Goal: Task Accomplishment & Management: Use online tool/utility

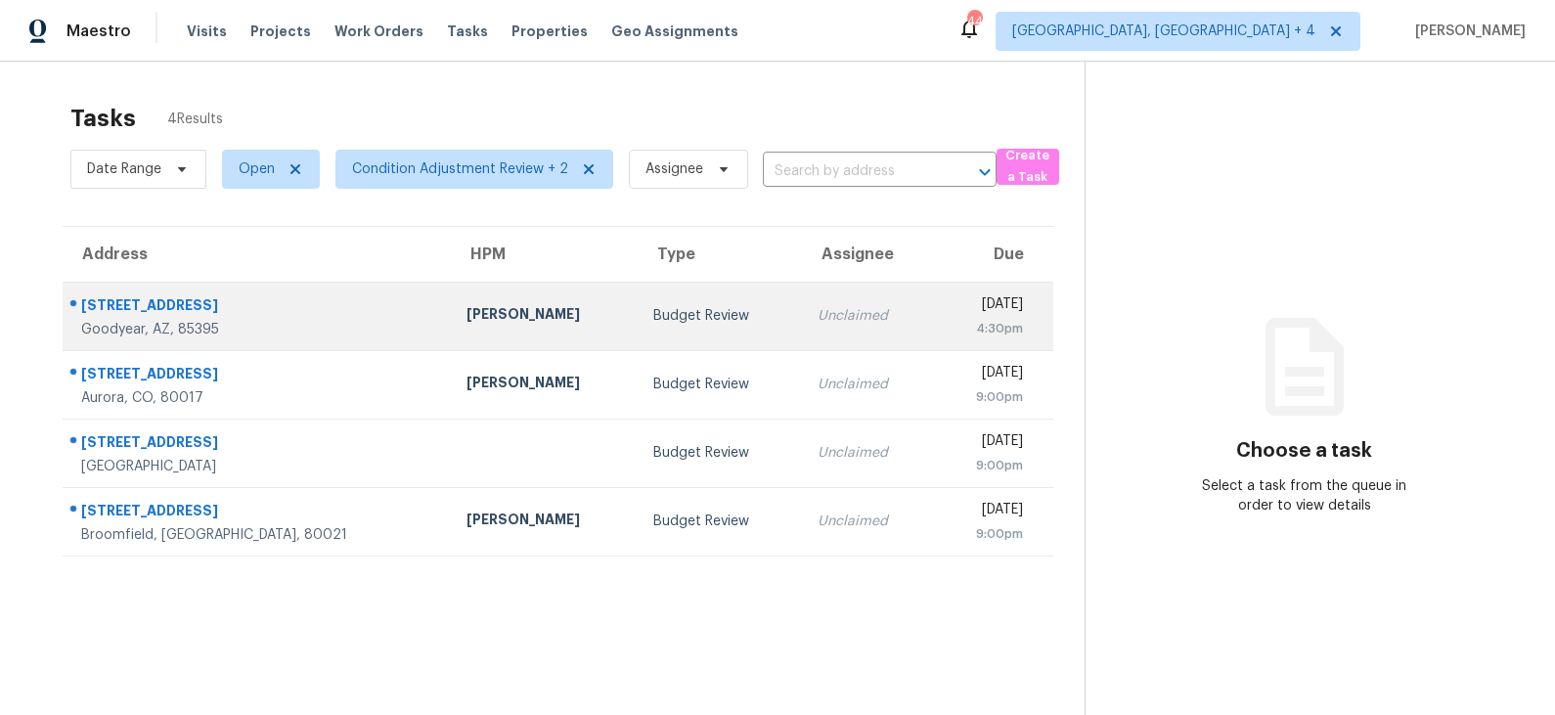
click at [638, 319] on td "Budget Review" at bounding box center [720, 316] width 164 height 68
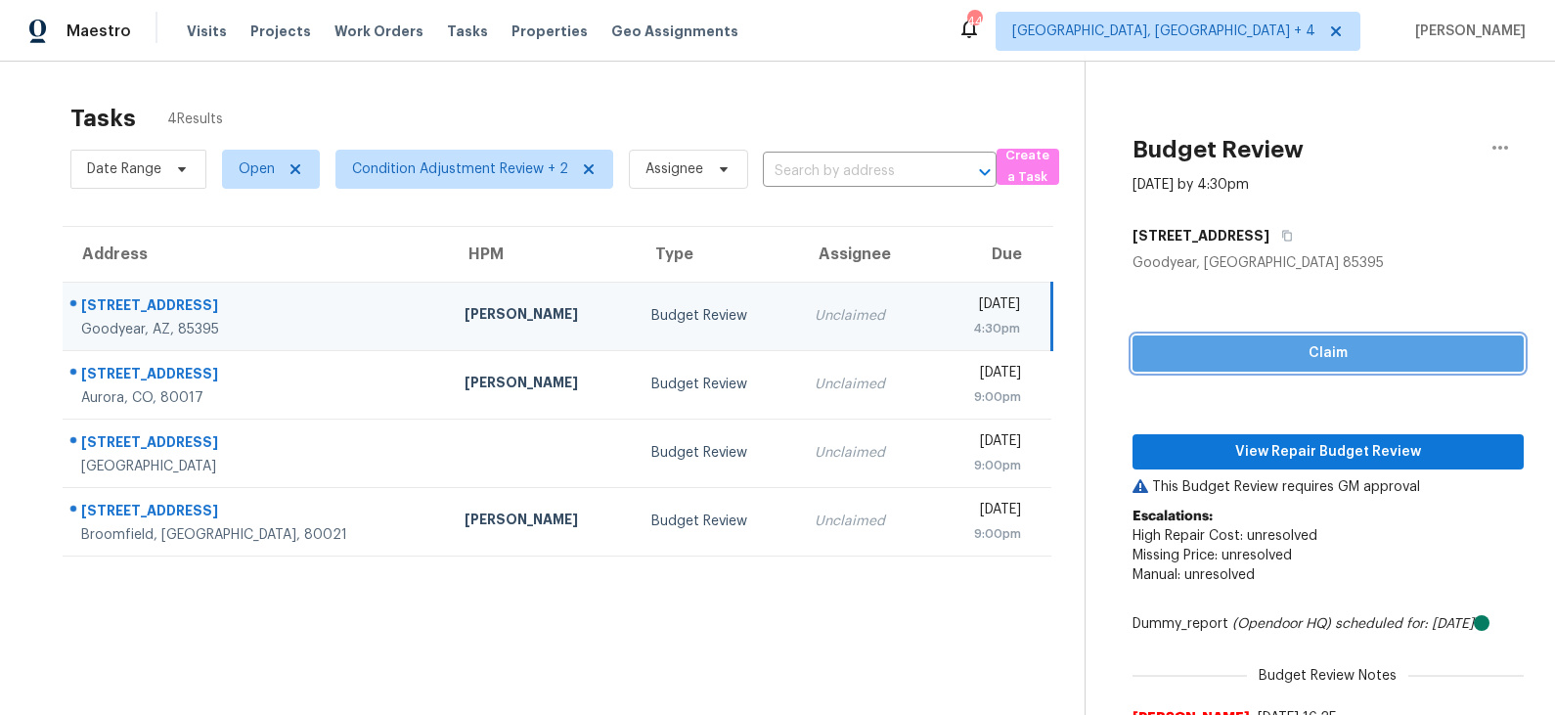
click at [1297, 357] on span "Claim" at bounding box center [1328, 353] width 360 height 24
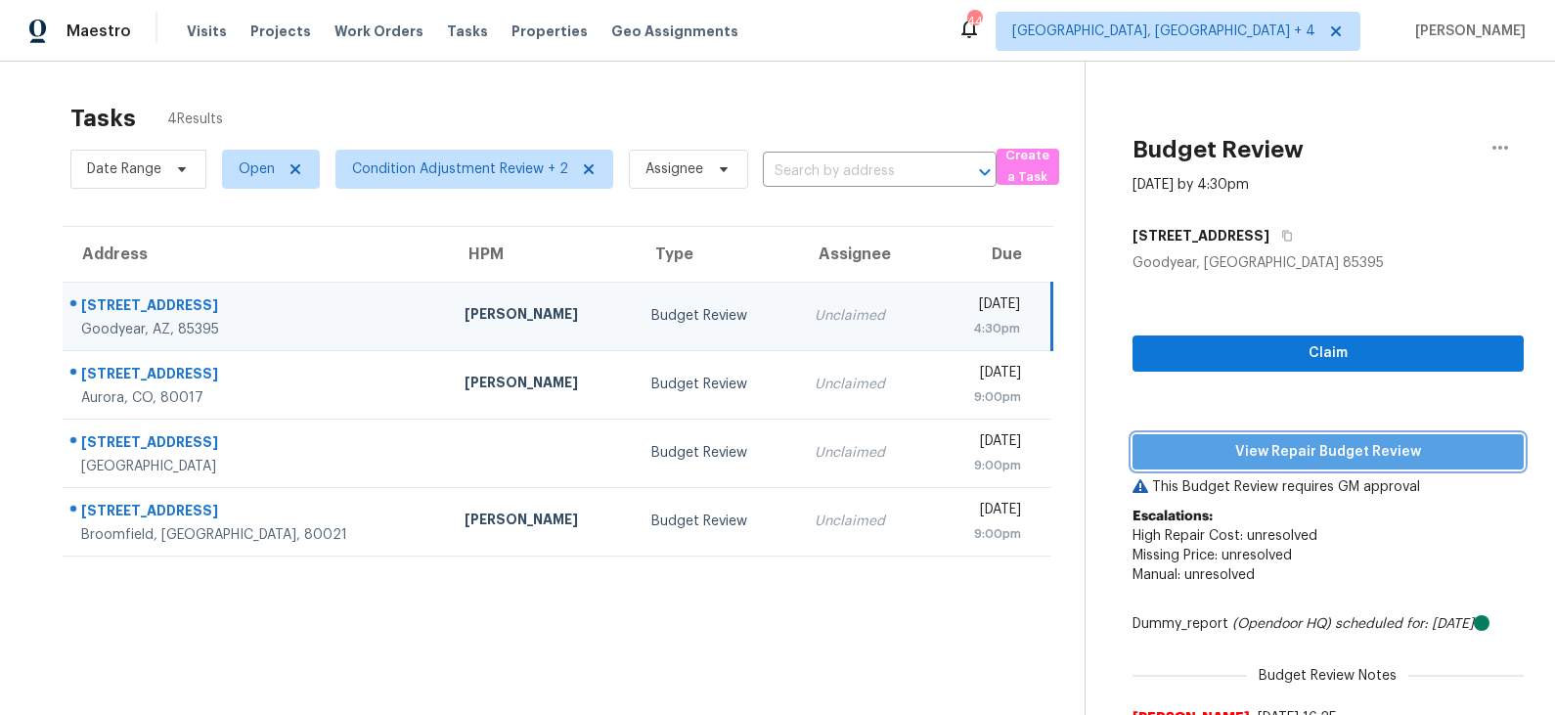
click at [1284, 455] on span "View Repair Budget Review" at bounding box center [1328, 452] width 360 height 24
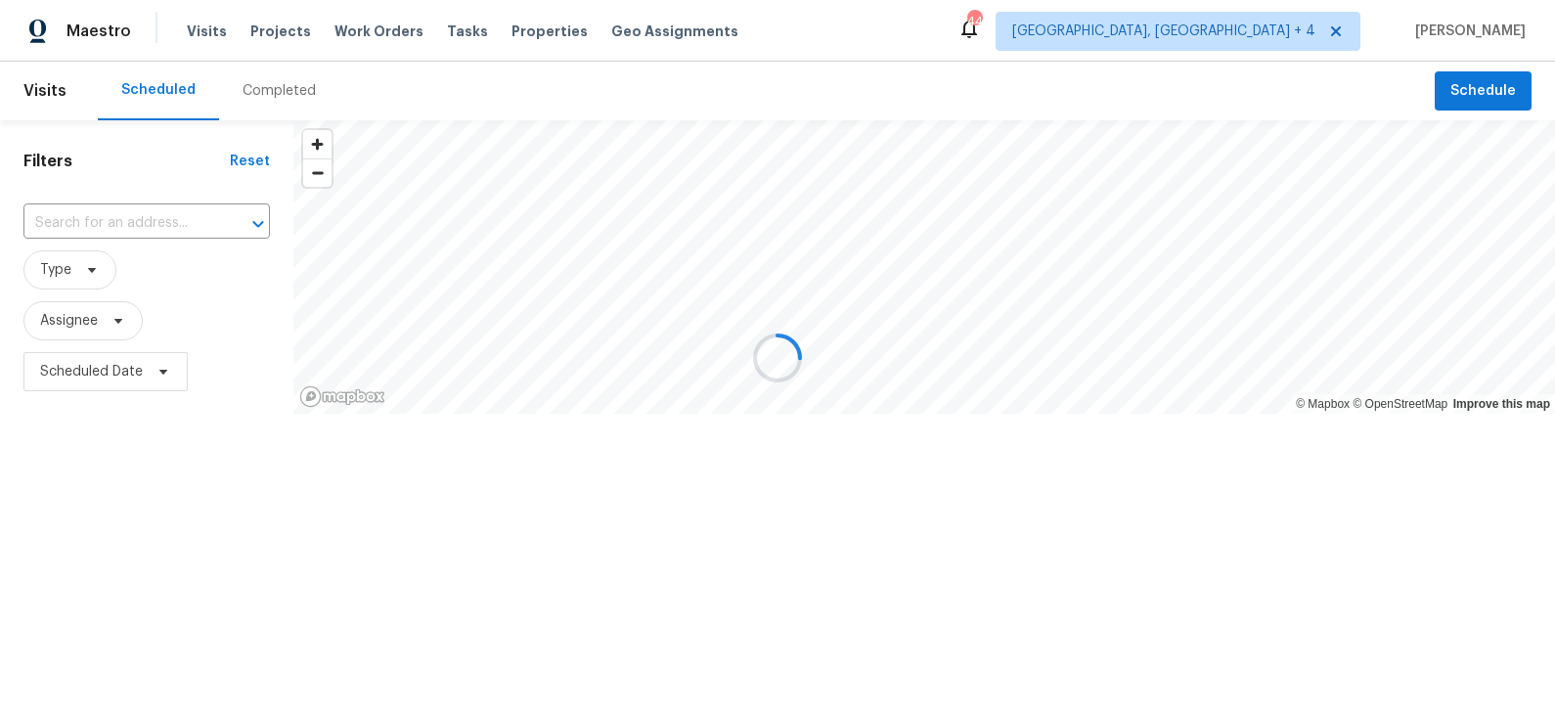
click at [265, 38] on div at bounding box center [777, 357] width 1555 height 715
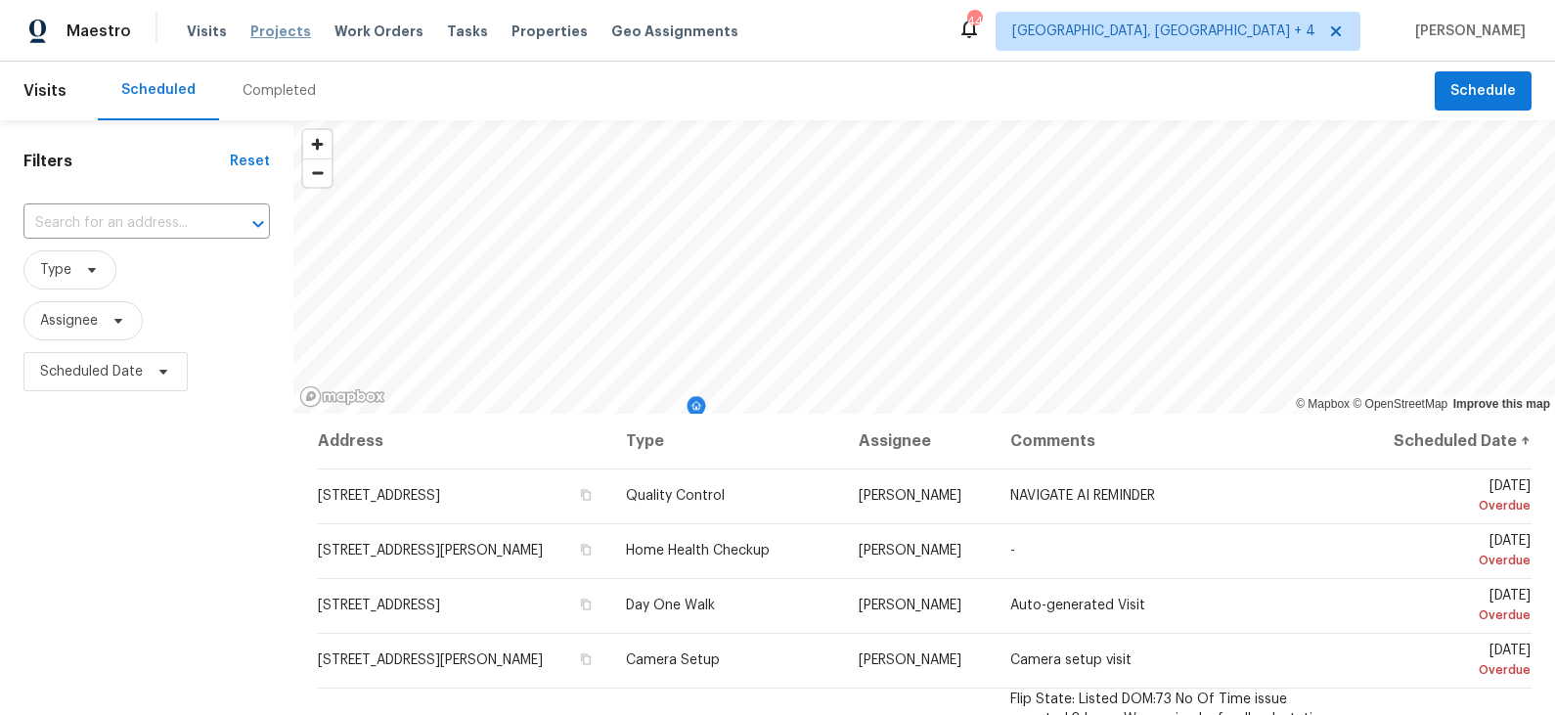
click at [285, 31] on span "Projects" at bounding box center [280, 32] width 61 height 20
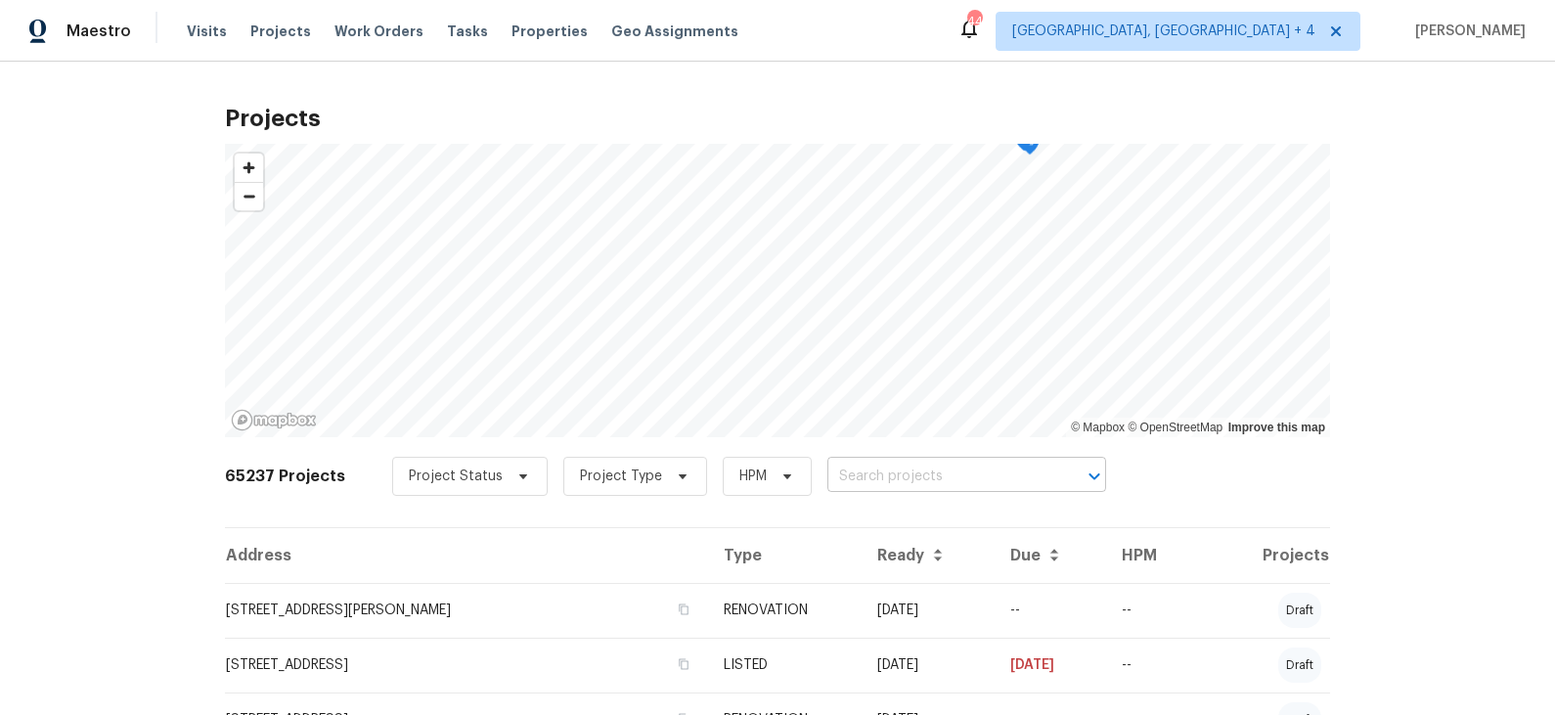
click at [925, 475] on input "text" at bounding box center [939, 477] width 224 height 30
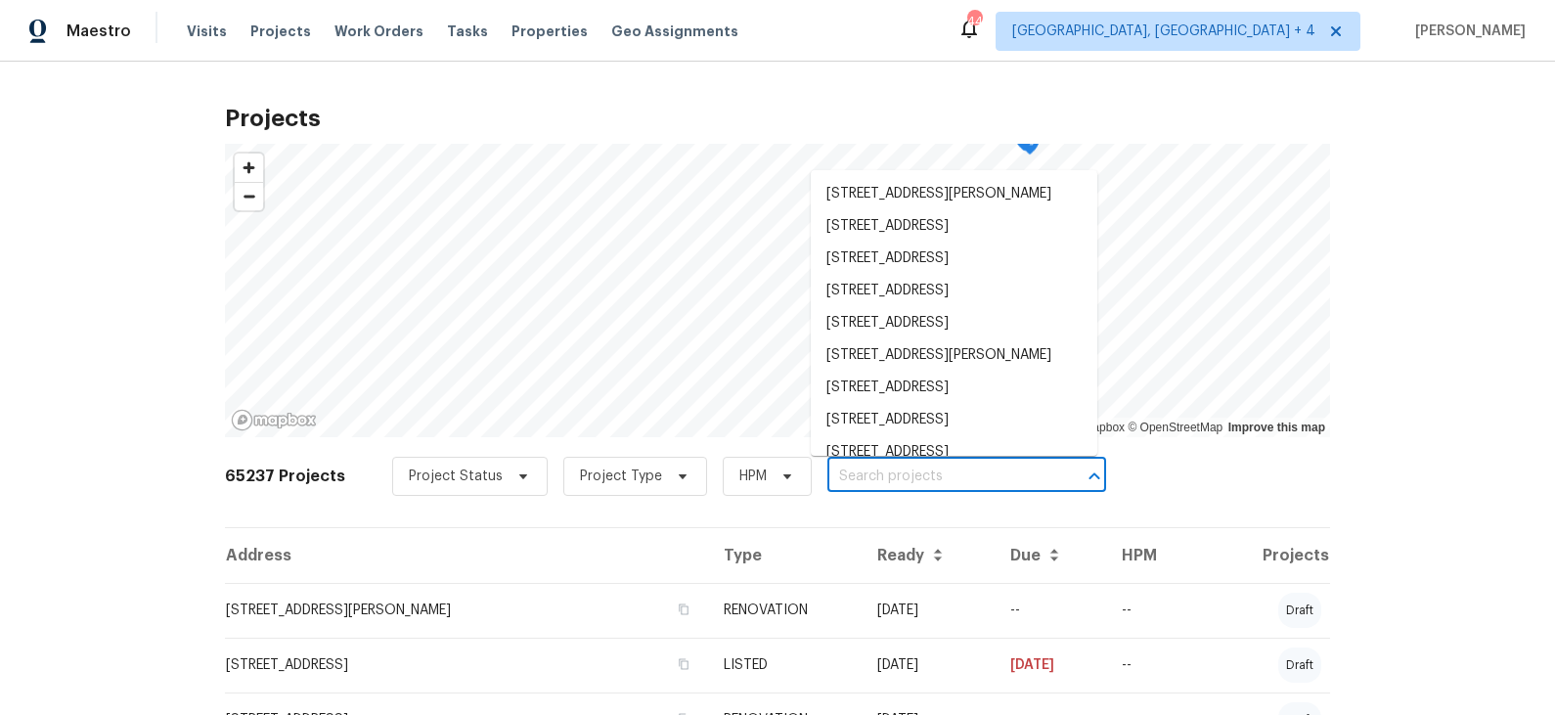
paste input "13049 W Redbird Rd, Peoria, AZ 85383"
type input "13049 W Redbird Rd, Peoria, AZ 85383"
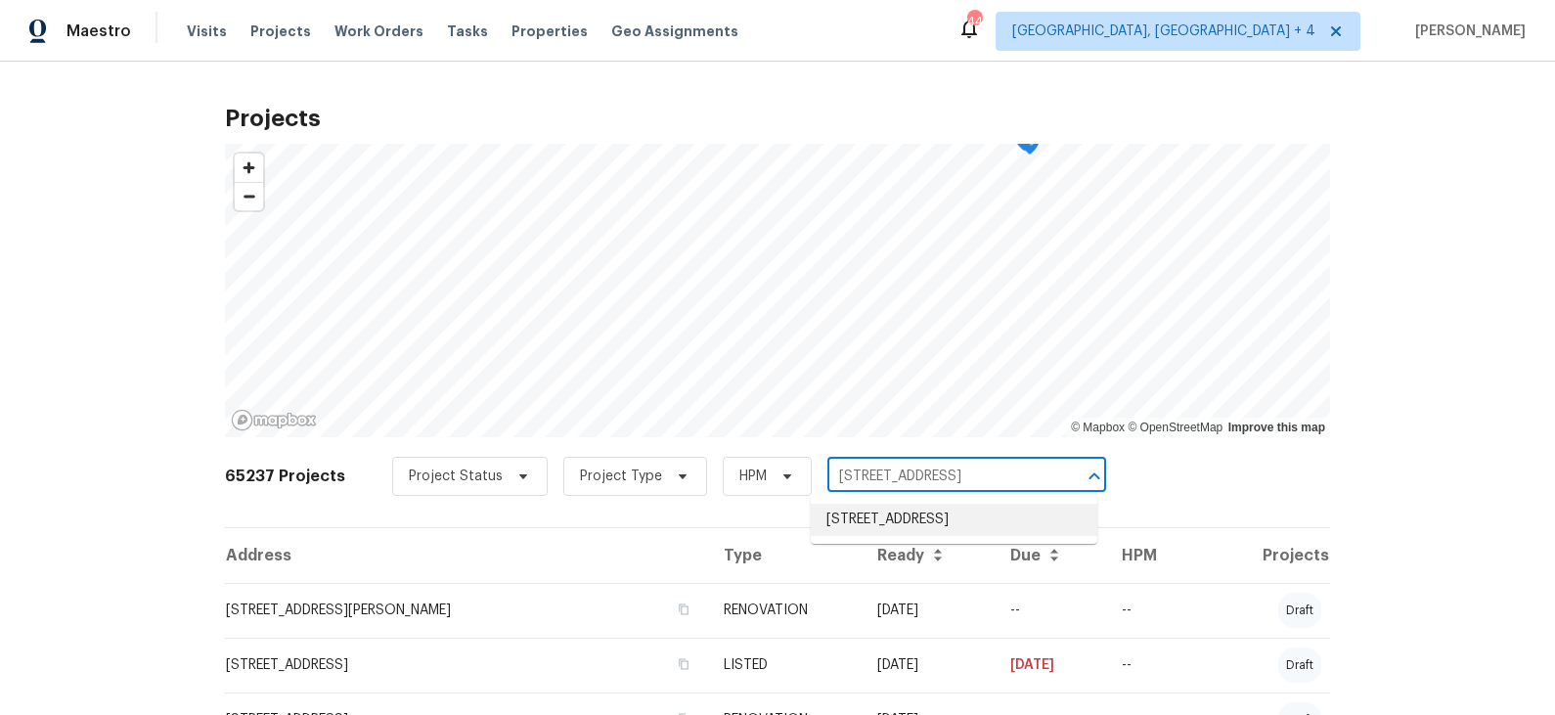
click at [923, 507] on li "13049 W Redbird Rd, Peoria, AZ 85383" at bounding box center [954, 520] width 286 height 32
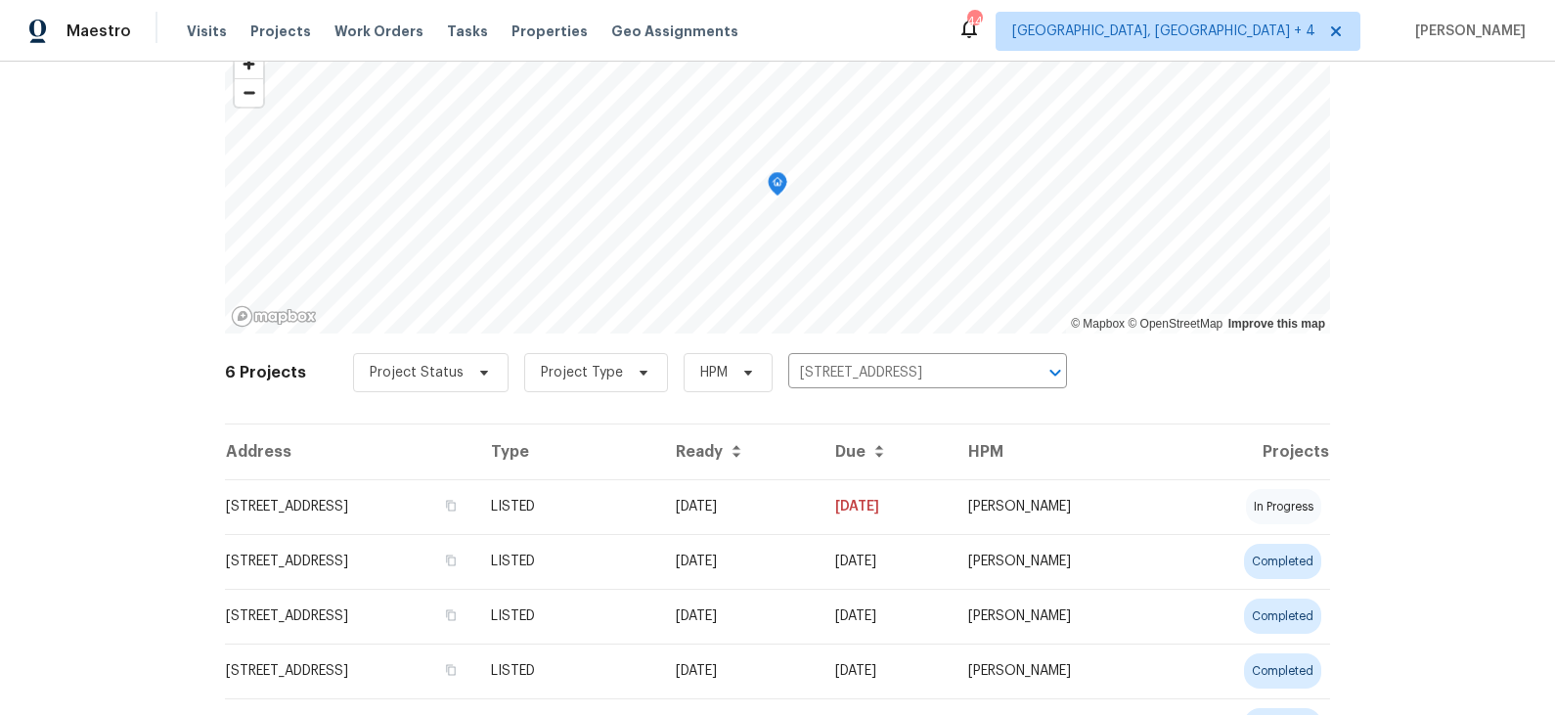
scroll to position [109, 0]
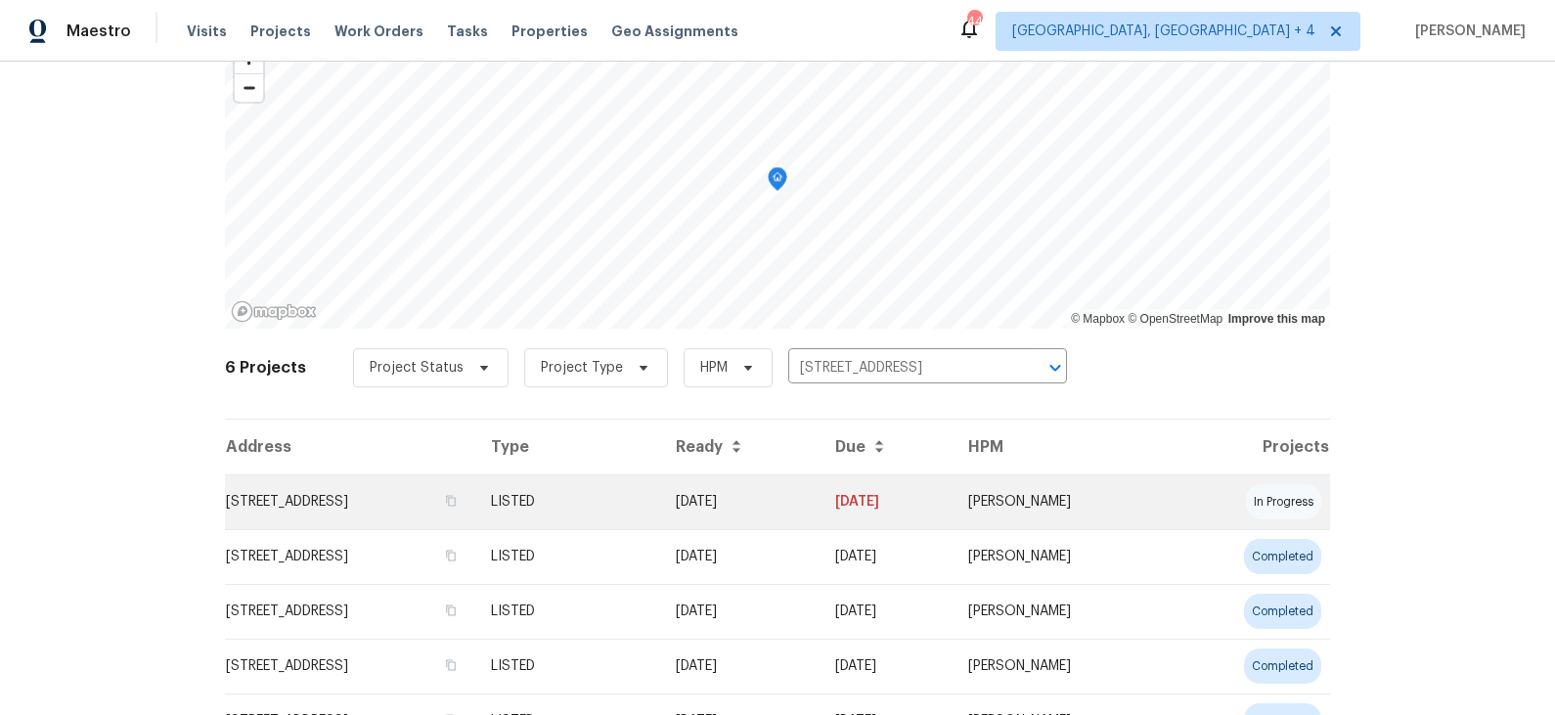
click at [474, 496] on td "13049 W Redbird Rd, Peoria, AZ 85383" at bounding box center [350, 501] width 250 height 55
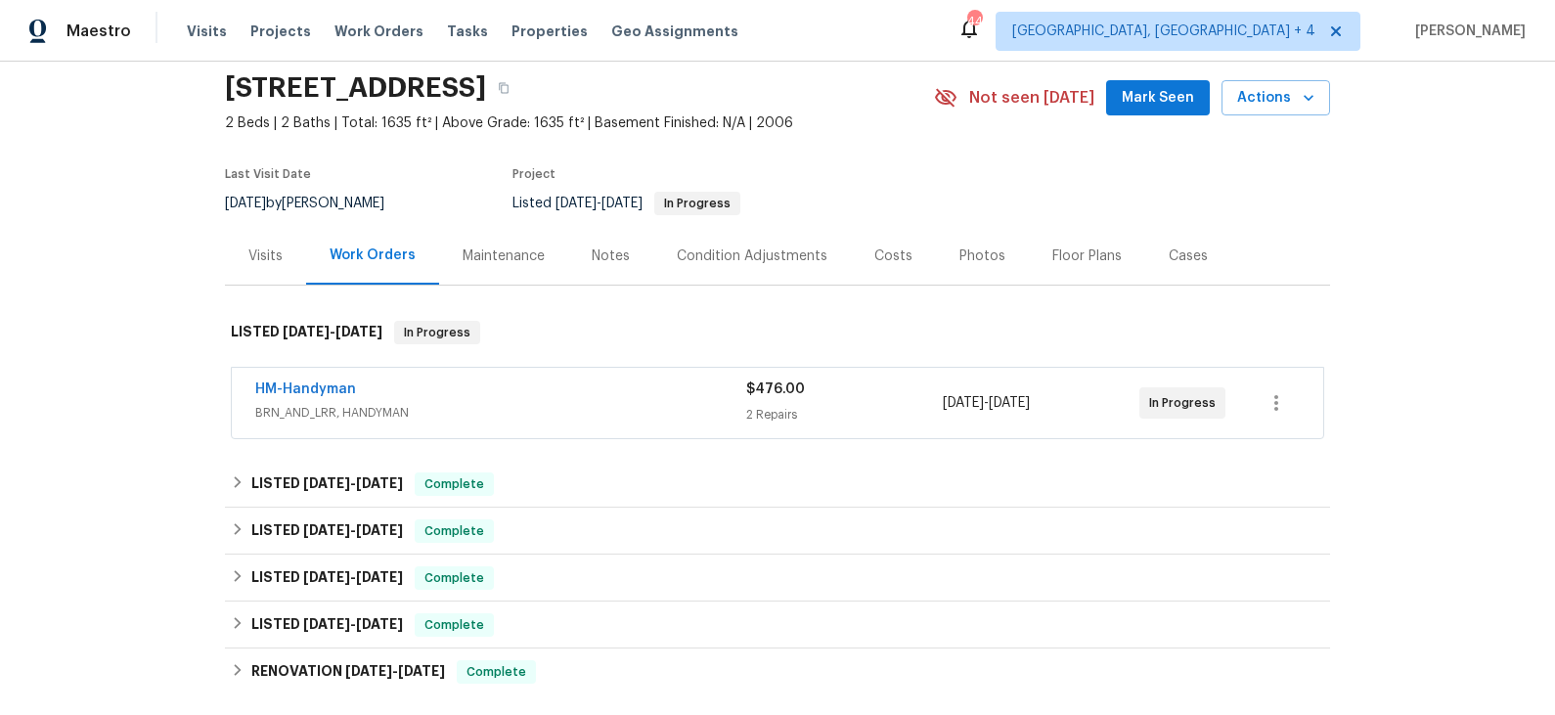
scroll to position [82, 0]
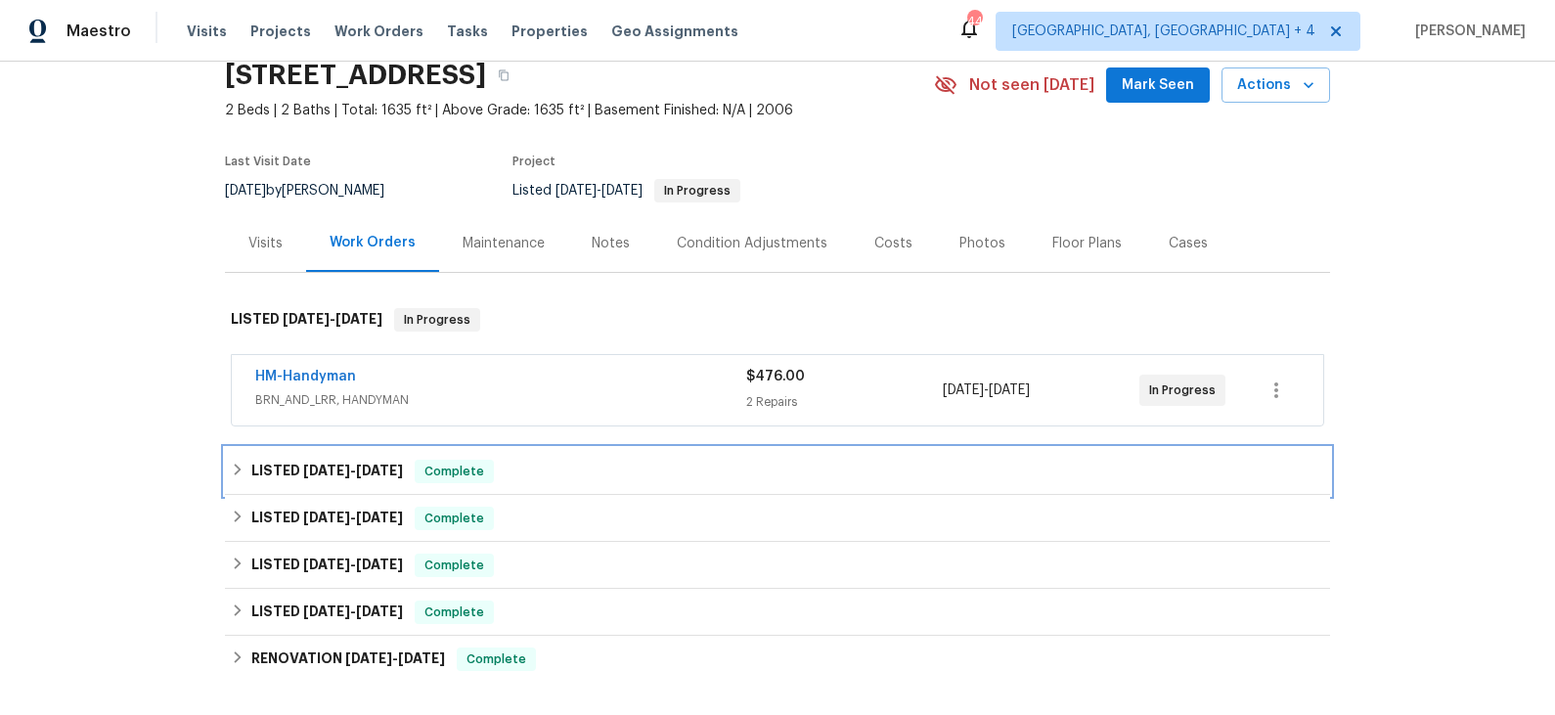
click at [502, 473] on div "LISTED 9/12/25 - 9/15/25 Complete" at bounding box center [777, 471] width 1093 height 23
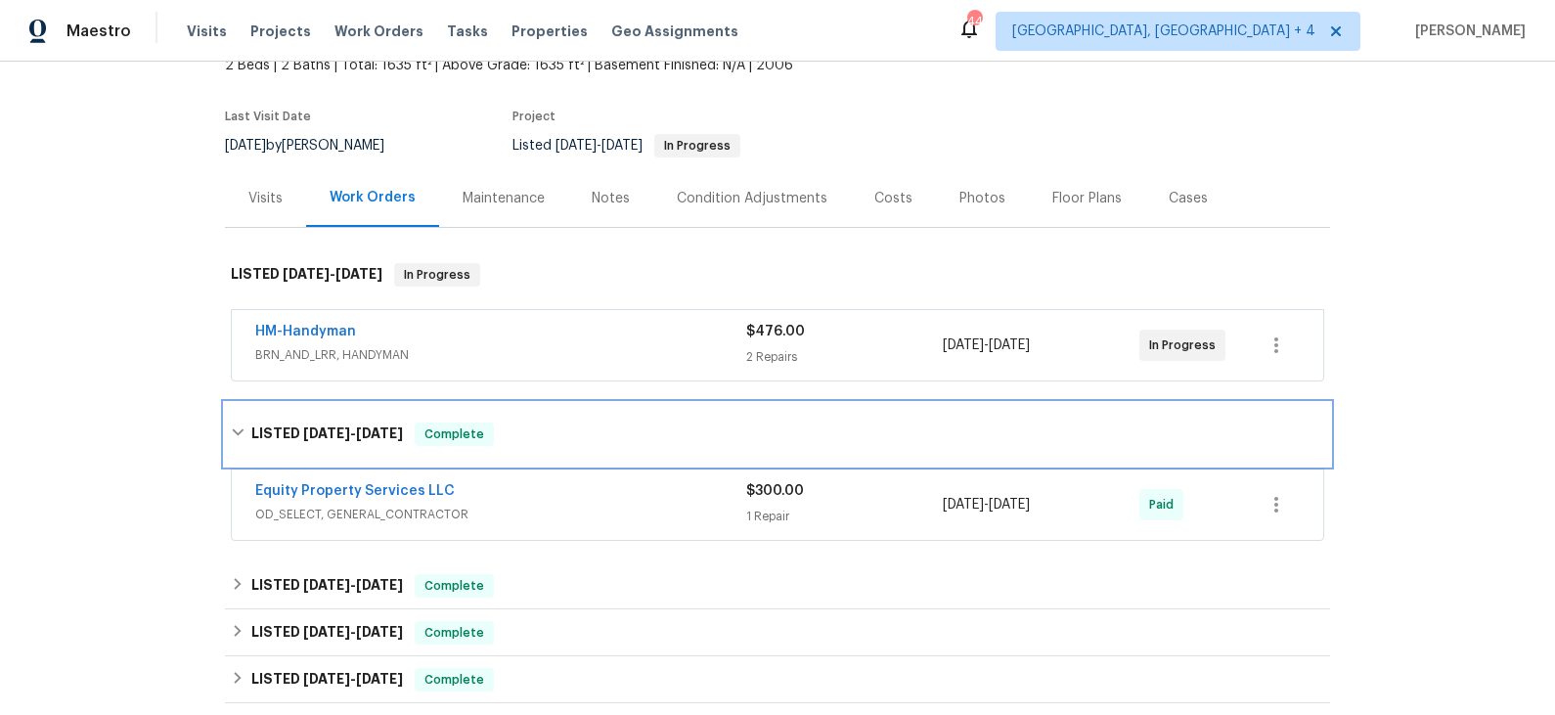
scroll to position [130, 0]
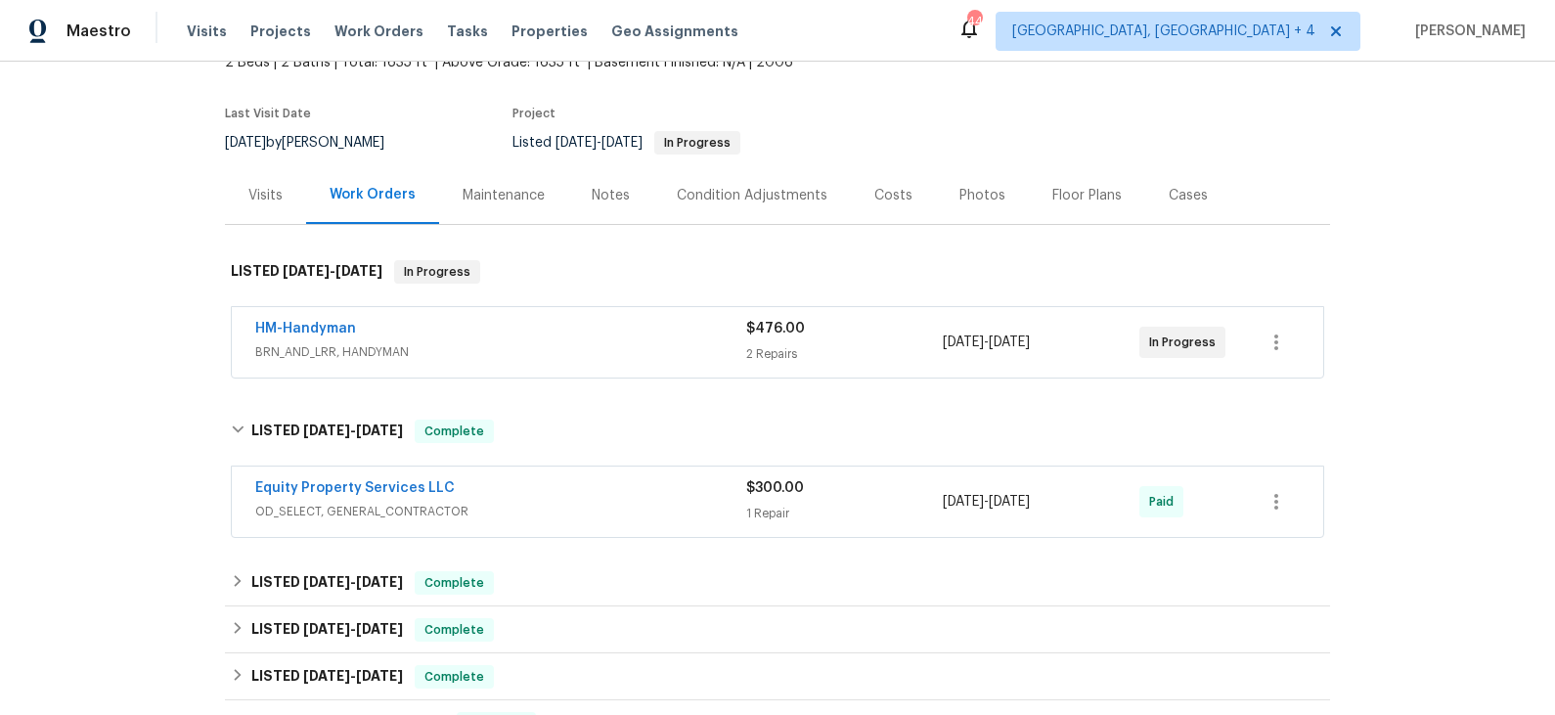
click at [505, 480] on div "Equity Property Services LLC" at bounding box center [500, 489] width 491 height 23
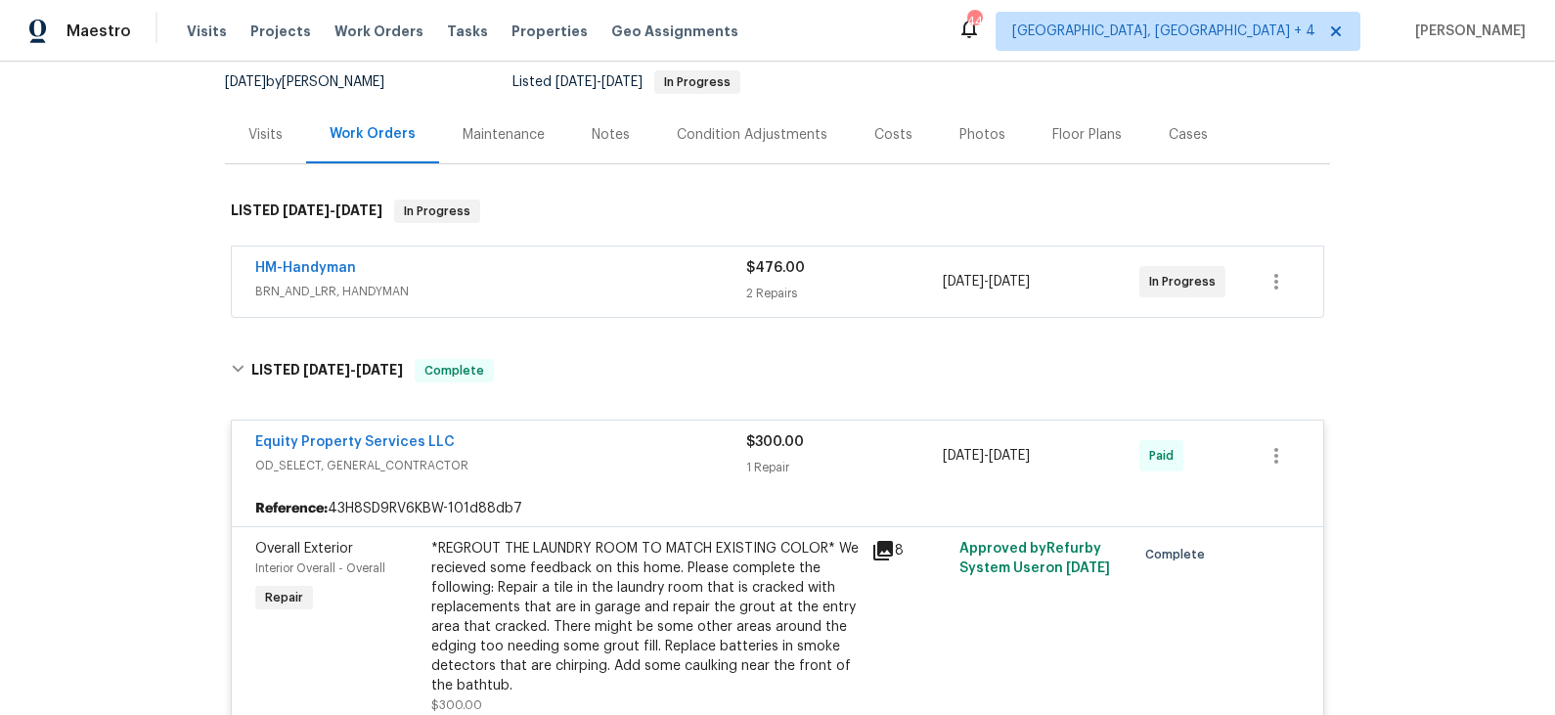
scroll to position [178, 0]
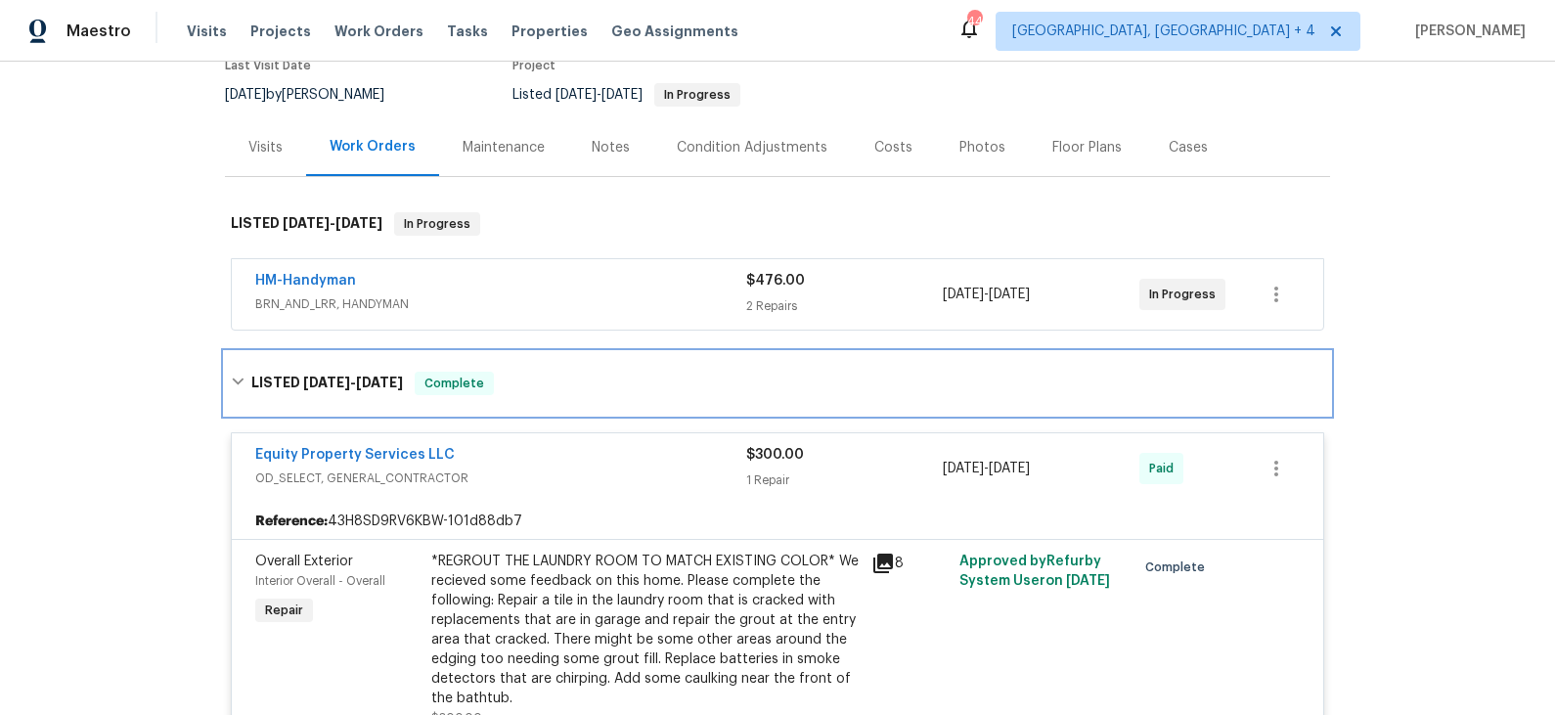
click at [549, 384] on div "LISTED 9/12/25 - 9/15/25 Complete" at bounding box center [777, 383] width 1093 height 23
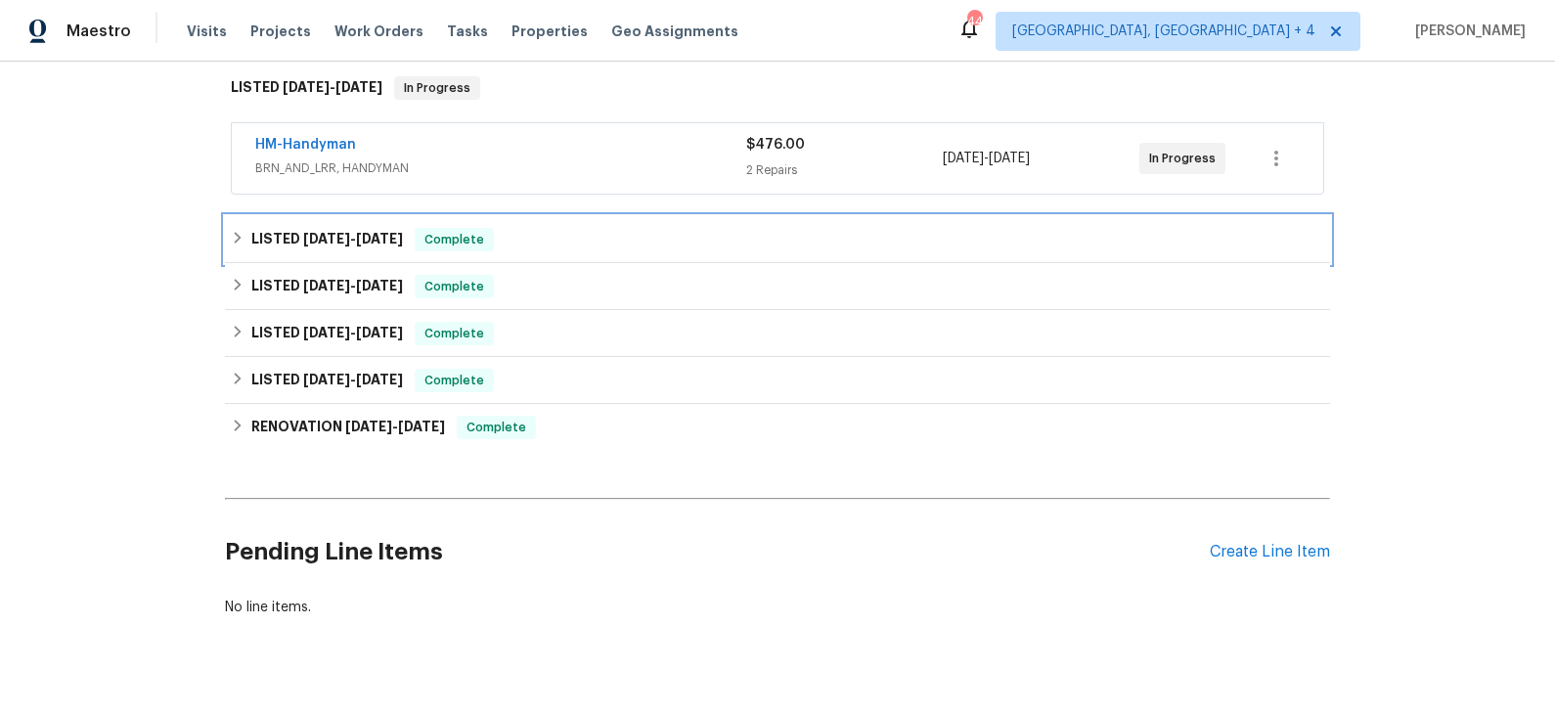
scroll to position [336, 0]
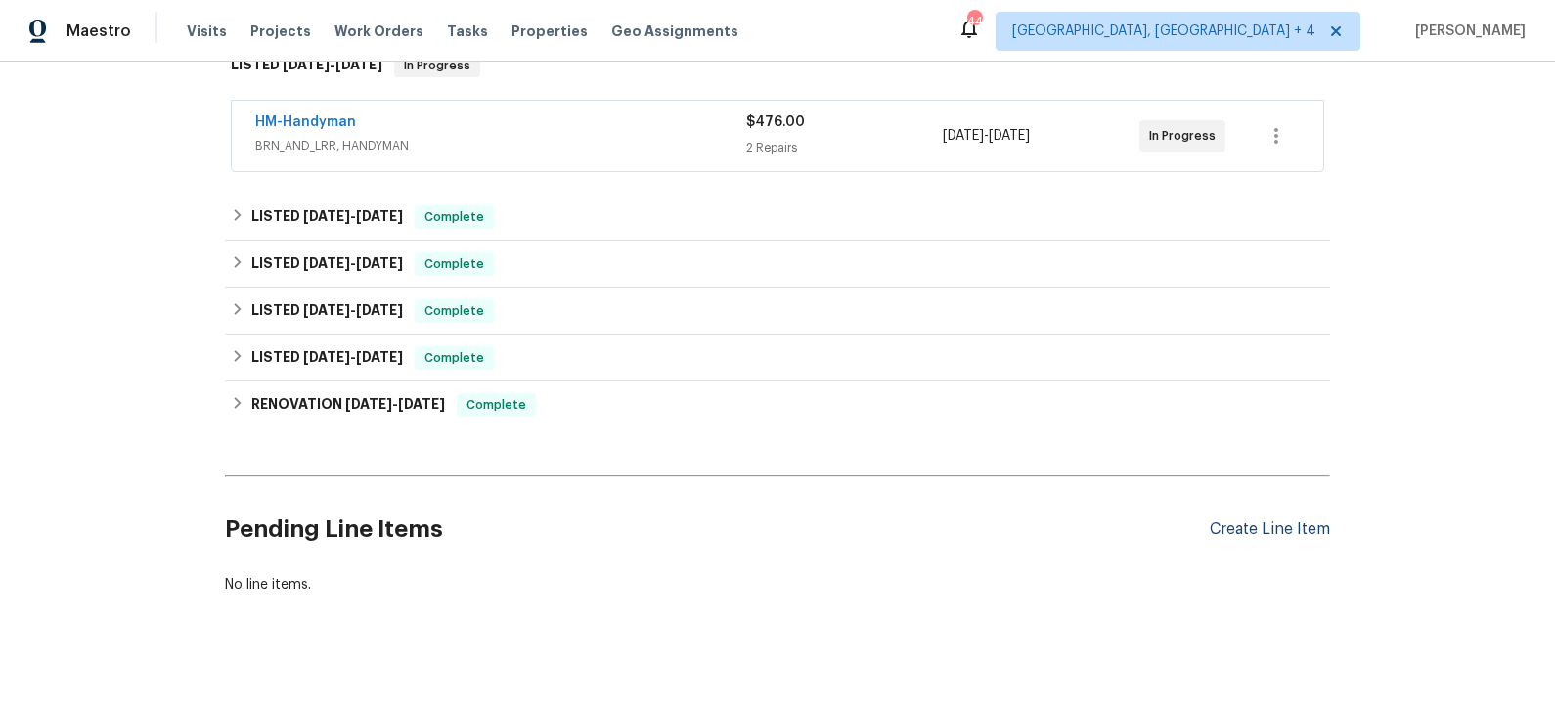
click at [1285, 533] on div "Create Line Item" at bounding box center [1270, 529] width 120 height 19
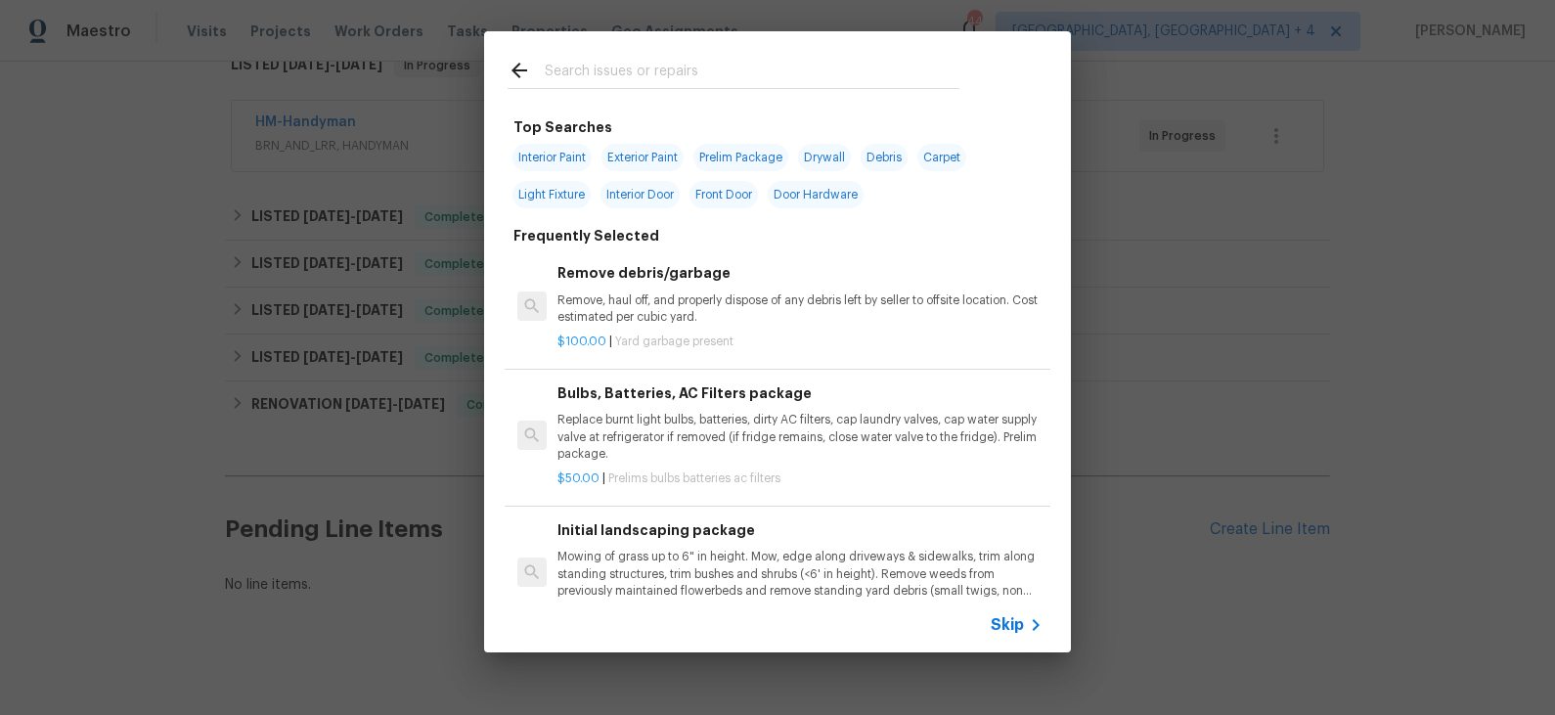
click at [697, 69] on input "text" at bounding box center [752, 73] width 415 height 29
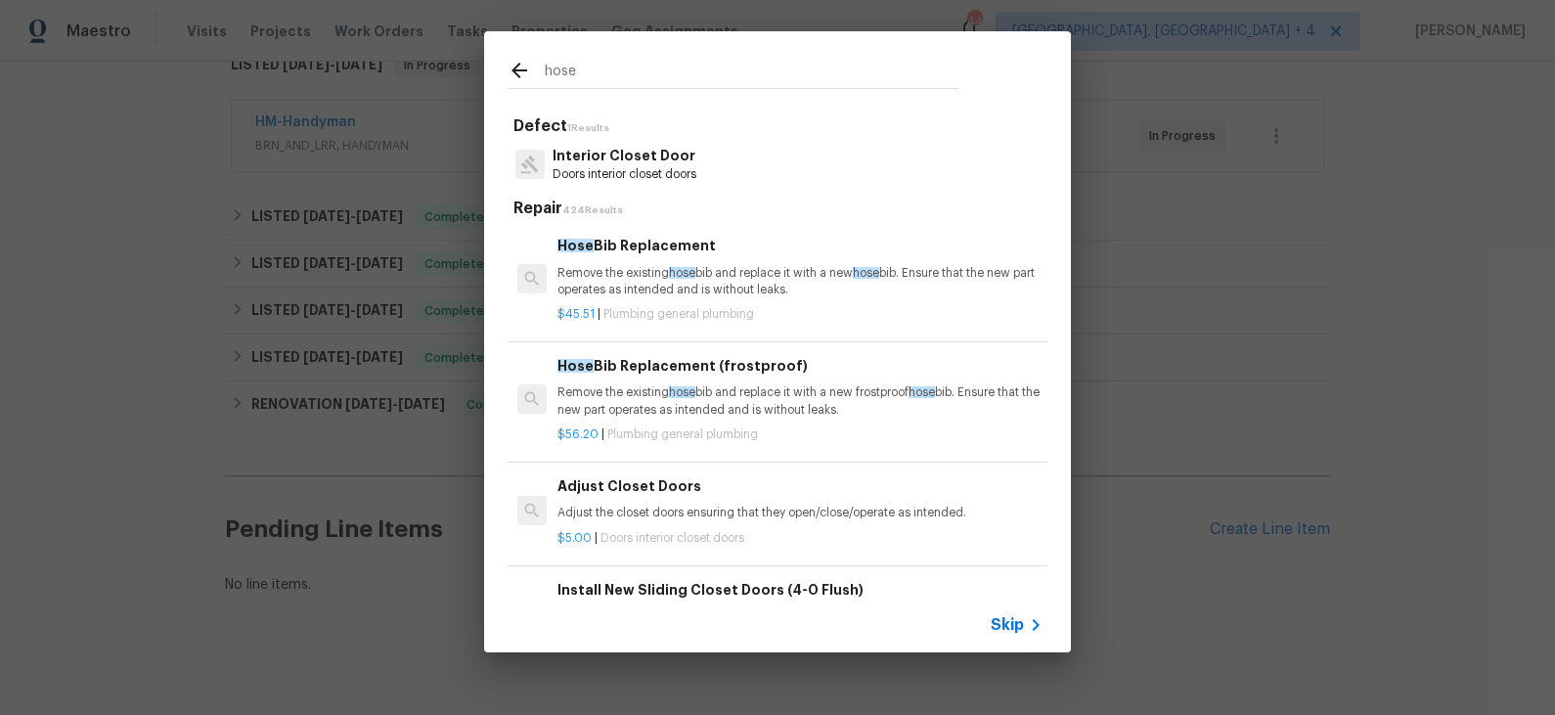
type input "hose"
click at [652, 261] on div "Hose Bib Replacement Remove the existing hose bib and replace it with a new hos…" at bounding box center [799, 267] width 485 height 64
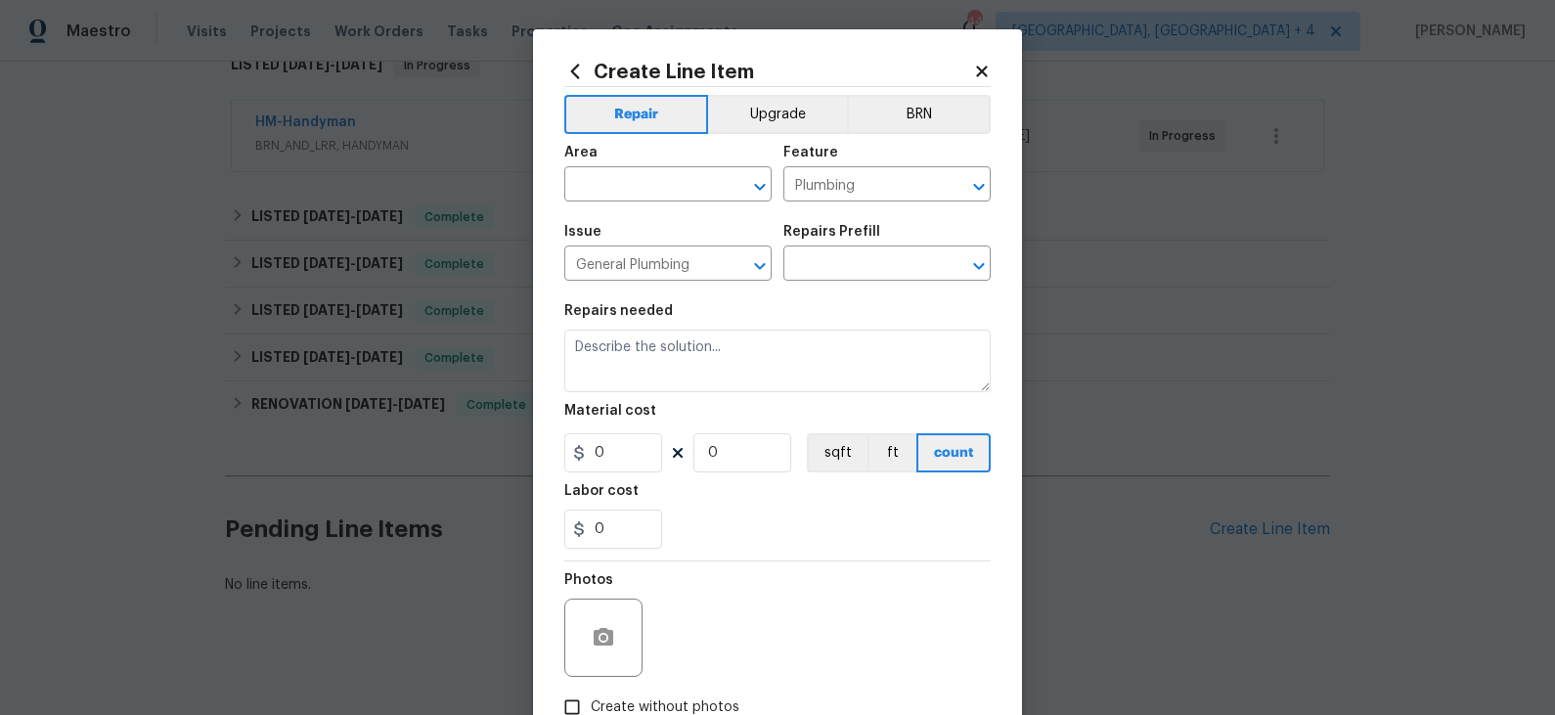
type textarea "Remove the existing hose bib and replace it with a new hose bib. Ensure that th…"
type input "1"
type input "Hose Bib Replacement $45.51"
type input "45.51"
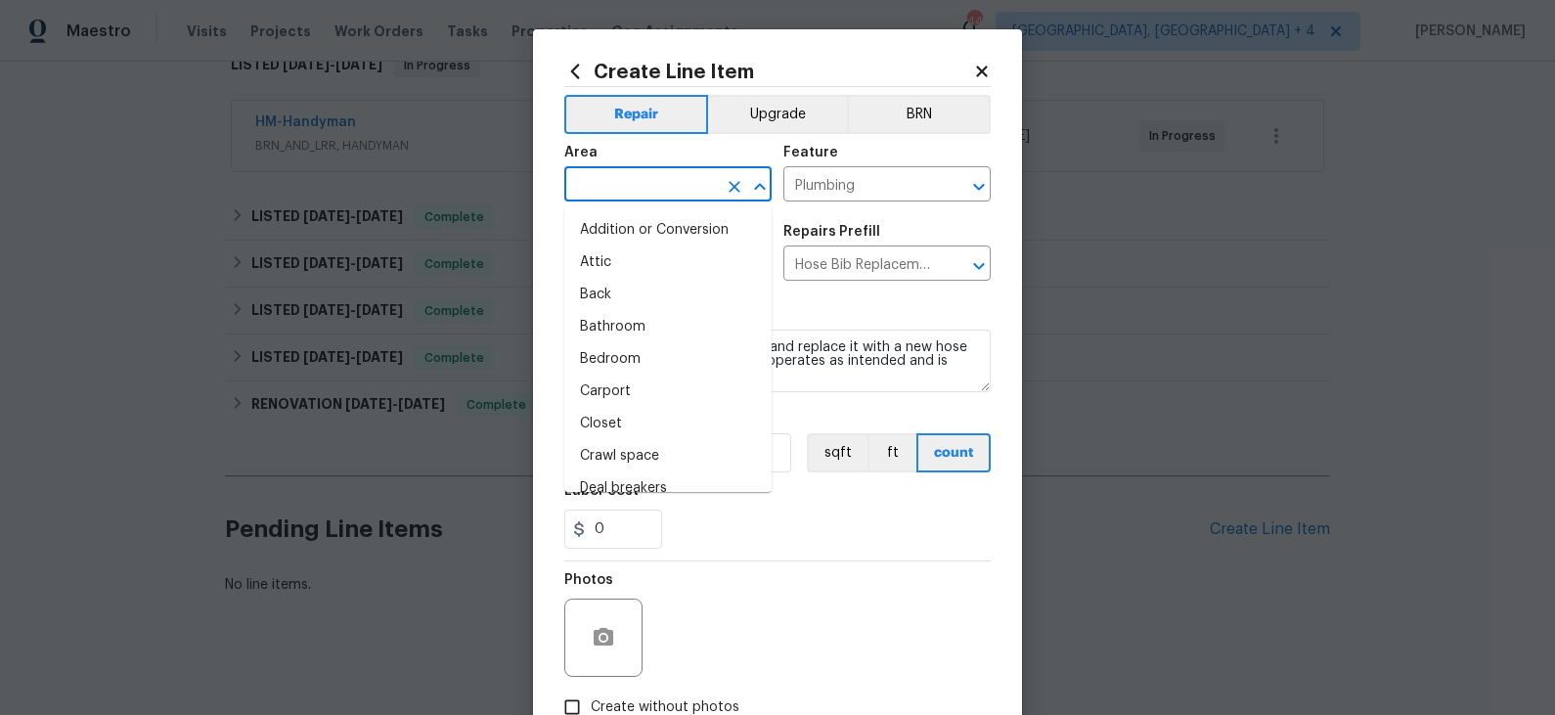
click at [690, 194] on input "text" at bounding box center [640, 186] width 153 height 30
click at [673, 286] on li "Back" at bounding box center [667, 295] width 207 height 32
type input "Back"
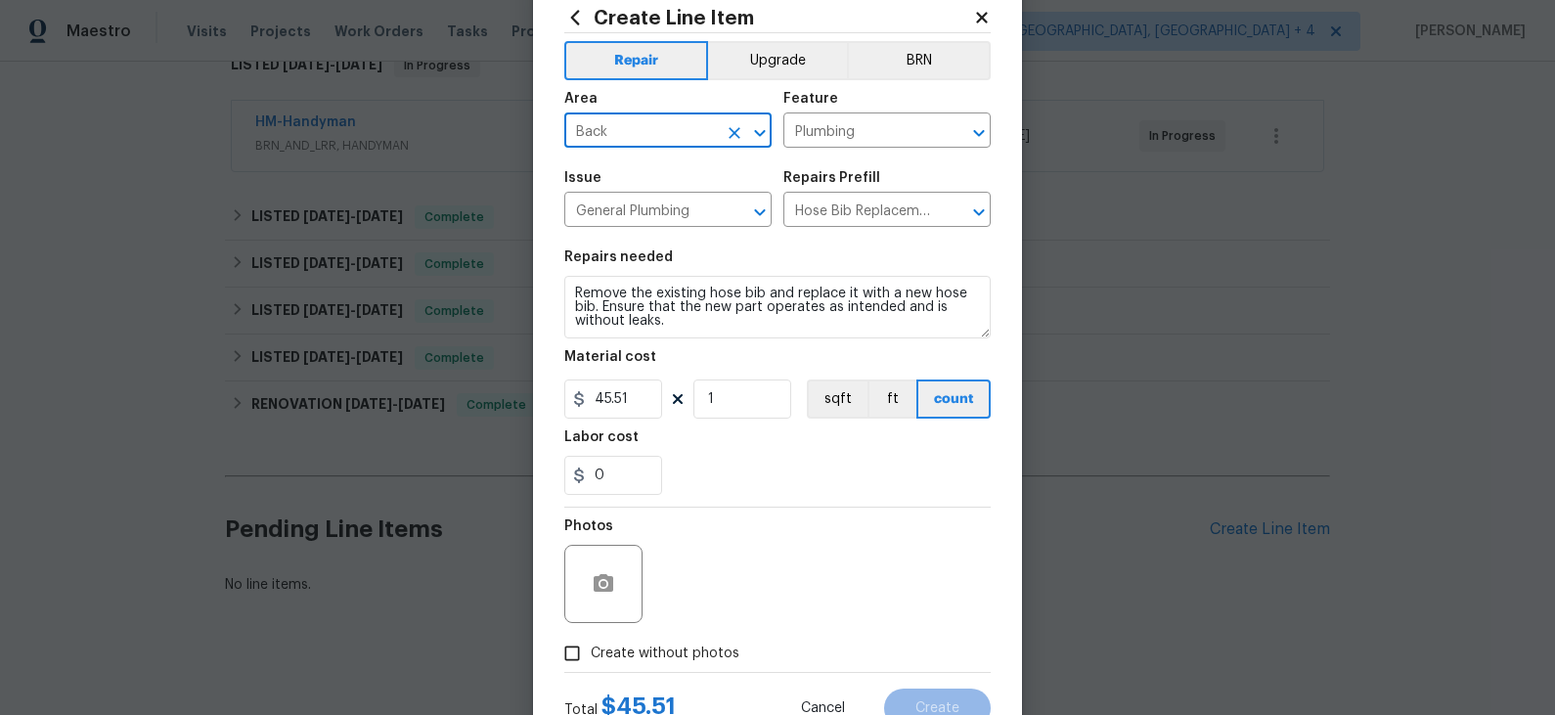
scroll to position [64, 0]
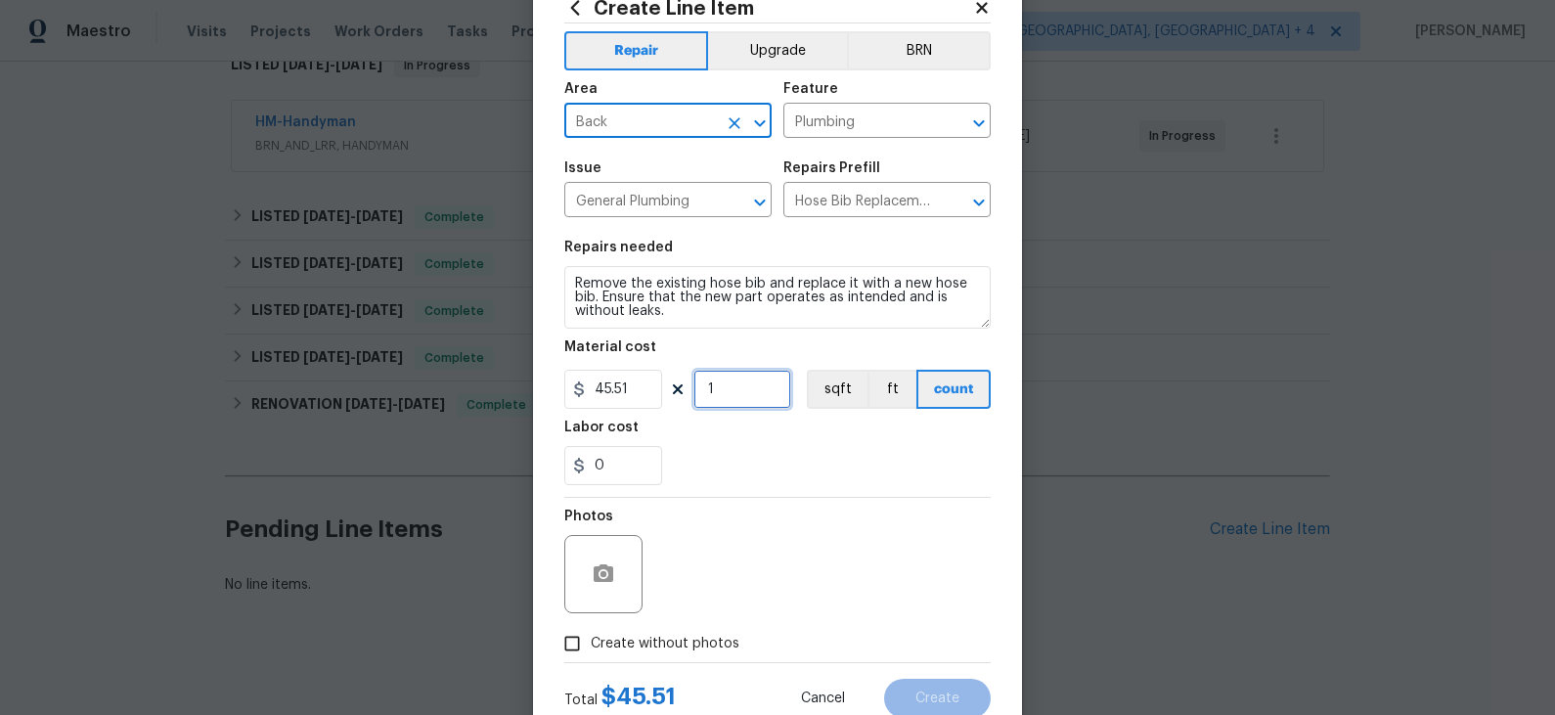
click at [742, 394] on input "1" at bounding box center [742, 389] width 98 height 39
type input "2"
click at [725, 438] on div "Labor cost" at bounding box center [777, 432] width 426 height 25
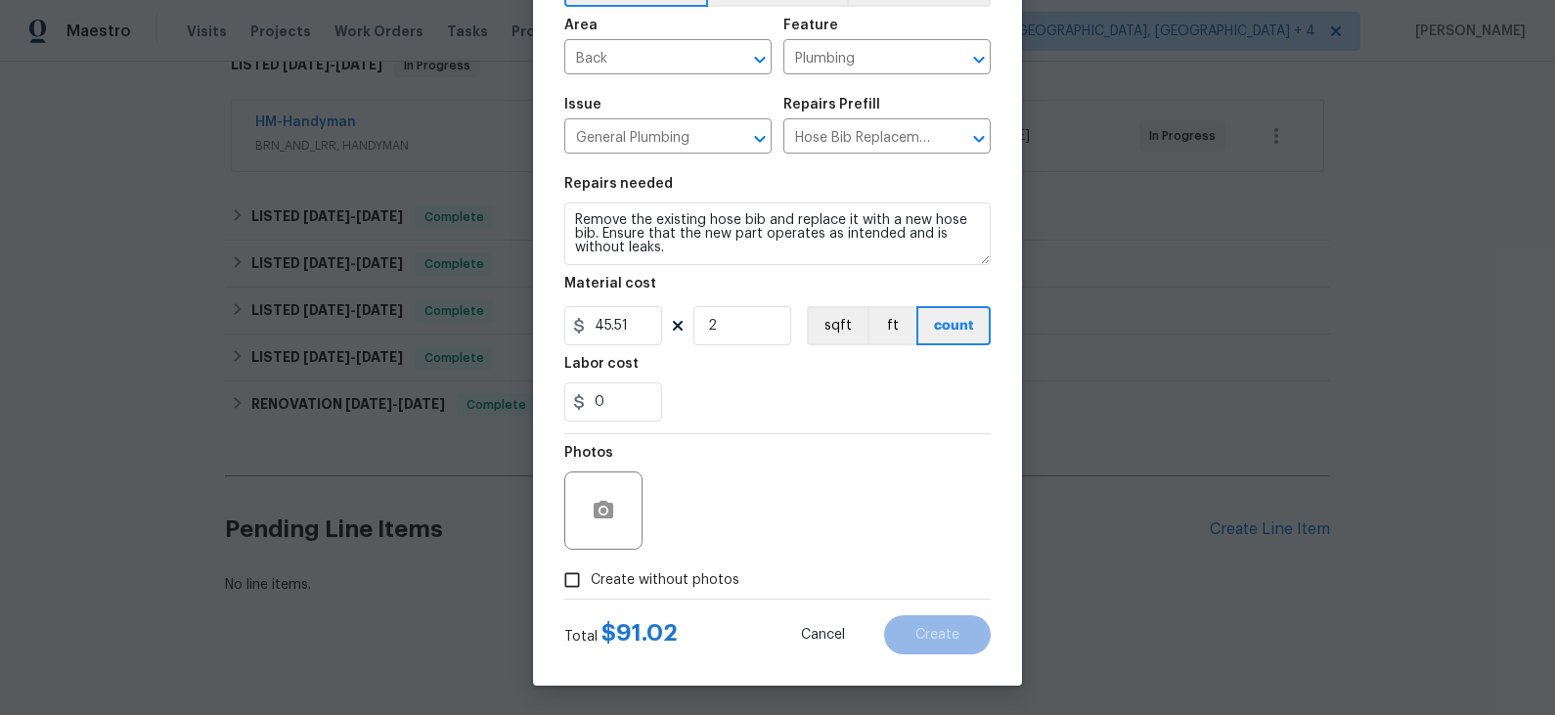
click at [655, 565] on label "Create without photos" at bounding box center [646, 579] width 186 height 37
click at [591, 565] on input "Create without photos" at bounding box center [571, 579] width 37 height 37
checkbox input "true"
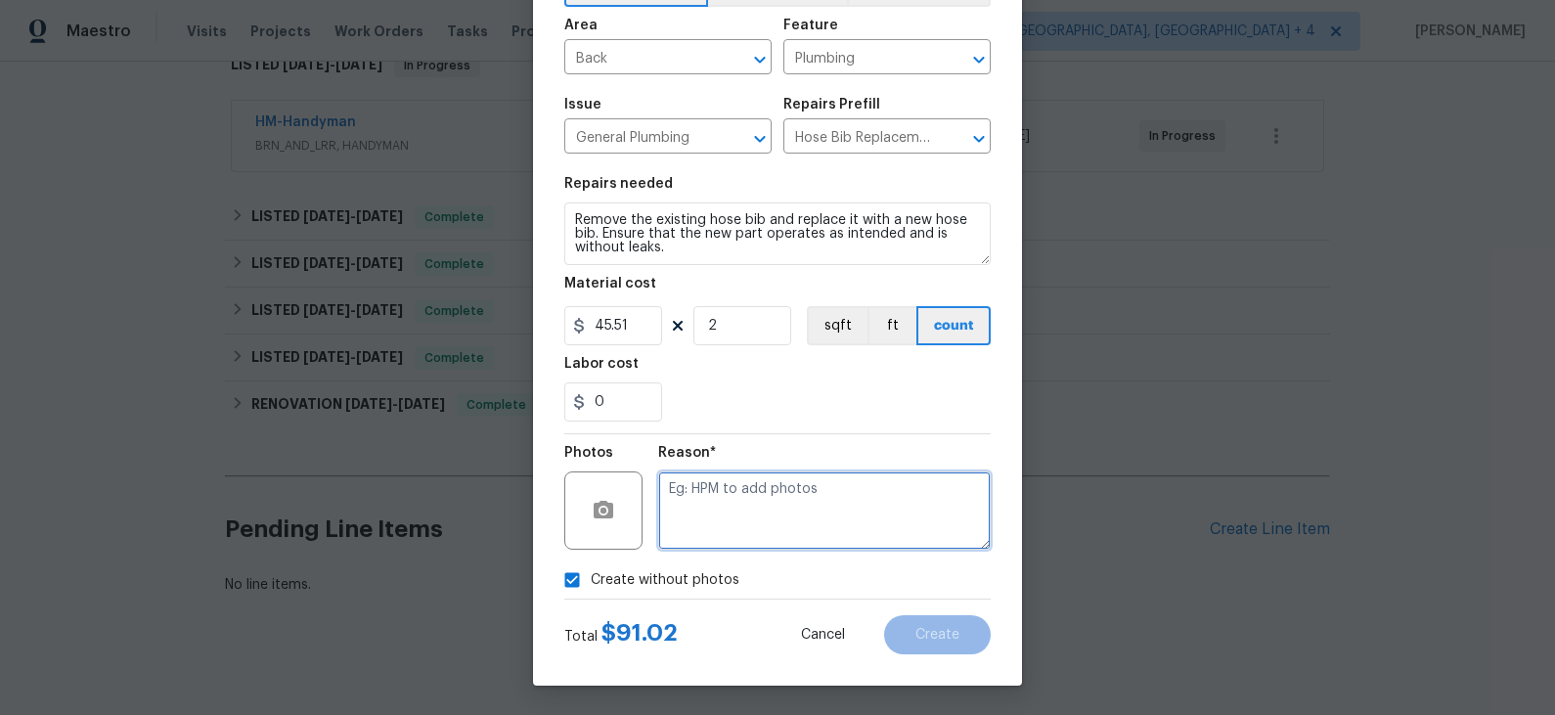
click at [740, 497] on textarea at bounding box center [824, 510] width 332 height 78
type textarea "remote"
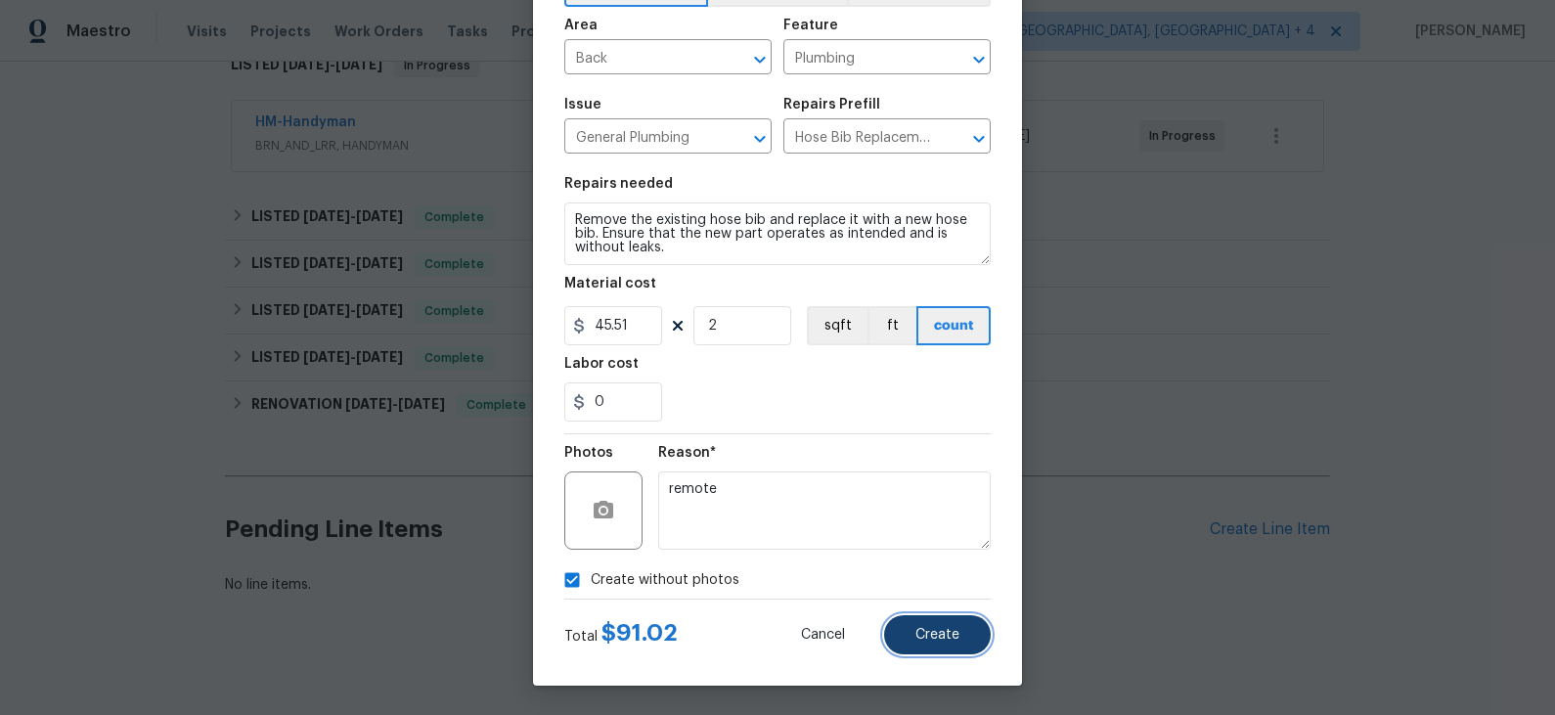
click at [949, 628] on span "Create" at bounding box center [937, 635] width 44 height 15
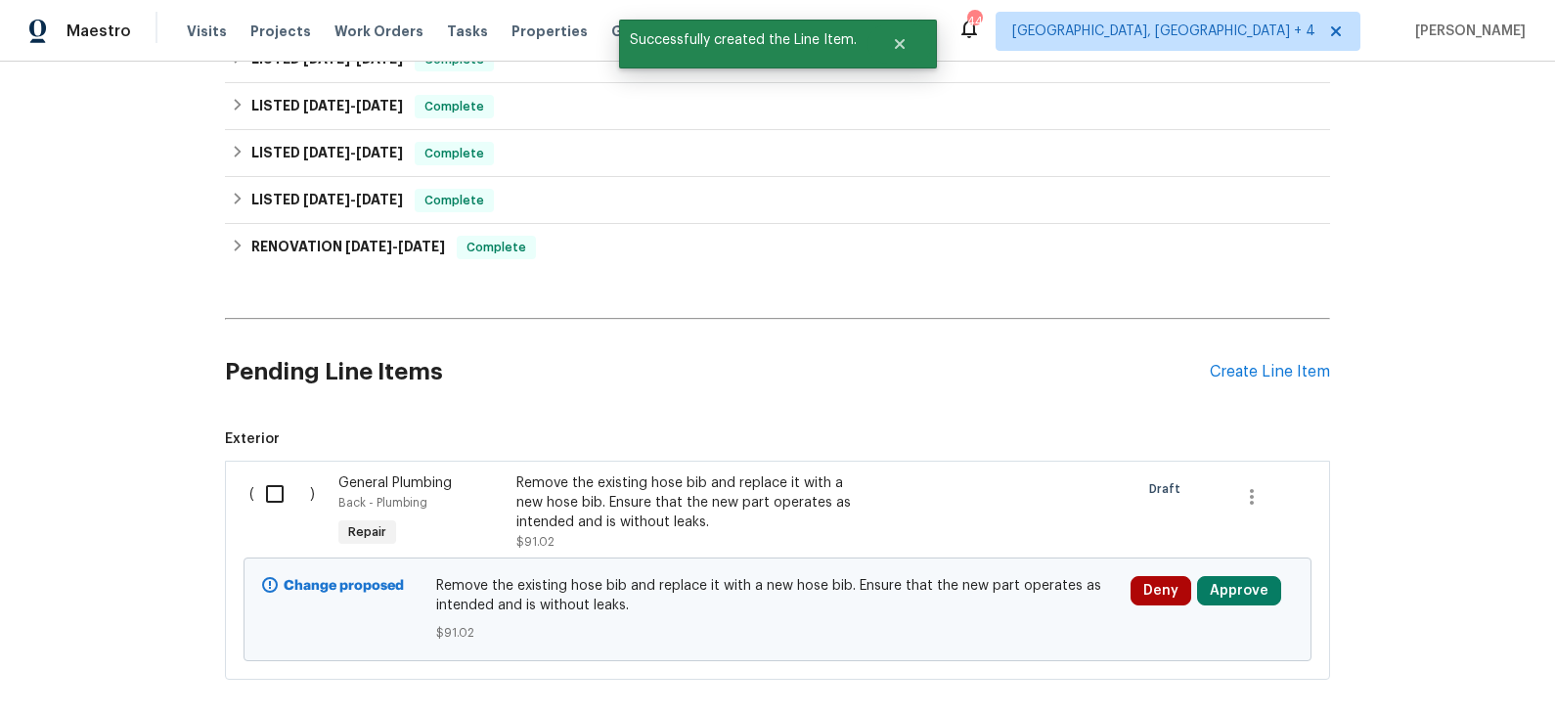
scroll to position [565, 0]
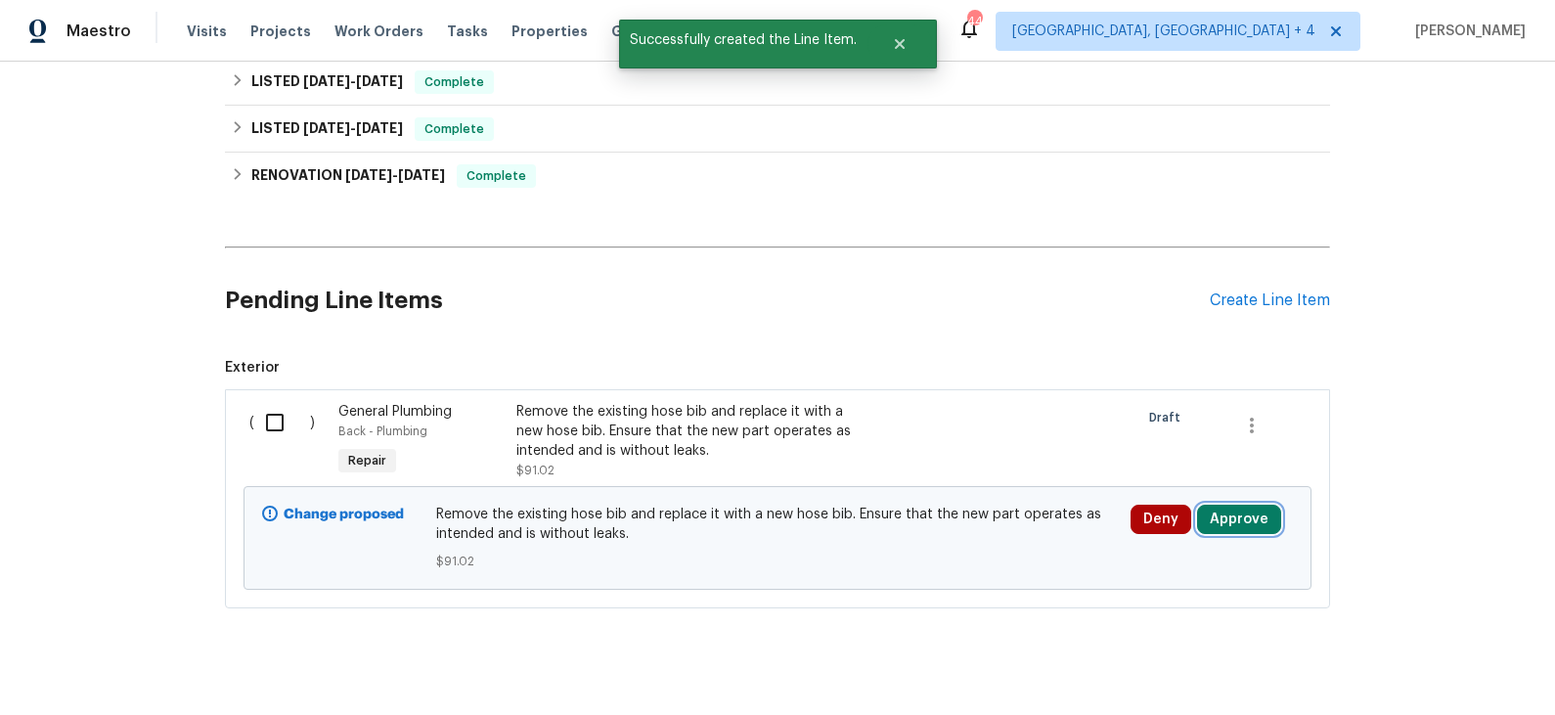
click at [1241, 520] on button "Approve" at bounding box center [1239, 519] width 84 height 29
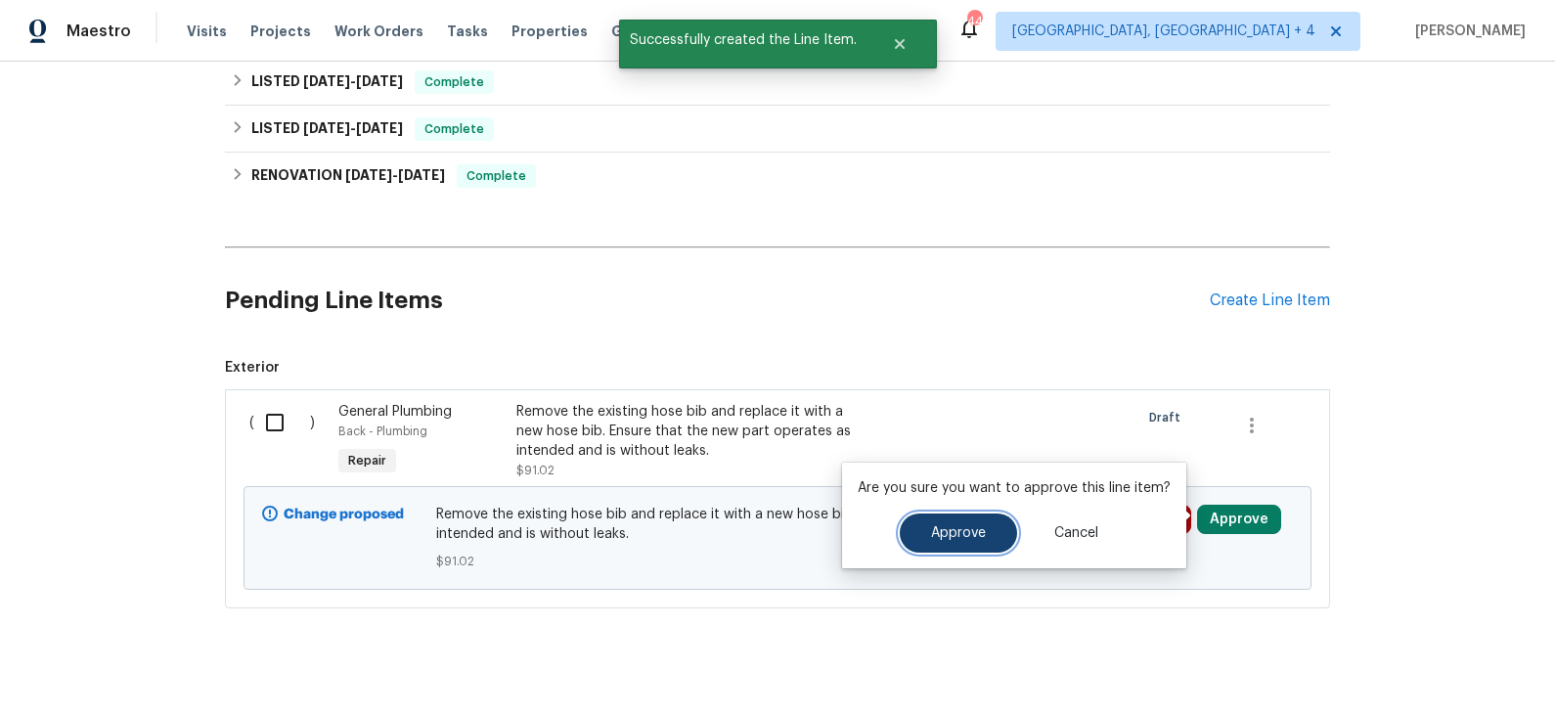
click at [948, 528] on span "Approve" at bounding box center [958, 533] width 55 height 15
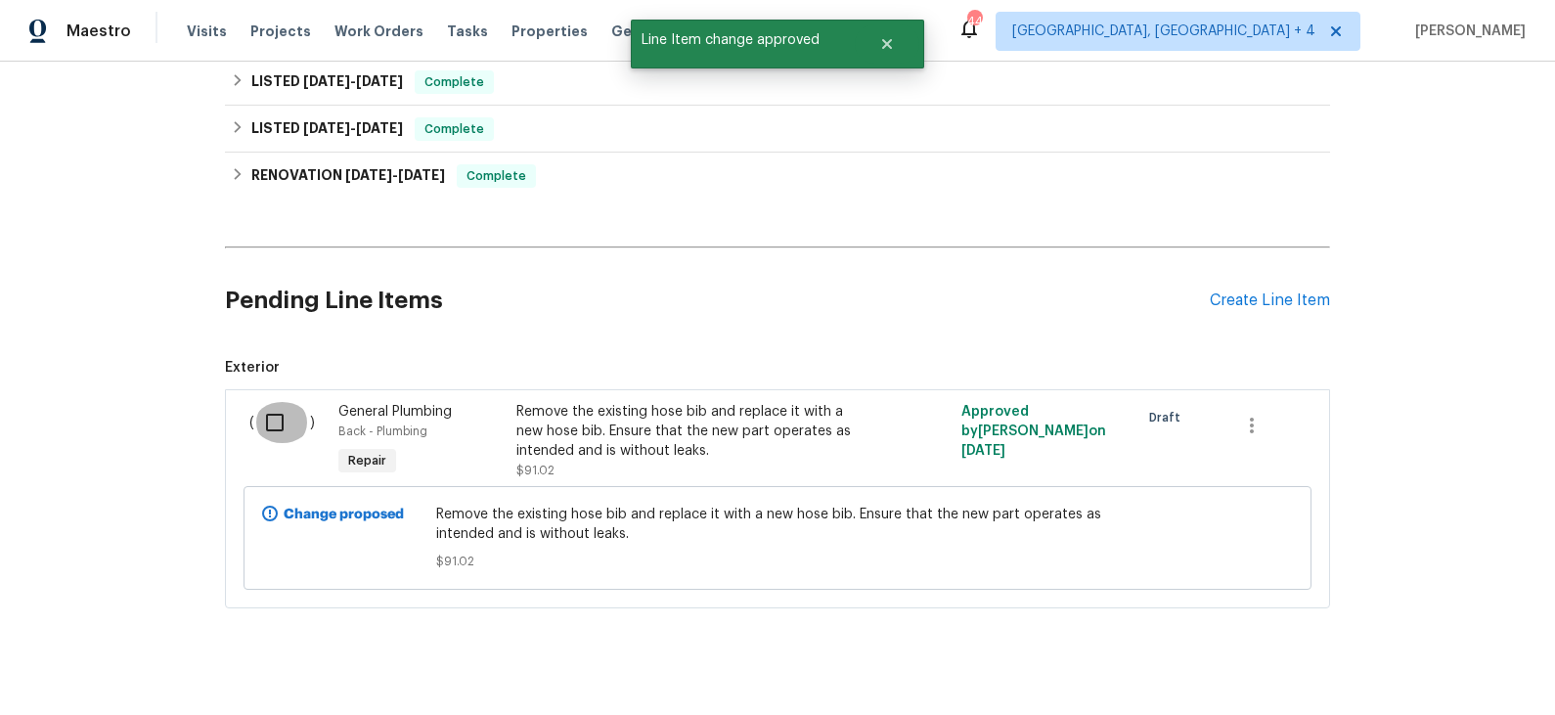
click at [275, 420] on input "checkbox" at bounding box center [282, 422] width 56 height 41
checkbox input "true"
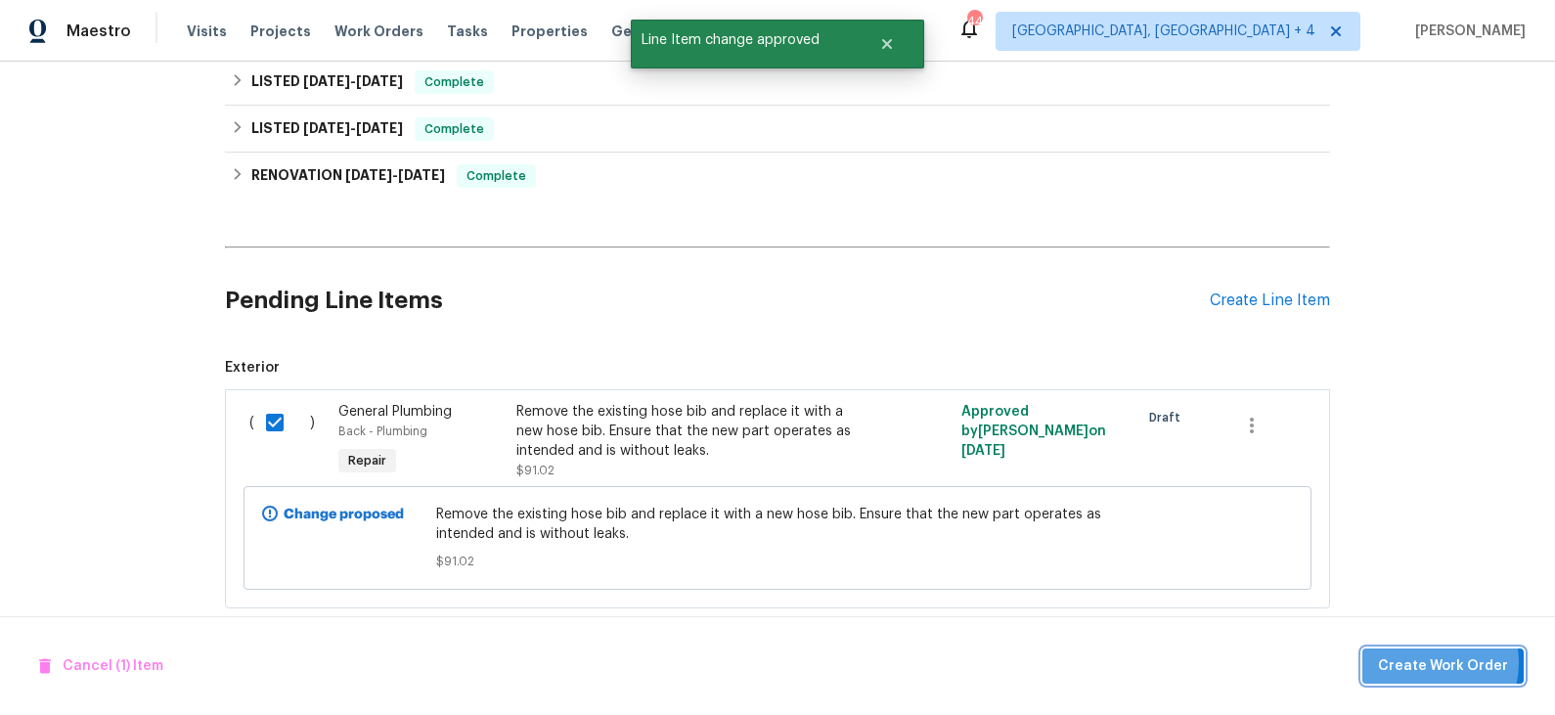
click at [1430, 663] on span "Create Work Order" at bounding box center [1443, 666] width 130 height 24
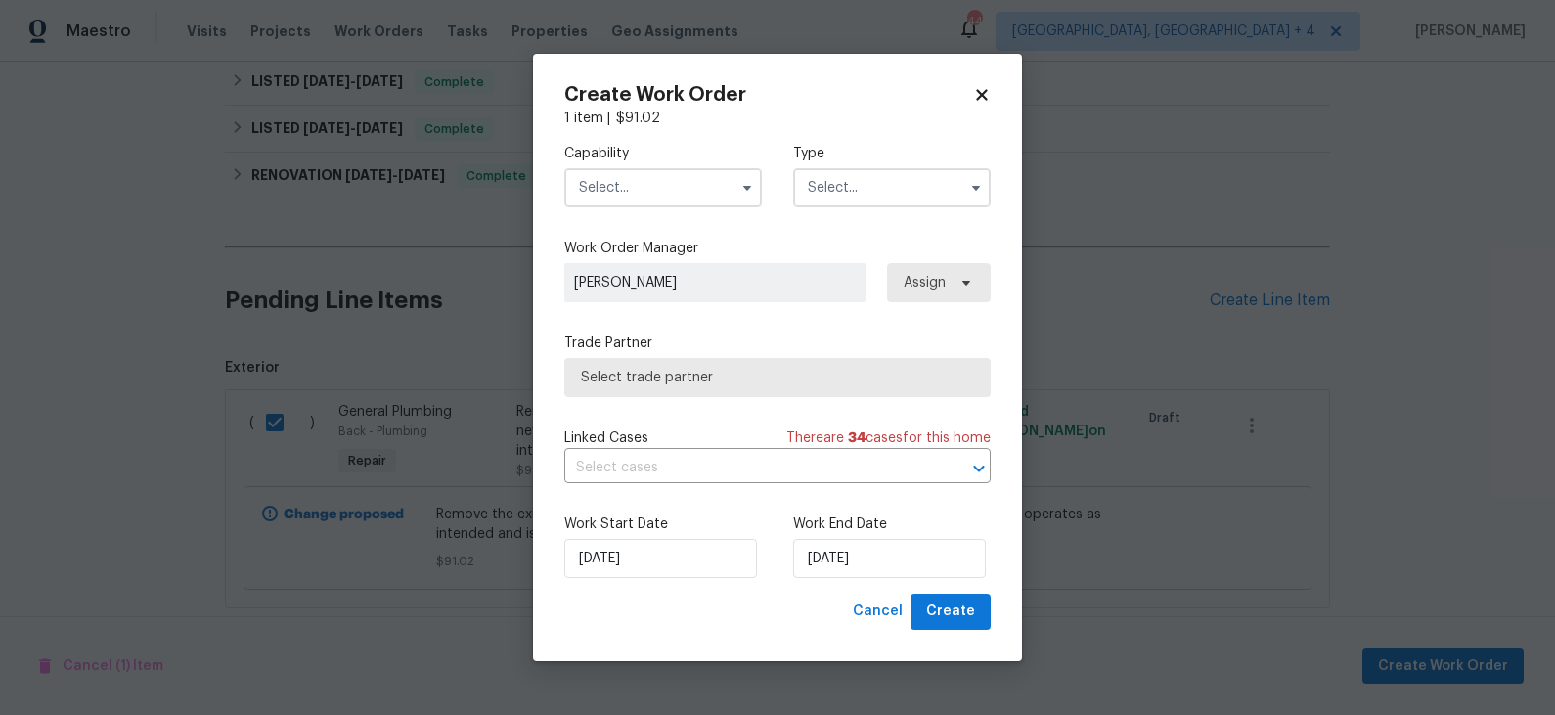
click at [721, 191] on input "text" at bounding box center [663, 187] width 198 height 39
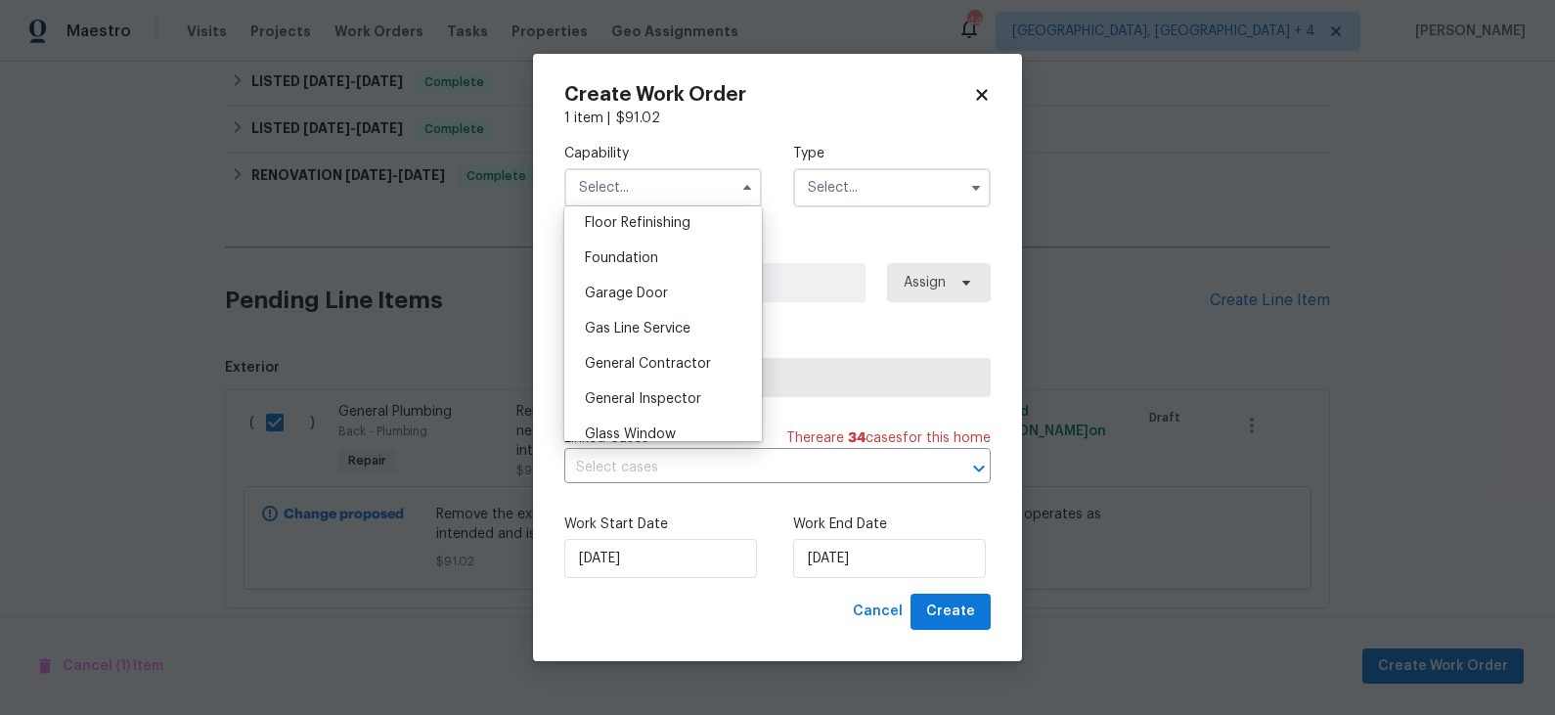
scroll to position [807, 0]
click at [655, 351] on span "General Contractor" at bounding box center [648, 357] width 126 height 14
type input "General Contractor"
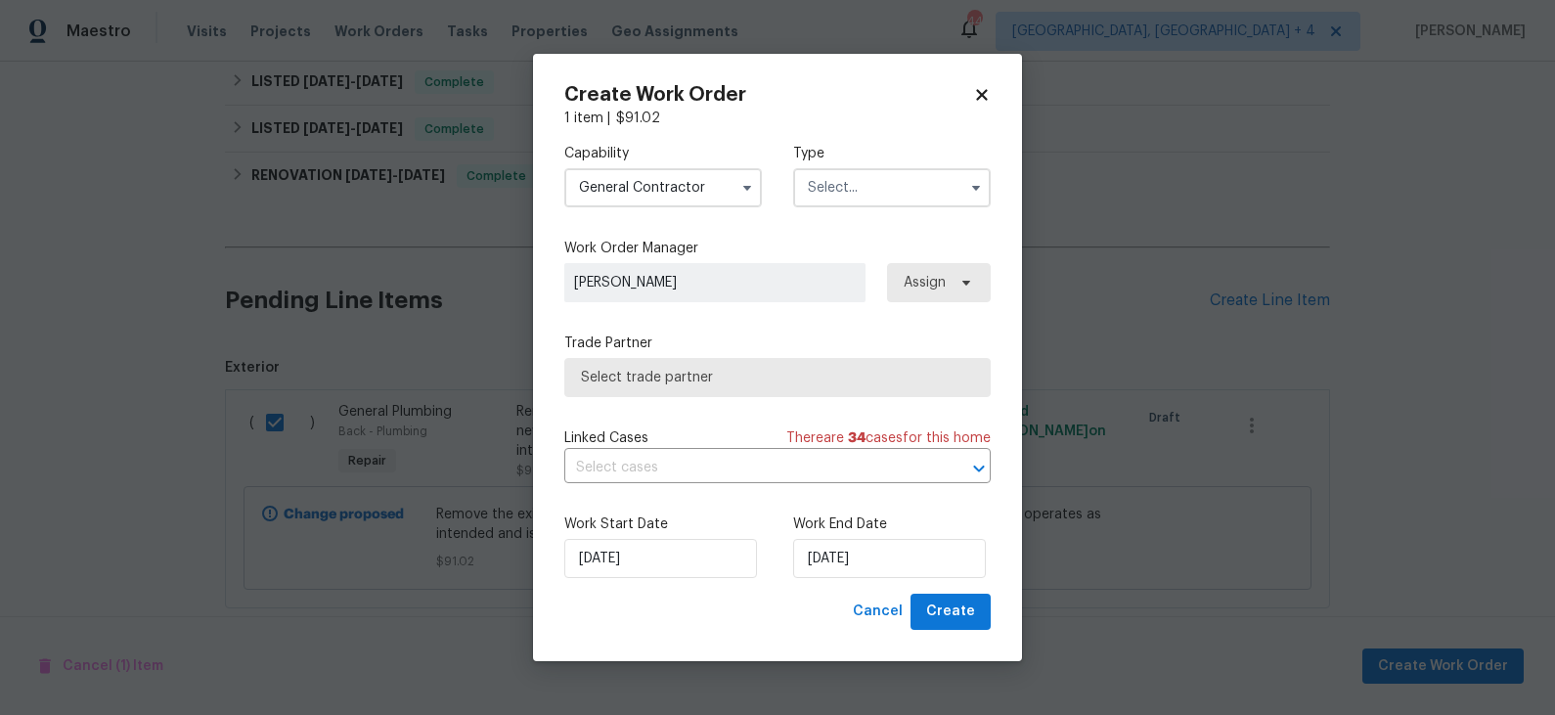
click at [861, 175] on input "text" at bounding box center [892, 187] width 198 height 39
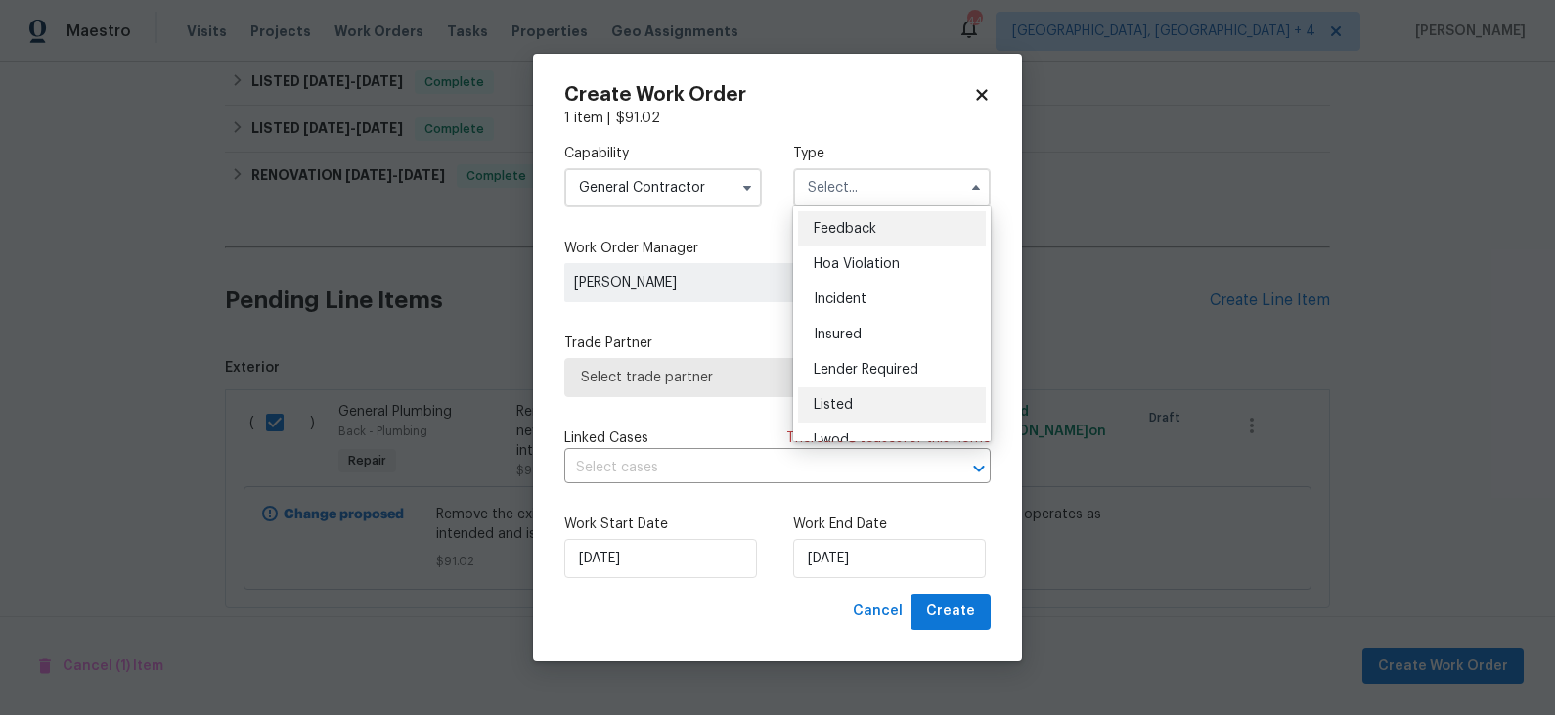
click at [875, 397] on div "Listed" at bounding box center [892, 404] width 188 height 35
type input "Listed"
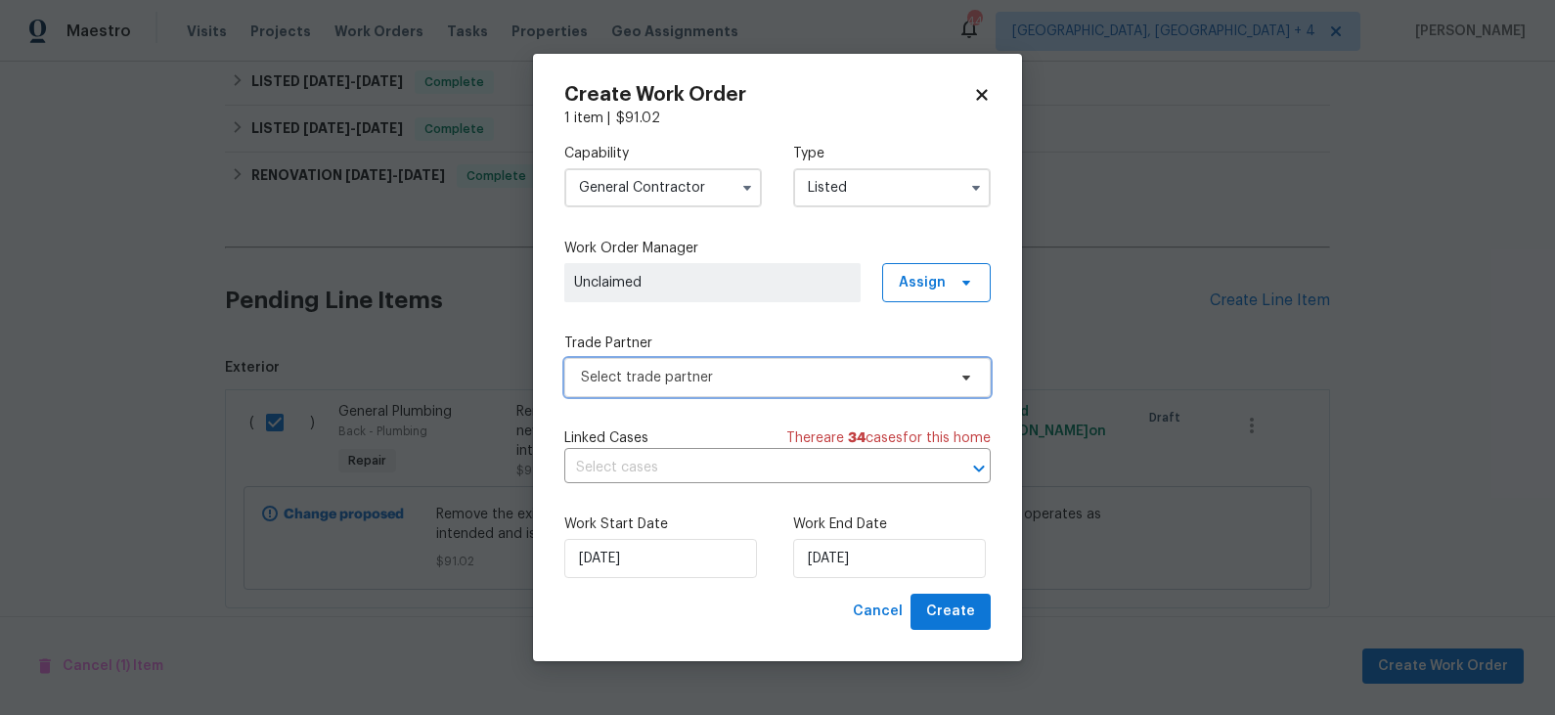
click at [829, 384] on span "Select trade partner" at bounding box center [763, 378] width 365 height 20
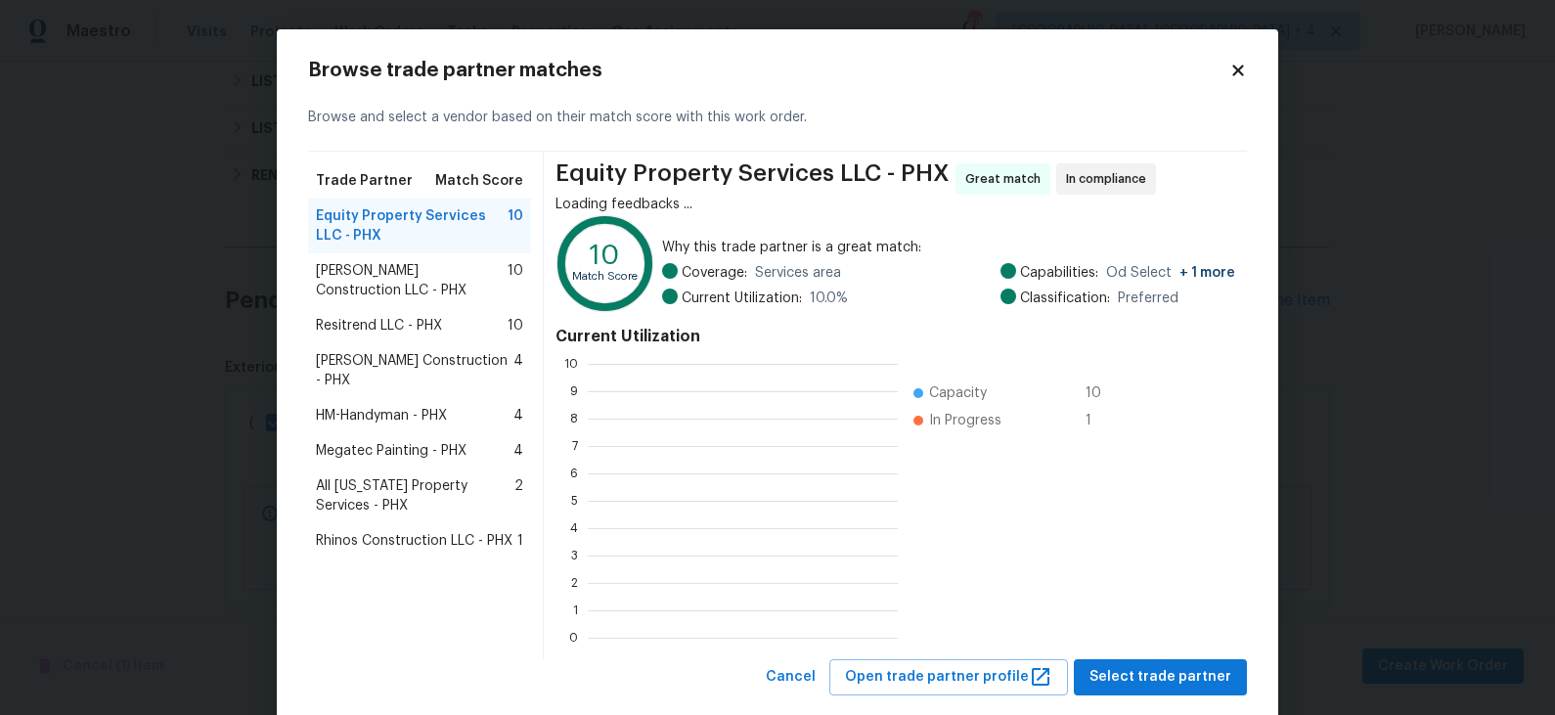
scroll to position [274, 309]
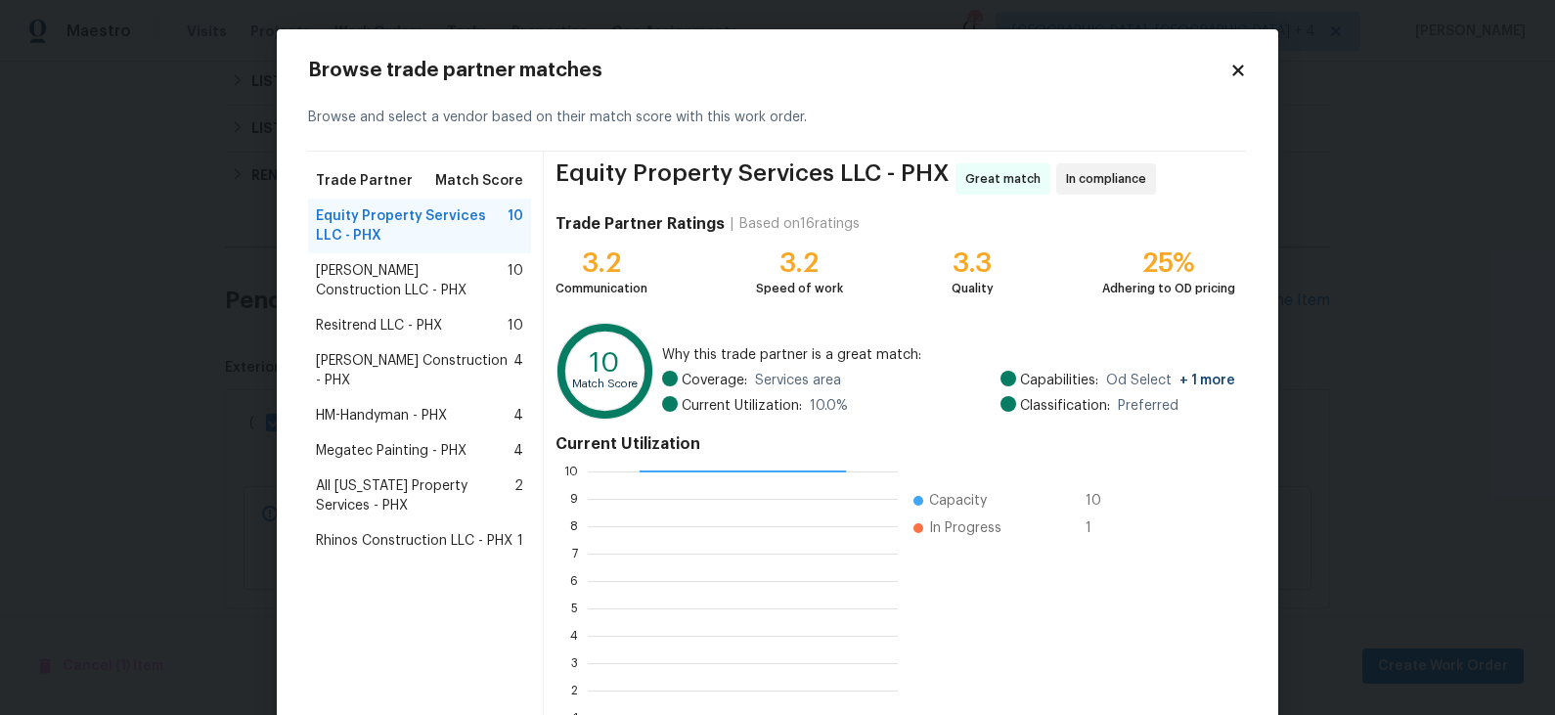
click at [470, 238] on span "Equity Property Services LLC - PHX" at bounding box center [412, 225] width 192 height 39
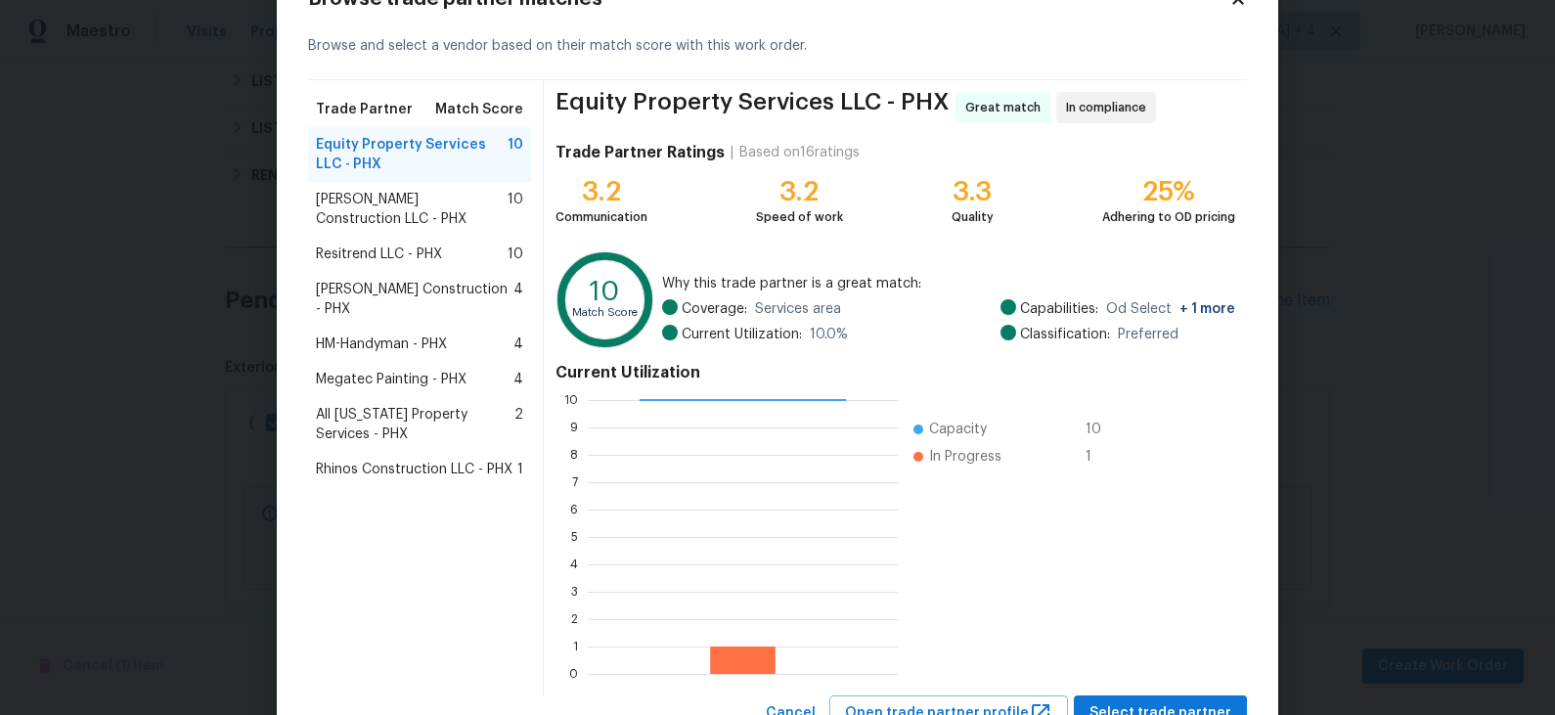
scroll to position [147, 0]
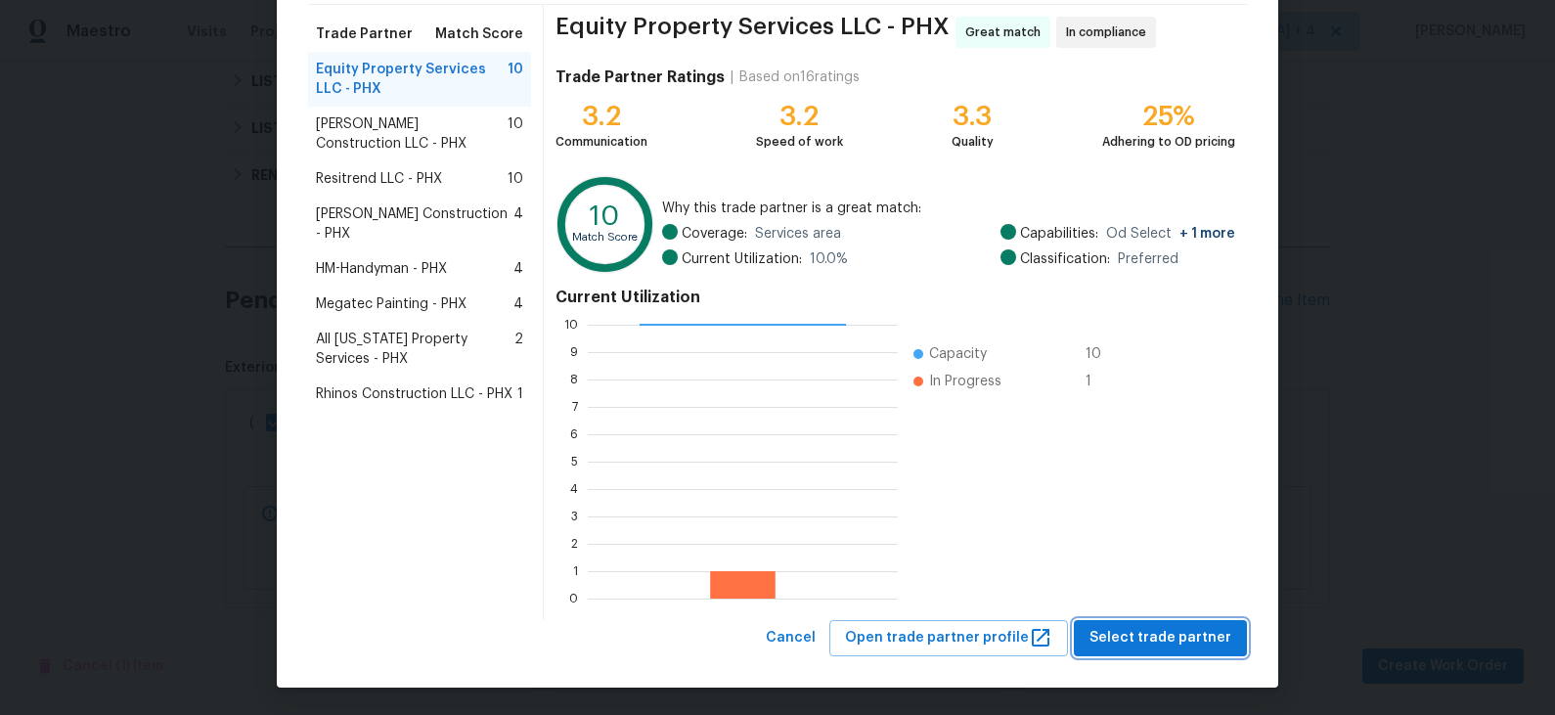
click at [1176, 639] on span "Select trade partner" at bounding box center [1160, 638] width 142 height 24
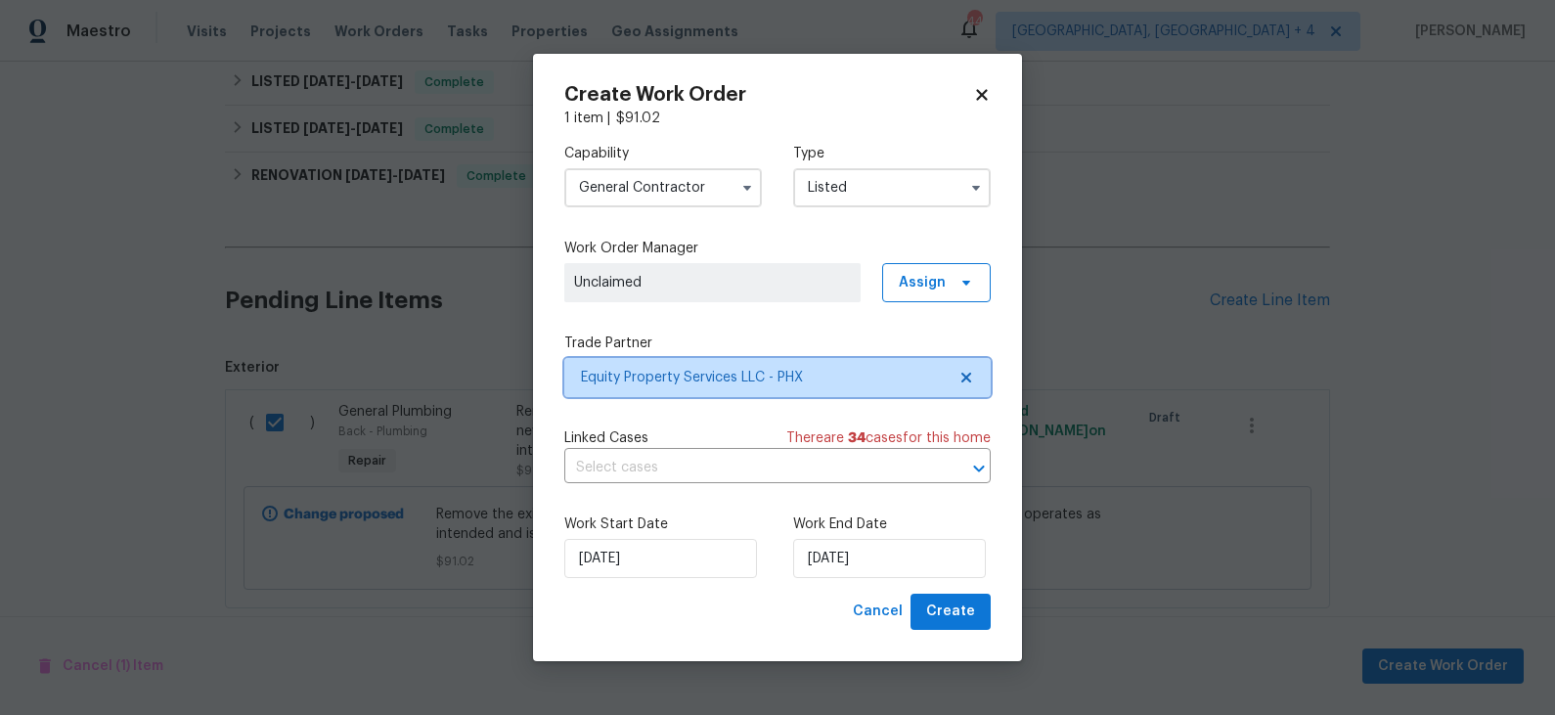
scroll to position [0, 0]
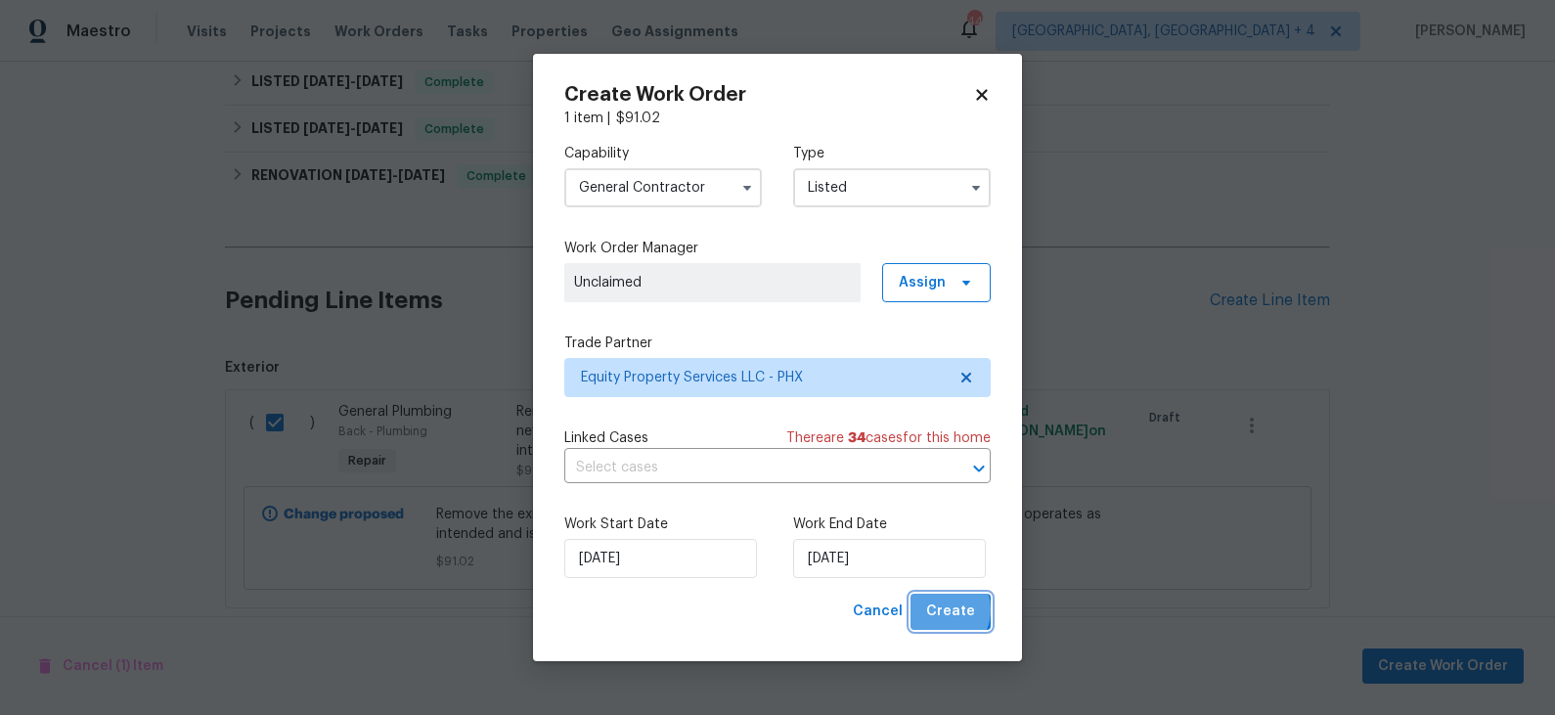
click at [941, 610] on span "Create" at bounding box center [950, 611] width 49 height 24
checkbox input "false"
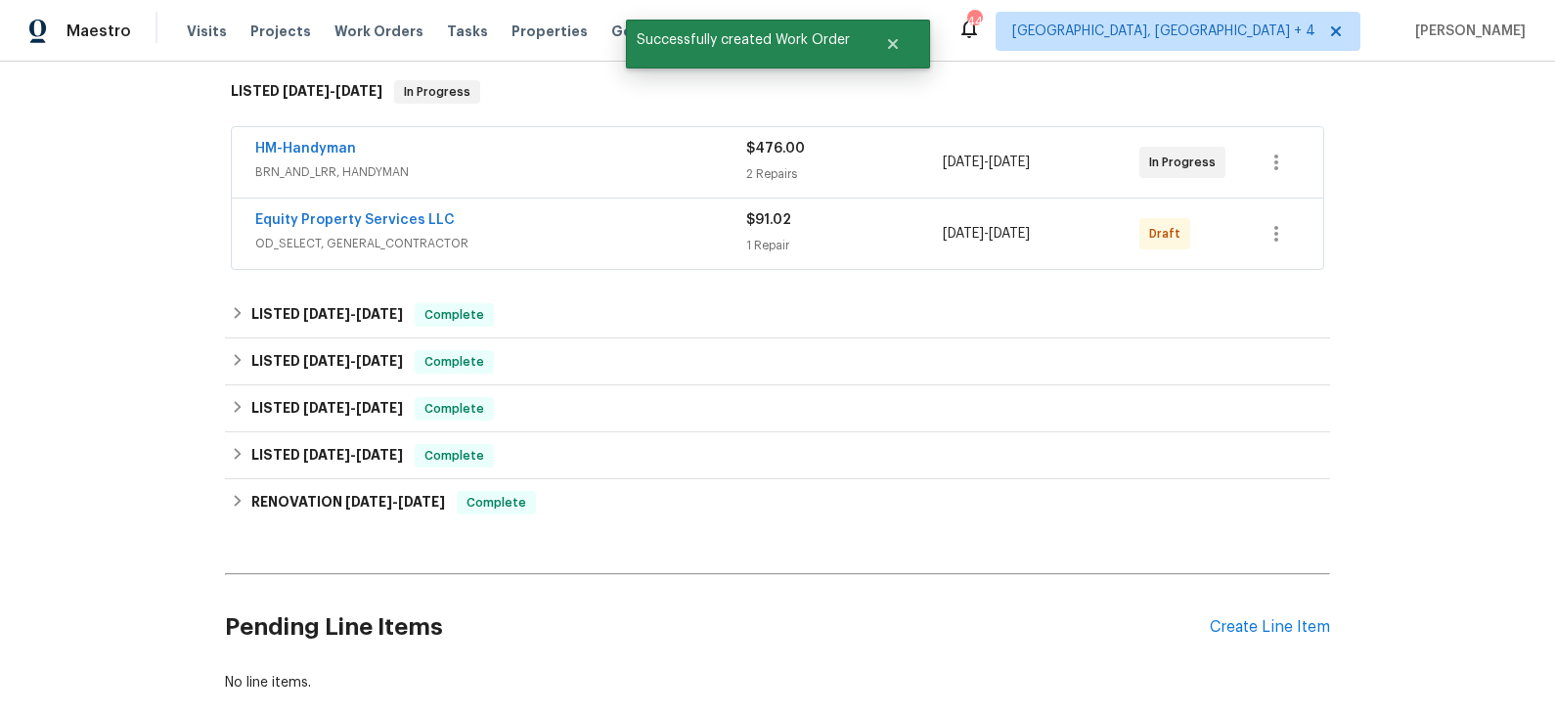
scroll to position [259, 0]
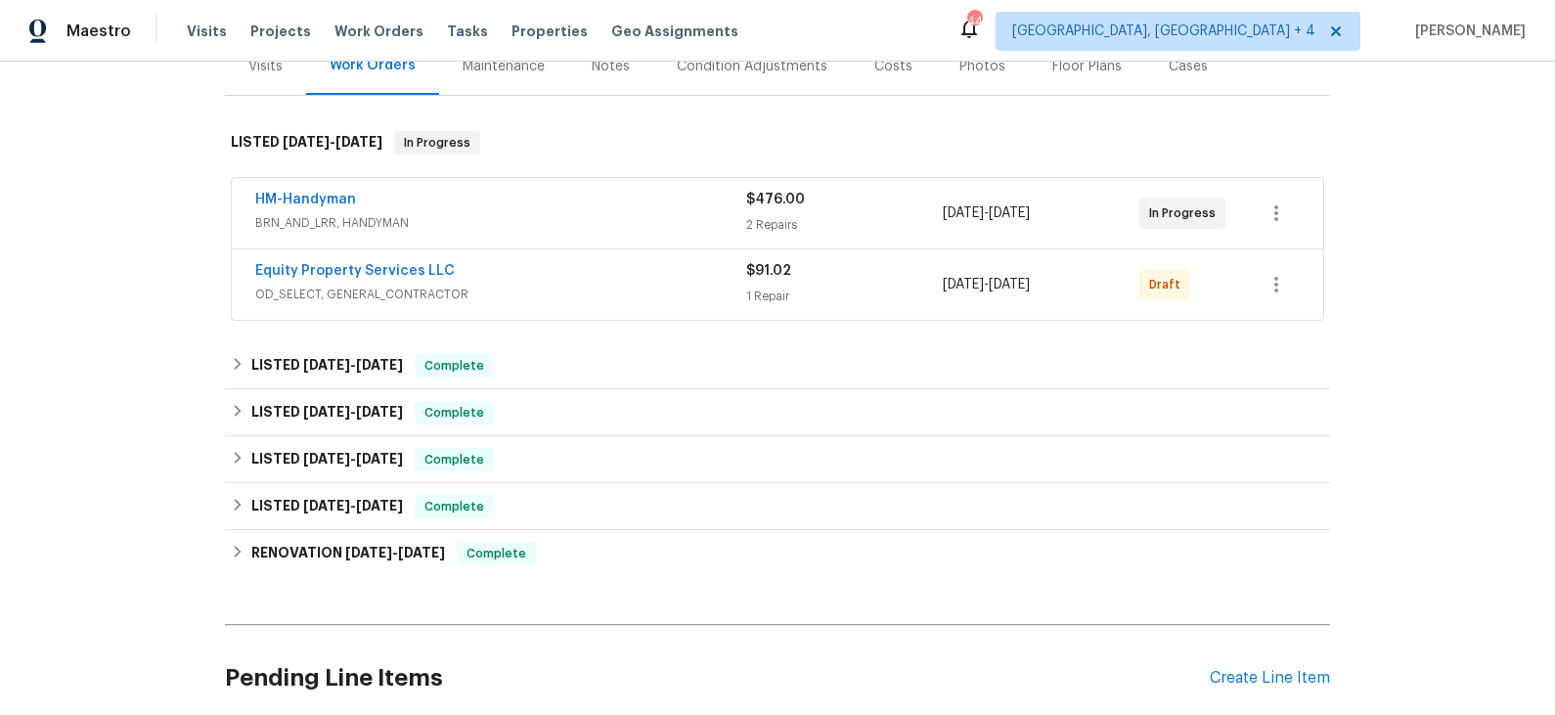
click at [590, 265] on div "Equity Property Services LLC" at bounding box center [500, 272] width 491 height 23
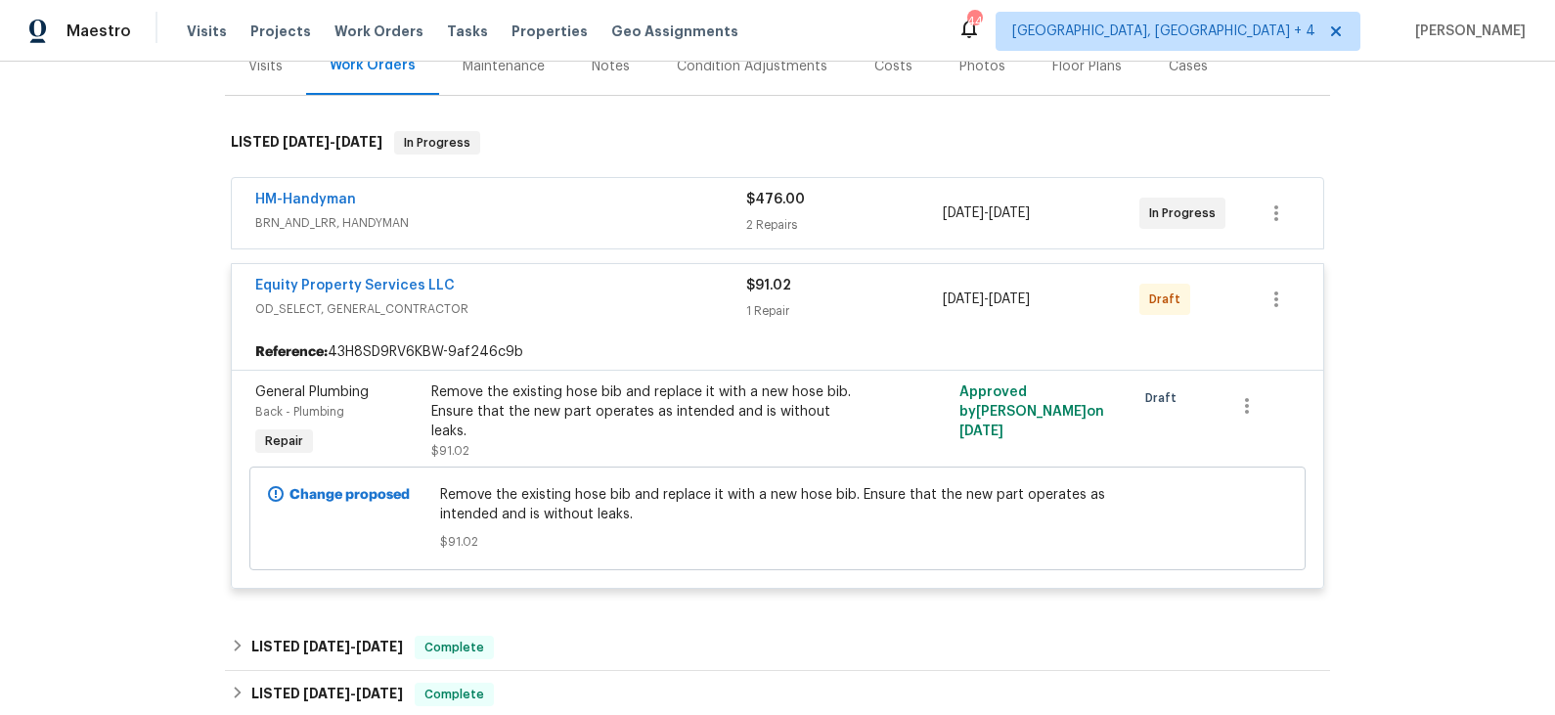
click at [681, 412] on div "Remove the existing hose bib and replace it with a new hose bib. Ensure that th…" at bounding box center [645, 411] width 428 height 59
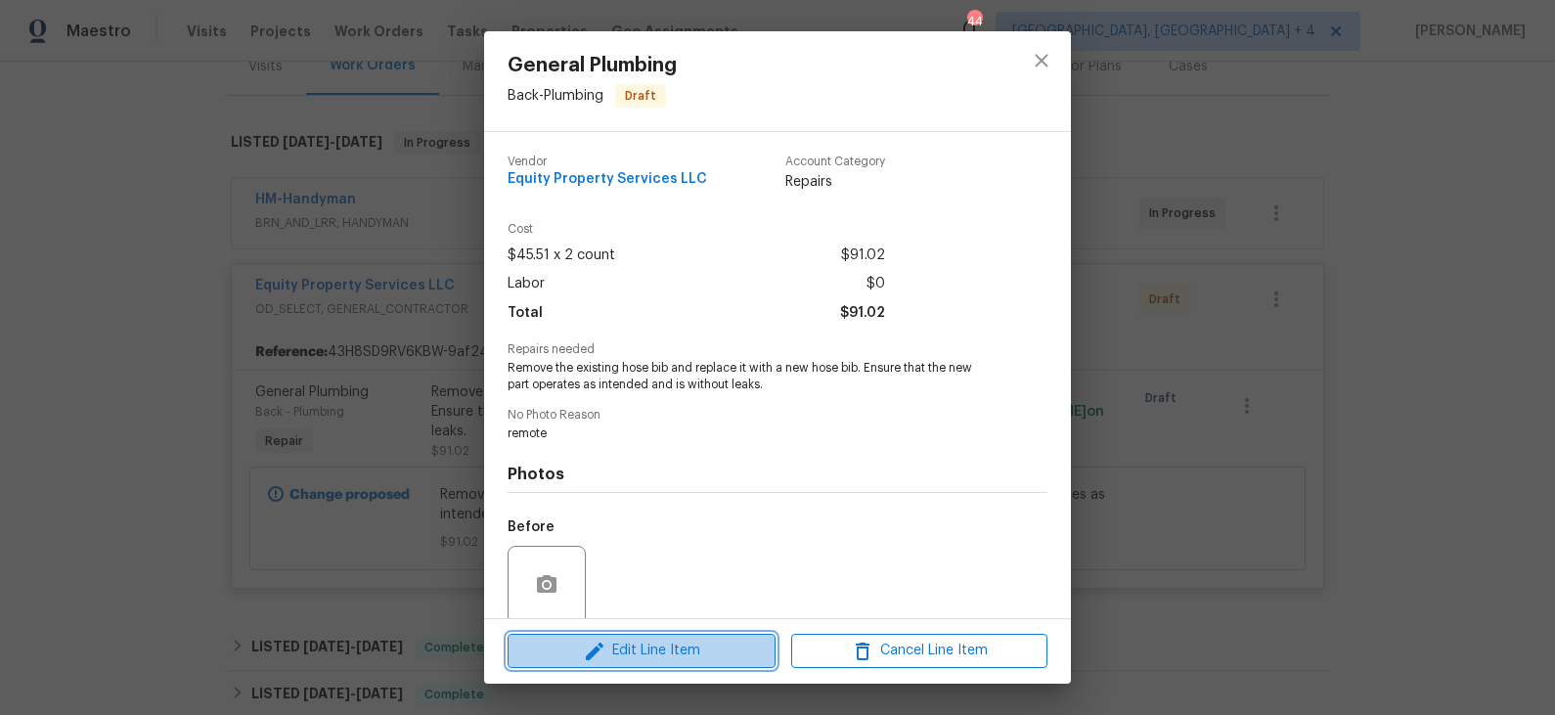
click at [643, 643] on span "Edit Line Item" at bounding box center [641, 651] width 256 height 24
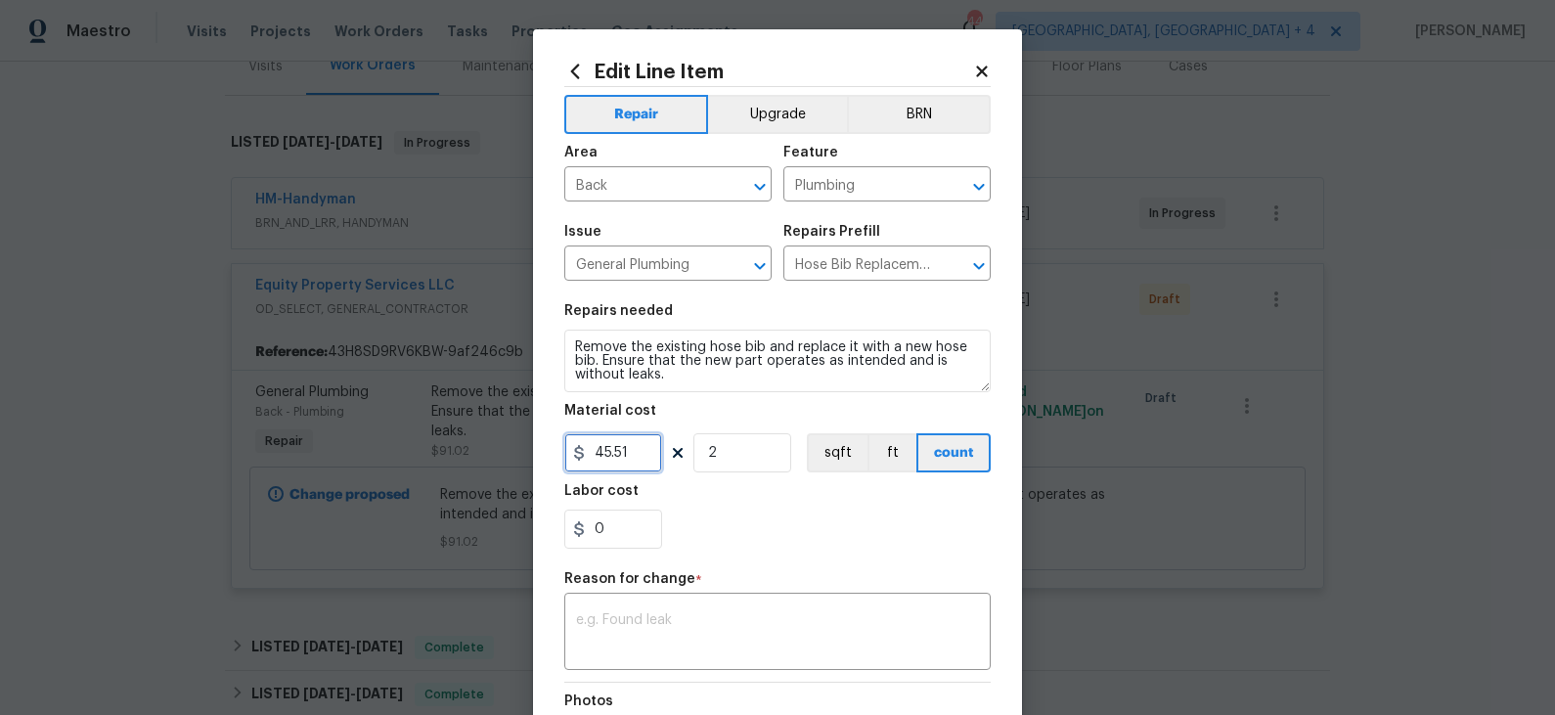
click at [641, 454] on input "45.51" at bounding box center [613, 452] width 98 height 39
click at [626, 454] on input "45.51" at bounding box center [613, 452] width 98 height 39
type input "50"
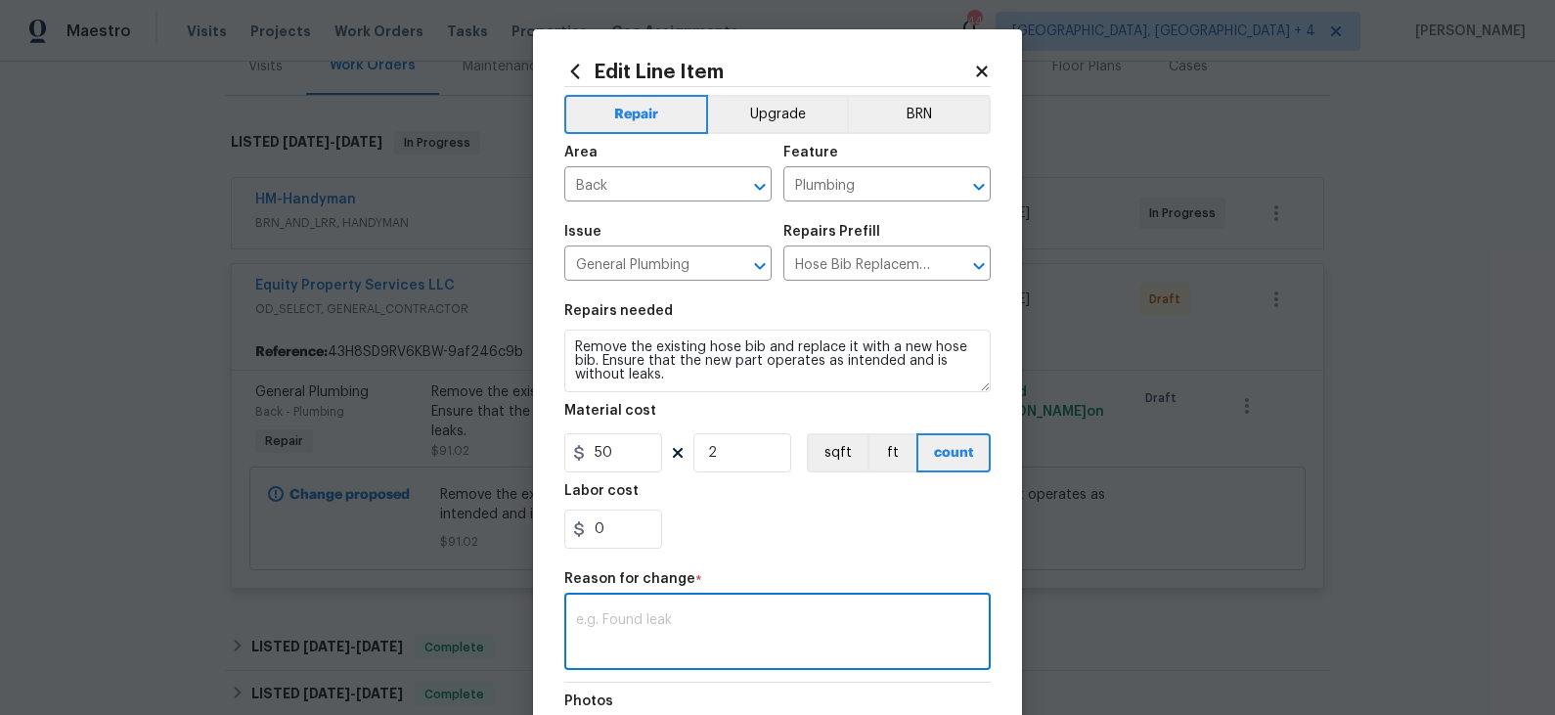
click at [702, 623] on textarea at bounding box center [777, 633] width 403 height 41
type textarea "price"
click at [813, 572] on div "Reason for change *" at bounding box center [777, 584] width 426 height 25
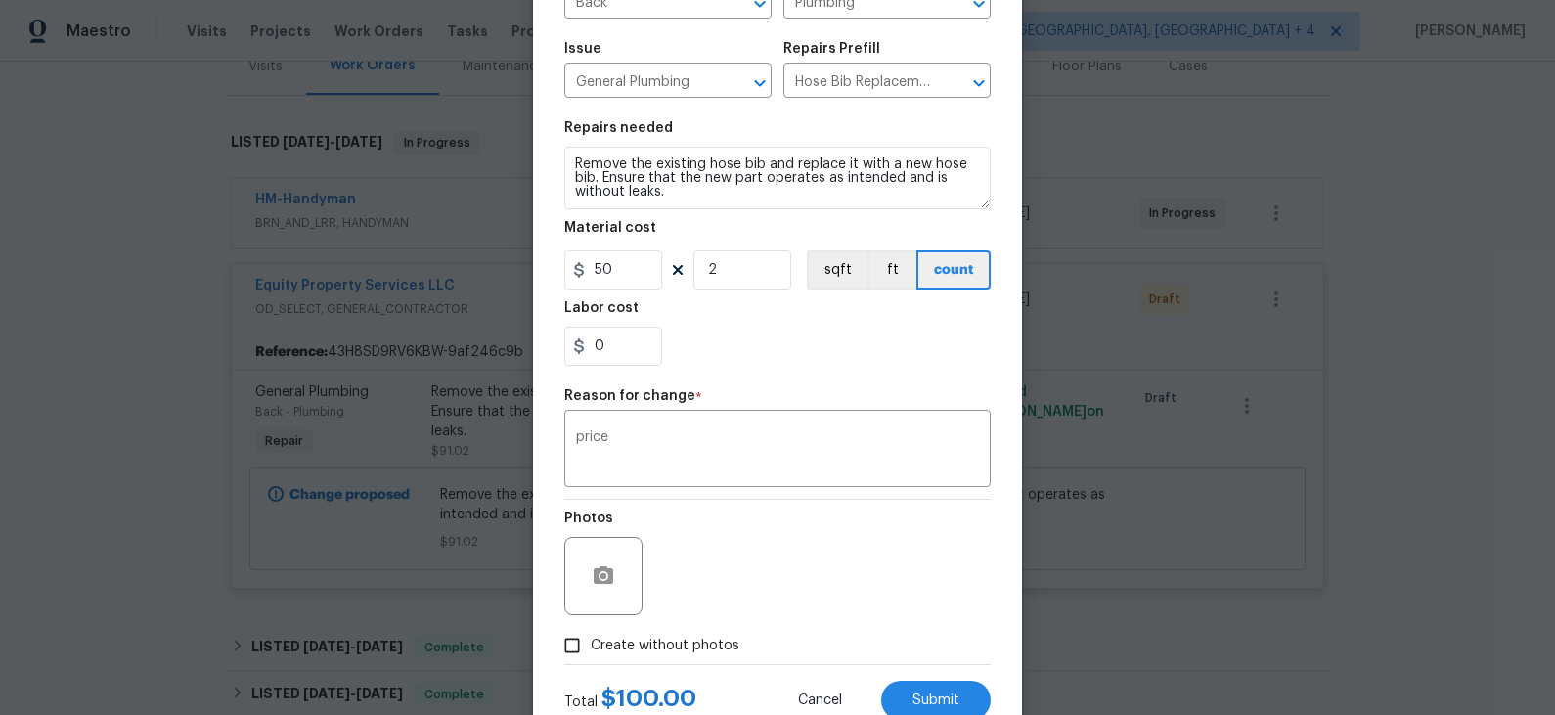
scroll to position [189, 0]
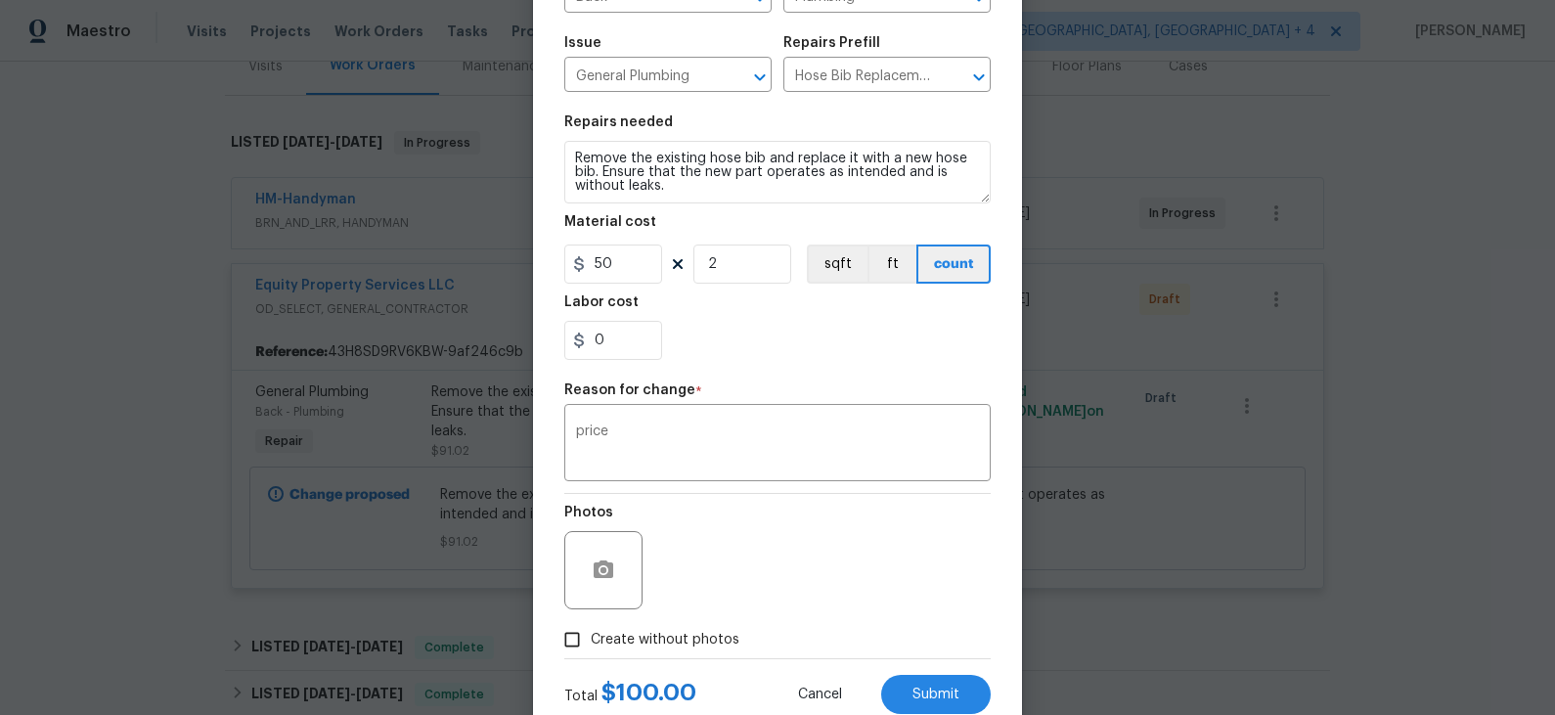
click at [626, 633] on span "Create without photos" at bounding box center [665, 640] width 149 height 21
click at [591, 633] on input "Create without photos" at bounding box center [571, 639] width 37 height 37
checkbox input "true"
click at [913, 690] on span "Submit" at bounding box center [935, 694] width 47 height 15
type input "45.51"
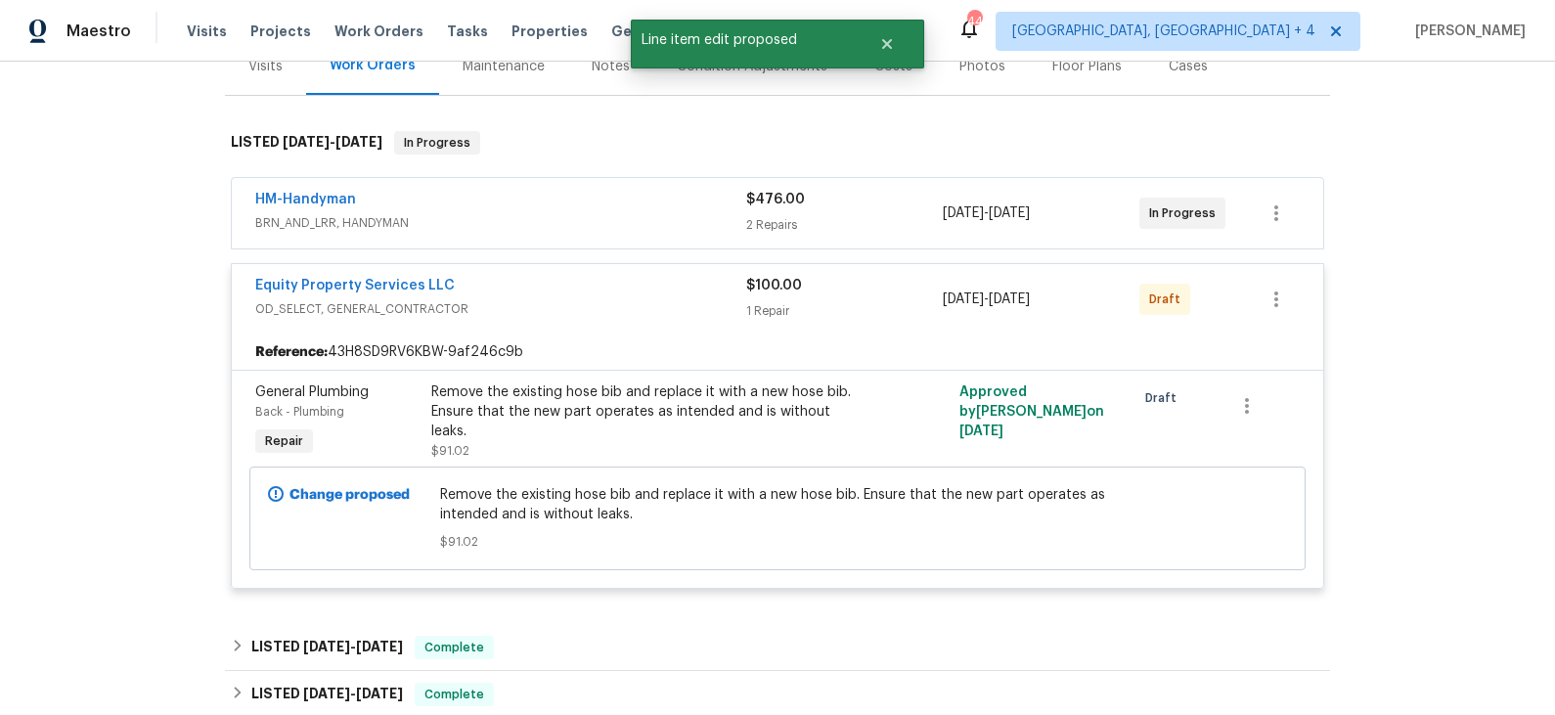
scroll to position [0, 0]
click at [1281, 292] on icon "button" at bounding box center [1275, 298] width 23 height 23
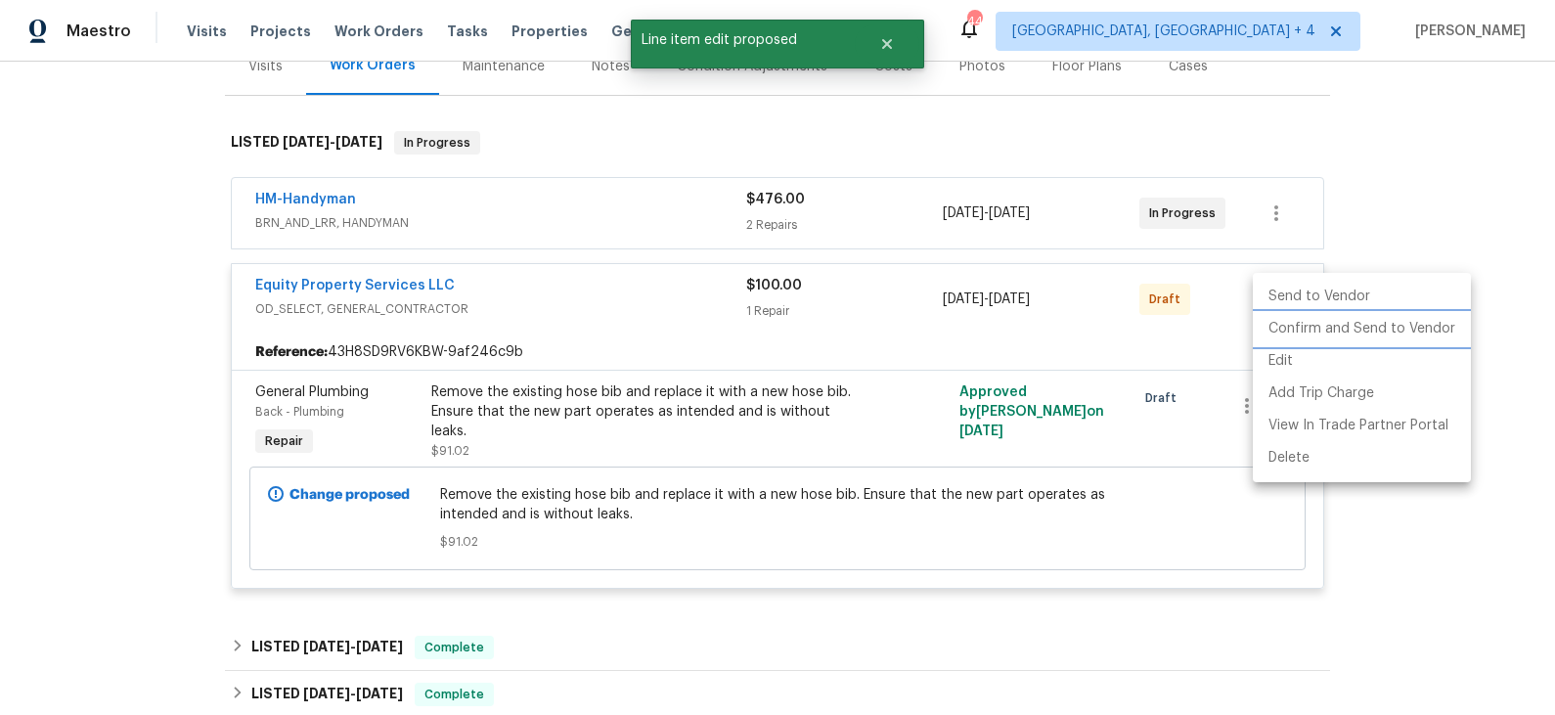
click at [1295, 331] on li "Confirm and Send to Vendor" at bounding box center [1362, 329] width 218 height 32
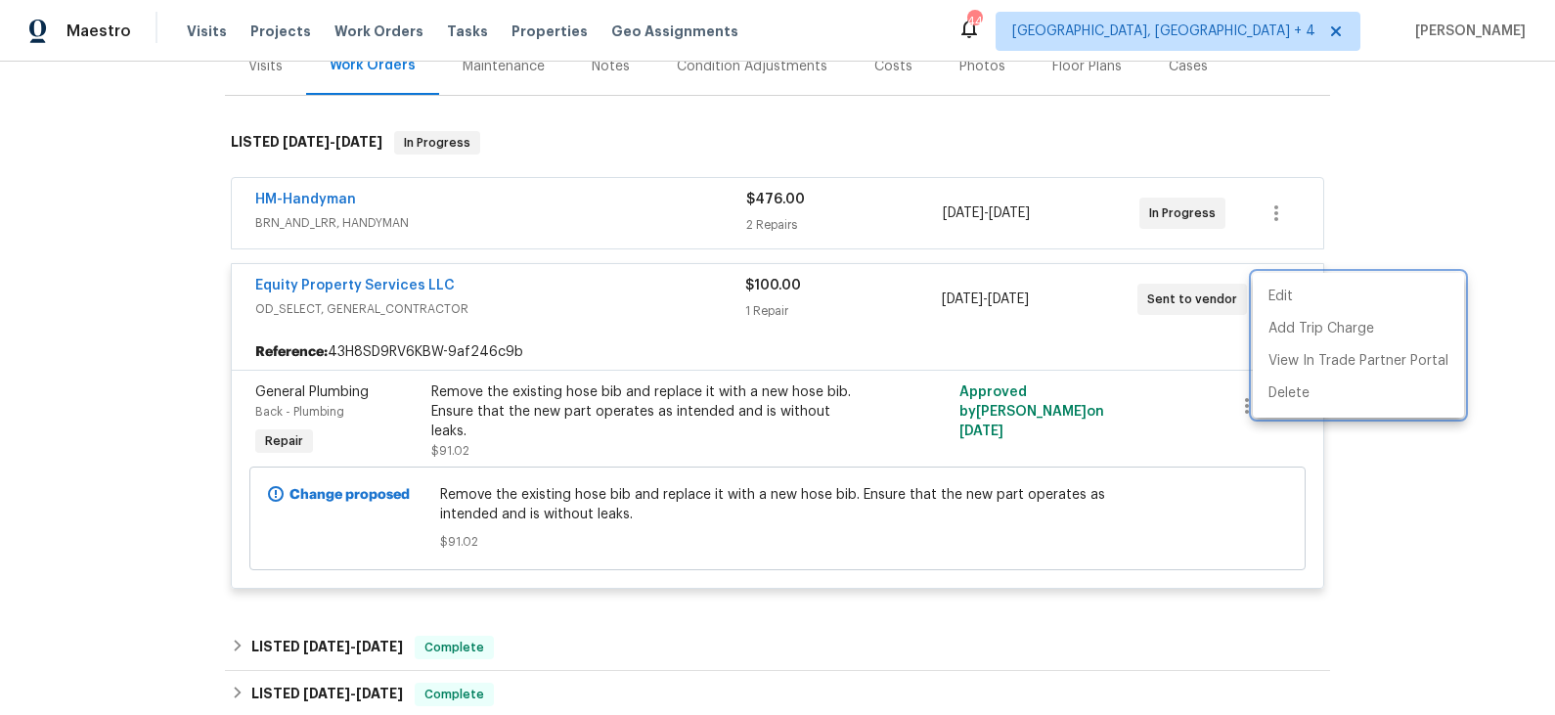
click at [676, 306] on div at bounding box center [777, 357] width 1555 height 715
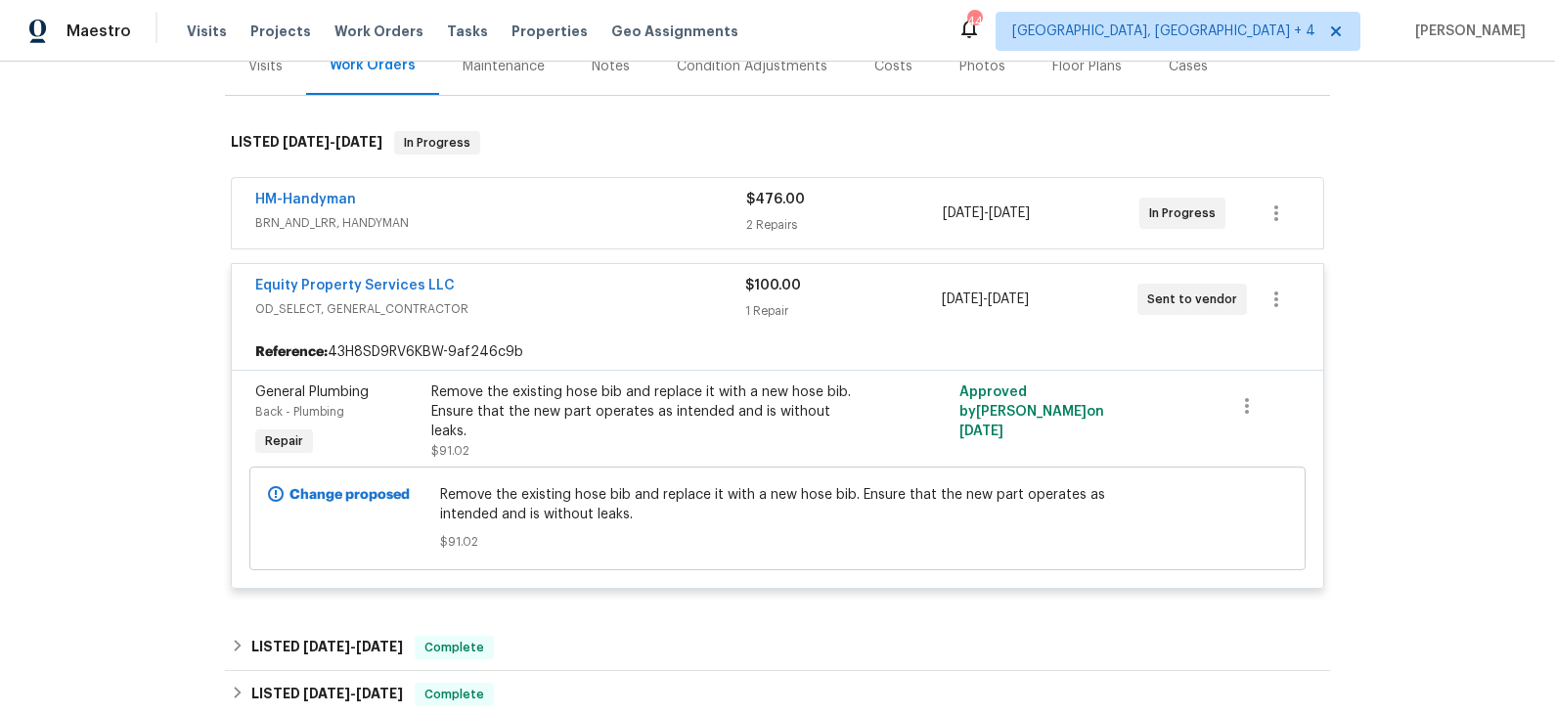
click at [655, 287] on div "Equity Property Services LLC" at bounding box center [500, 287] width 490 height 23
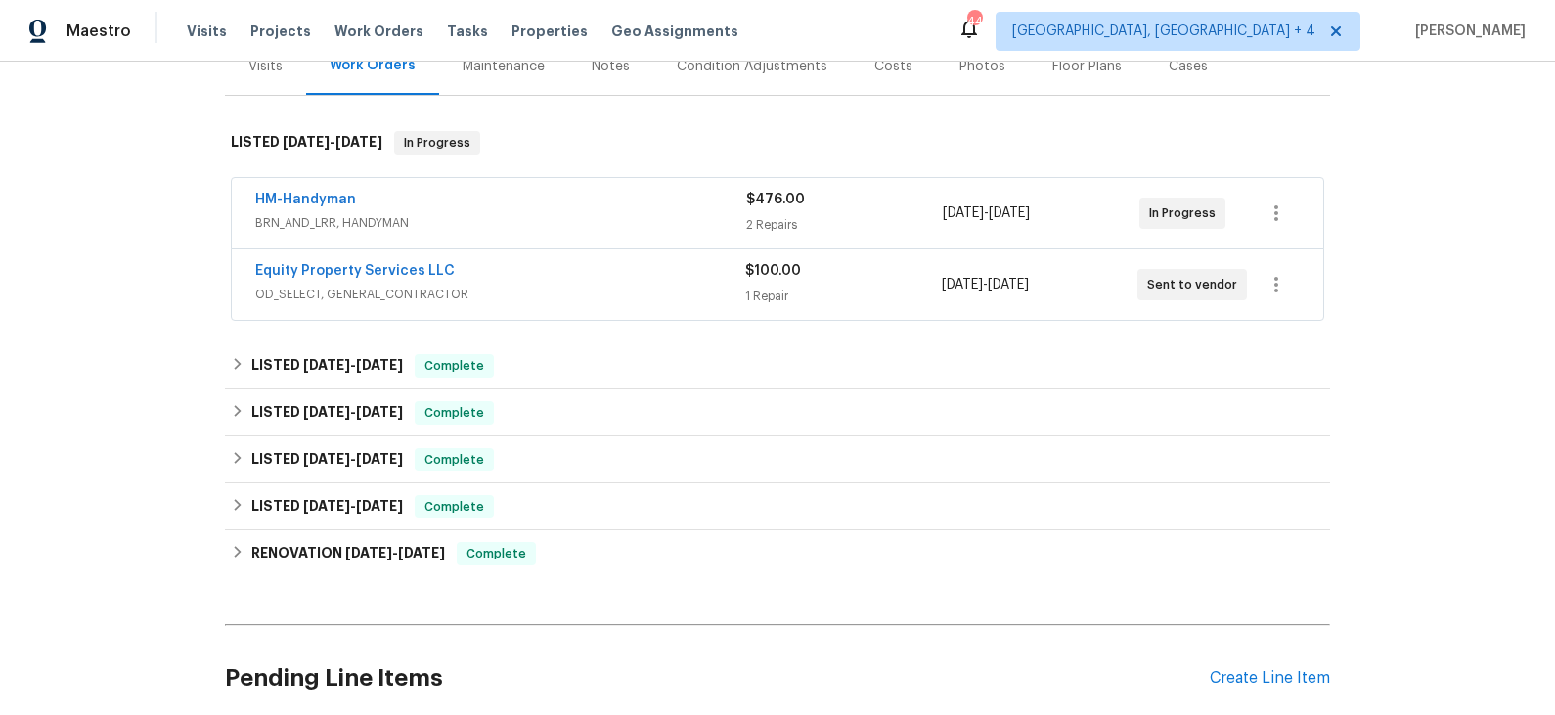
click at [655, 287] on span "OD_SELECT, GENERAL_CONTRACTOR" at bounding box center [500, 295] width 490 height 20
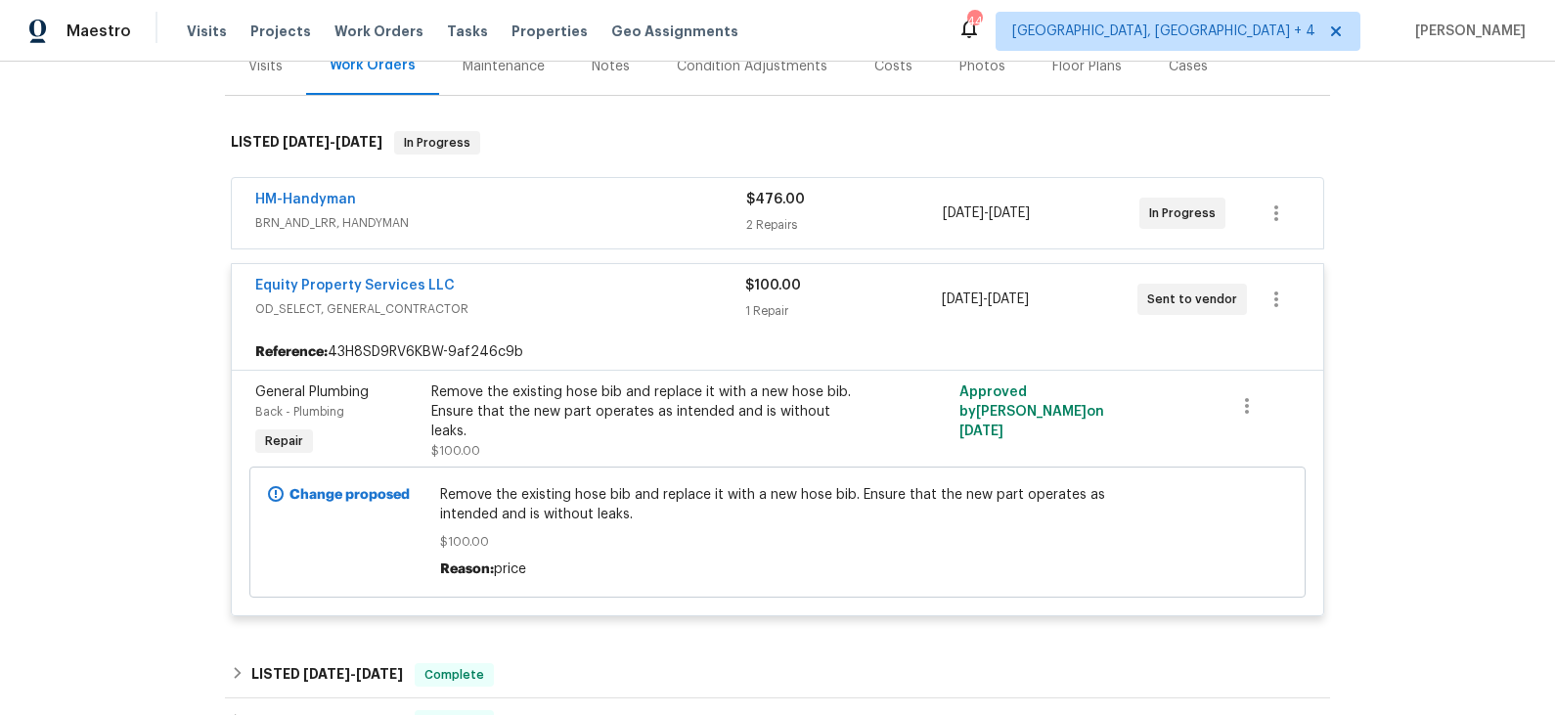
click at [655, 287] on div "Equity Property Services LLC" at bounding box center [500, 287] width 490 height 23
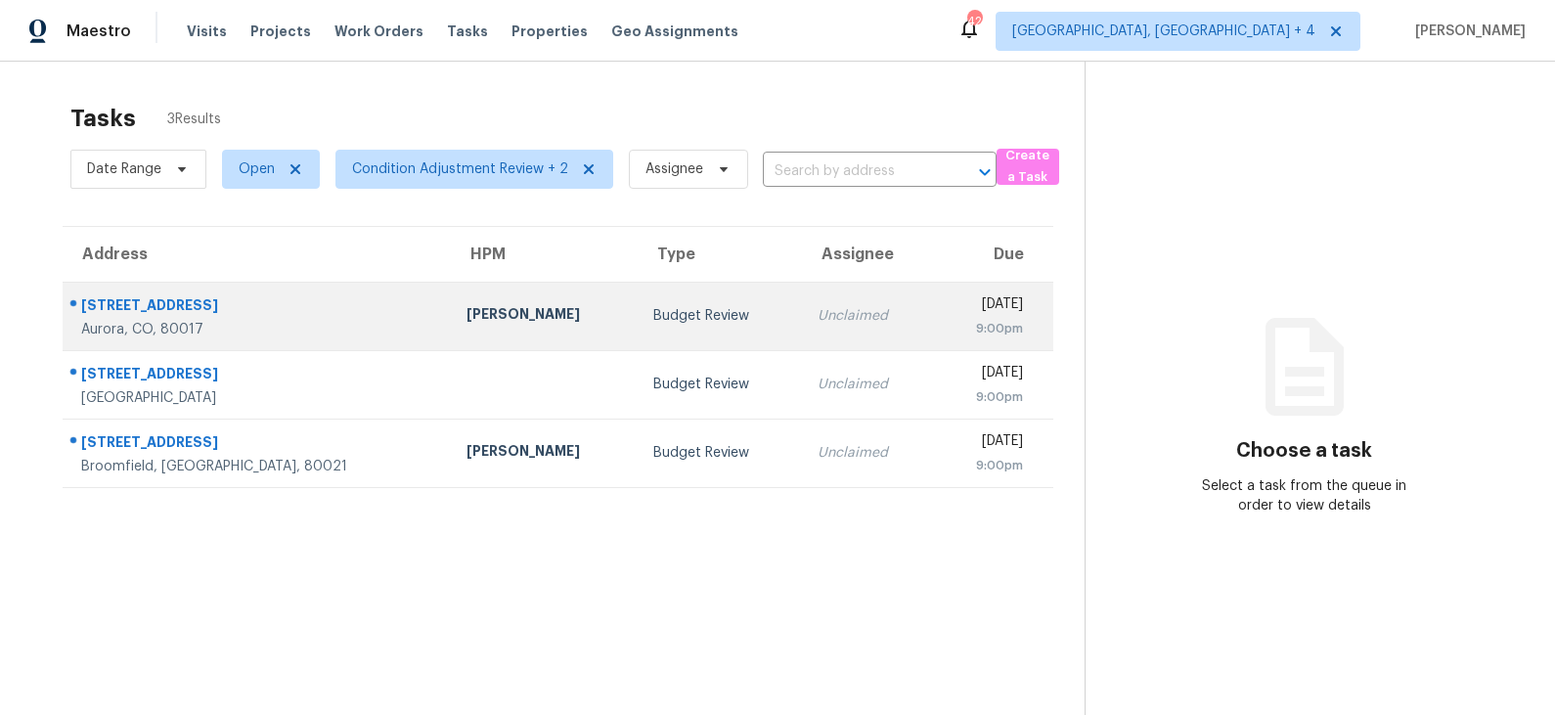
click at [493, 317] on div "[PERSON_NAME]" at bounding box center [543, 316] width 155 height 24
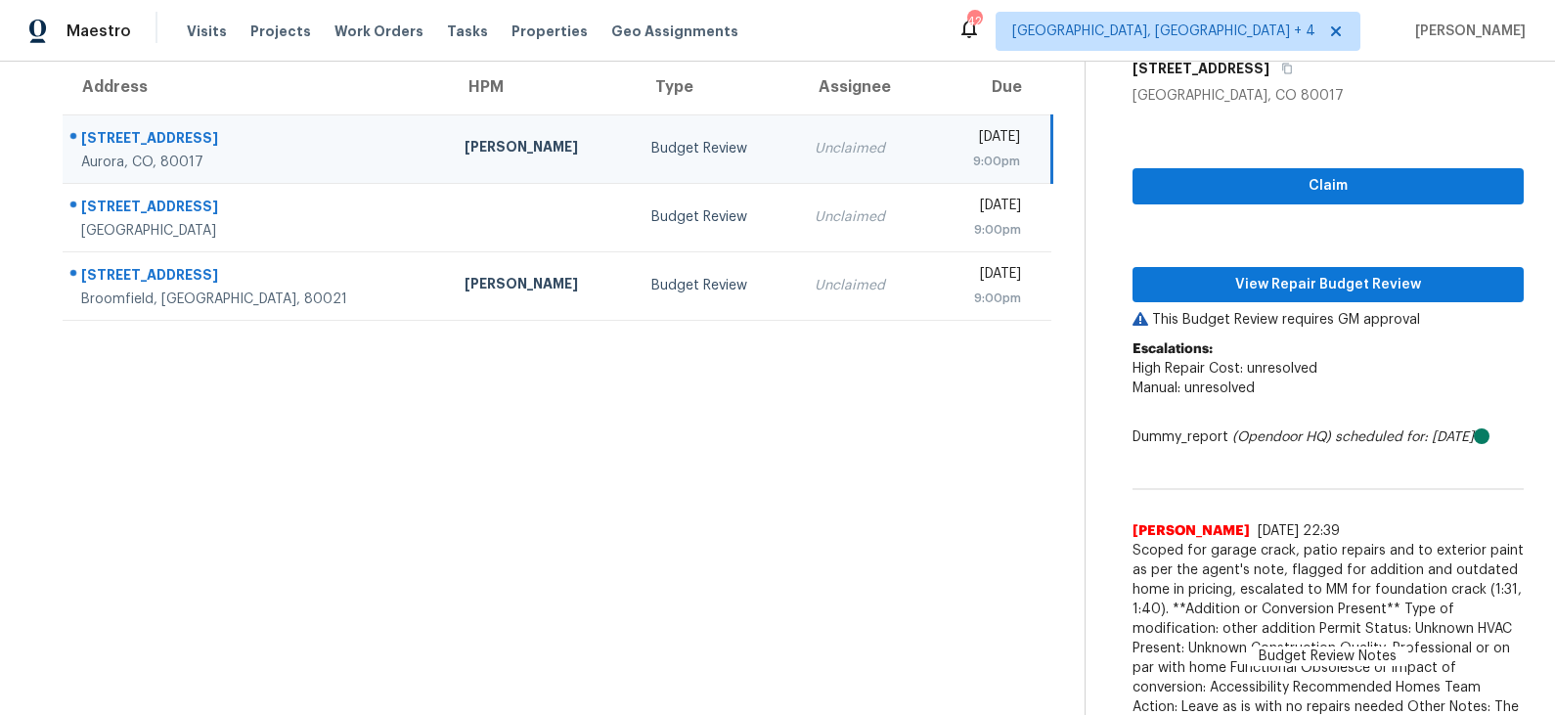
scroll to position [198, 0]
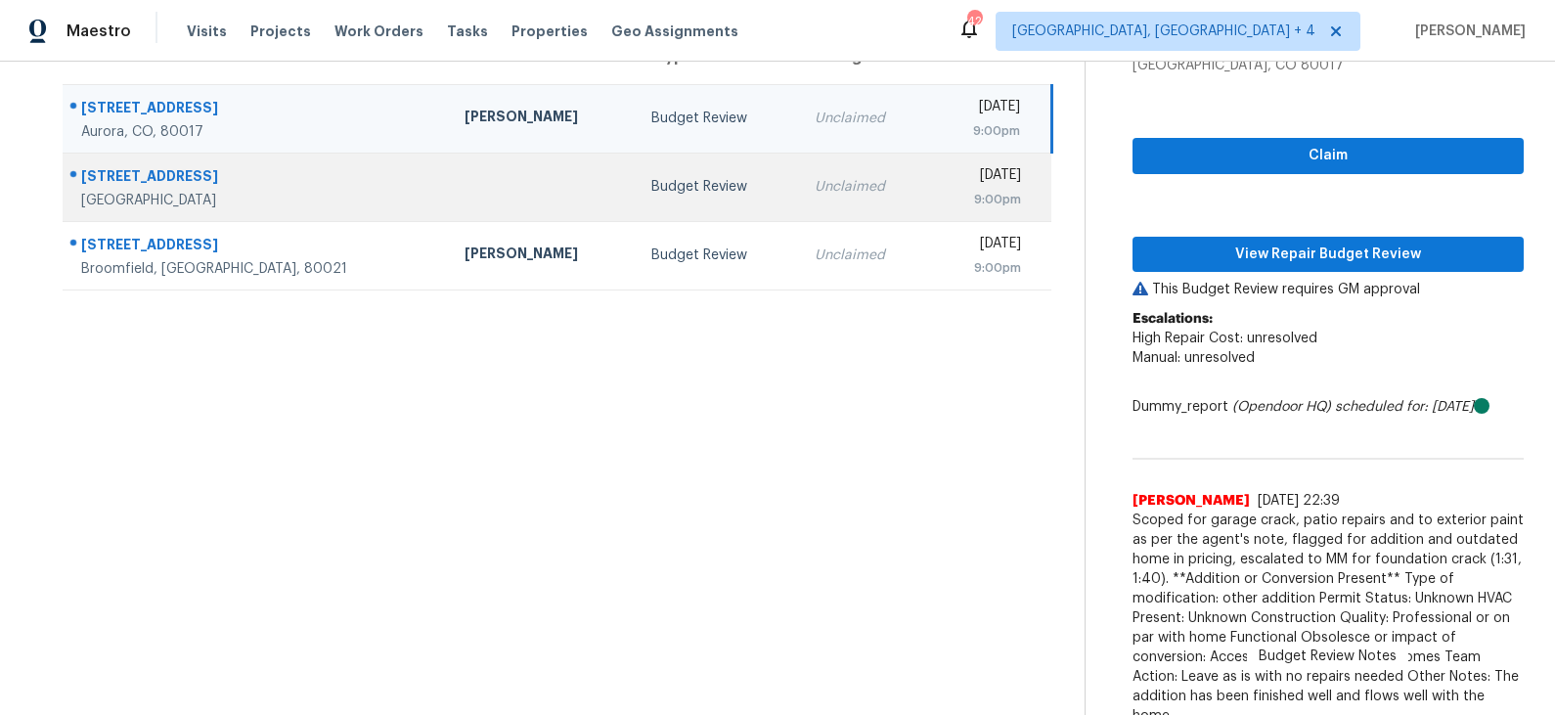
click at [636, 174] on td "Budget Review" at bounding box center [717, 187] width 163 height 68
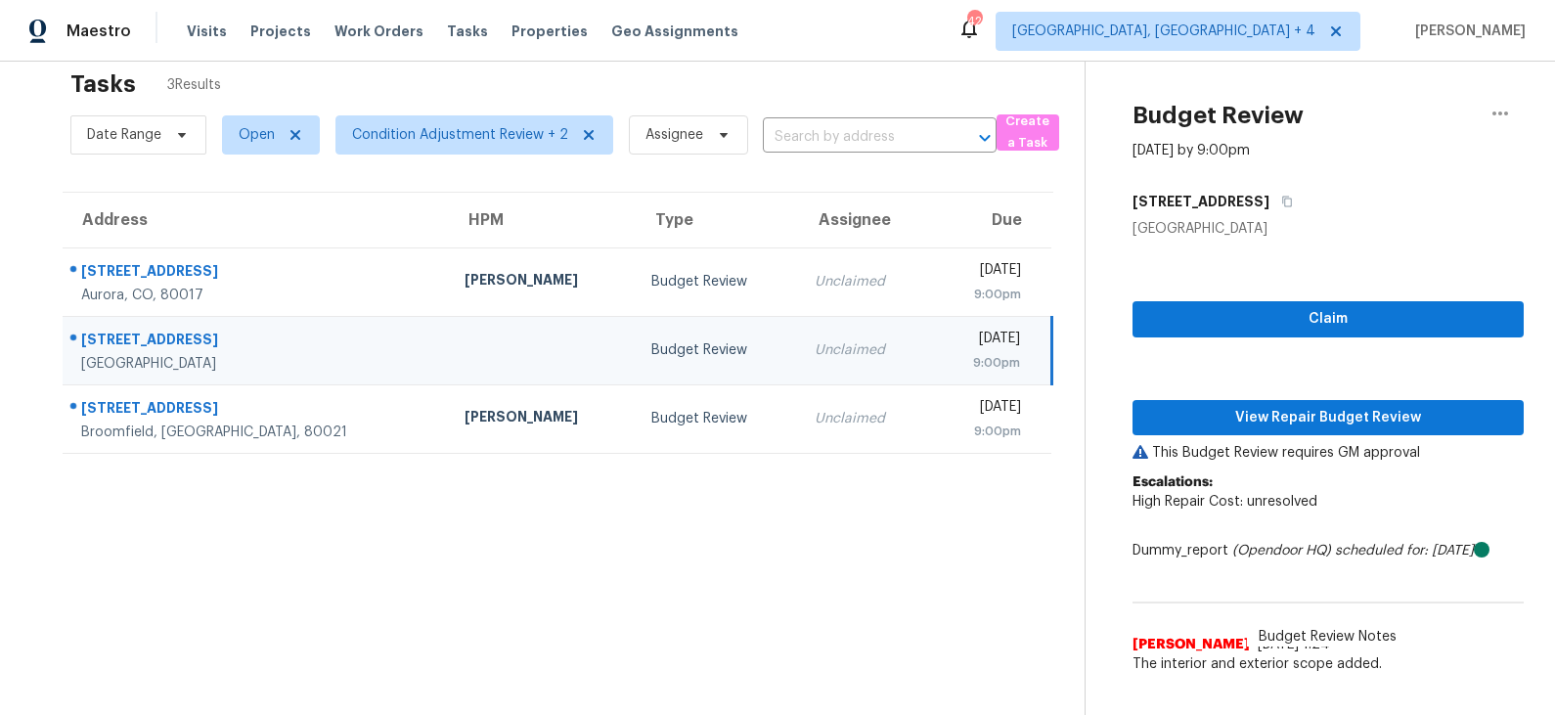
scroll to position [61, 0]
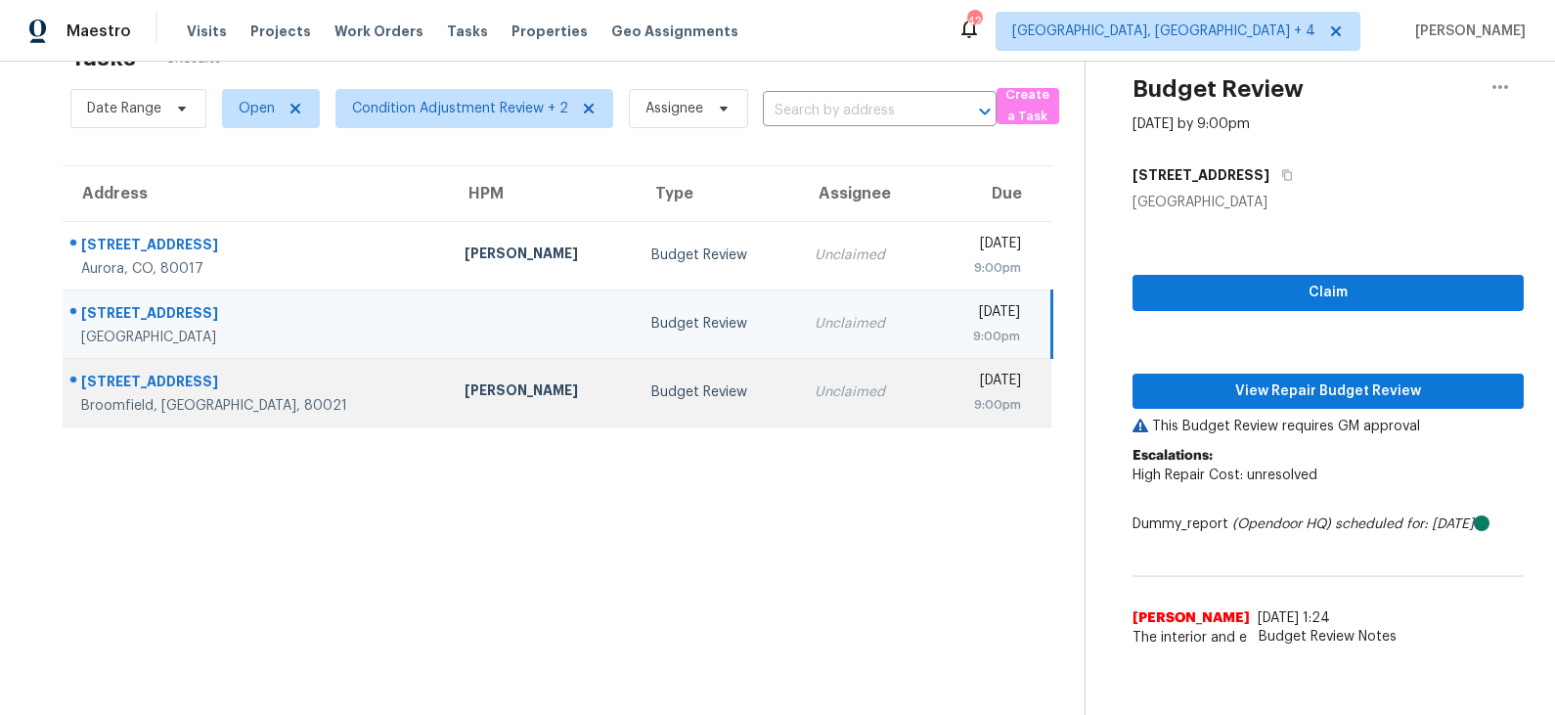
click at [639, 374] on td "Budget Review" at bounding box center [717, 392] width 163 height 68
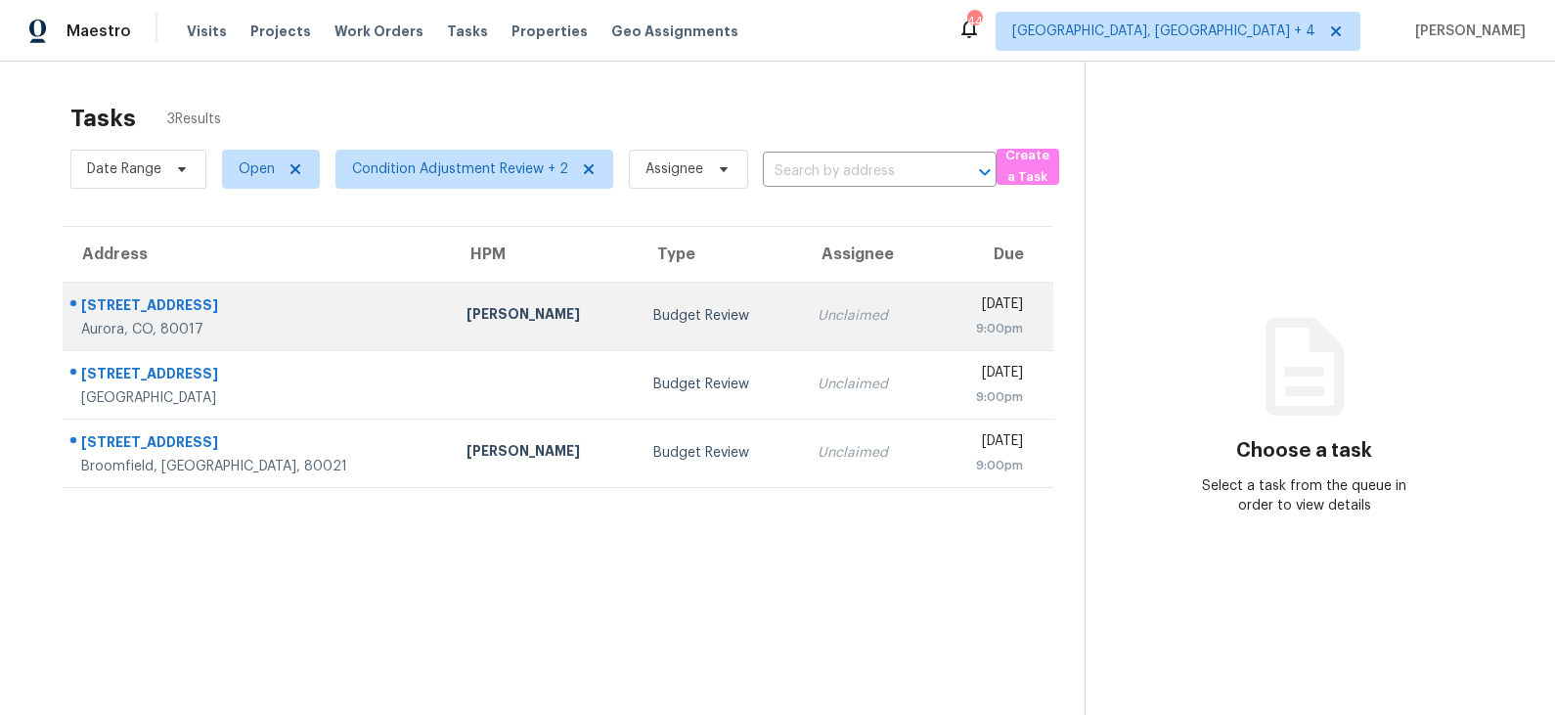
click at [651, 304] on td "Budget Review" at bounding box center [720, 316] width 164 height 68
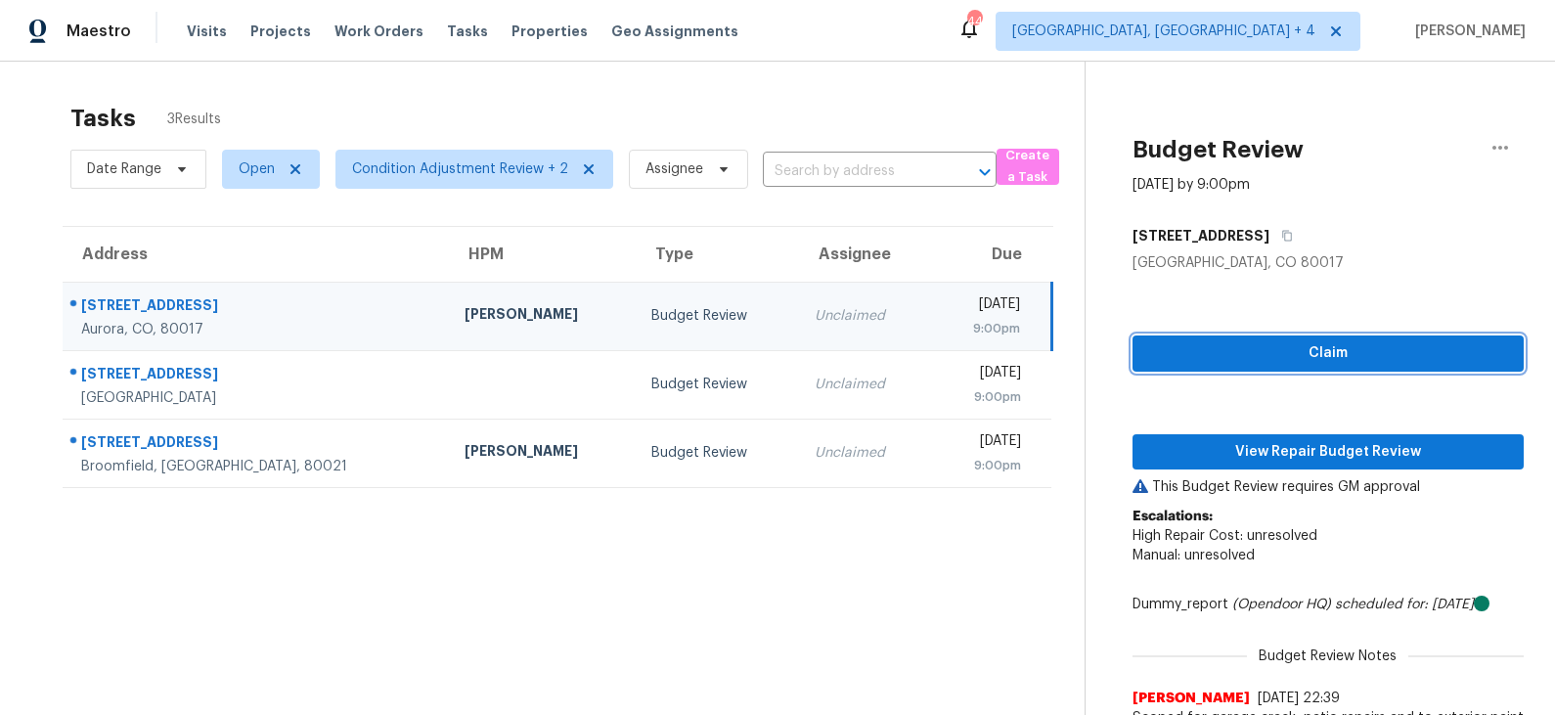
click at [1262, 359] on span "Claim" at bounding box center [1328, 353] width 360 height 24
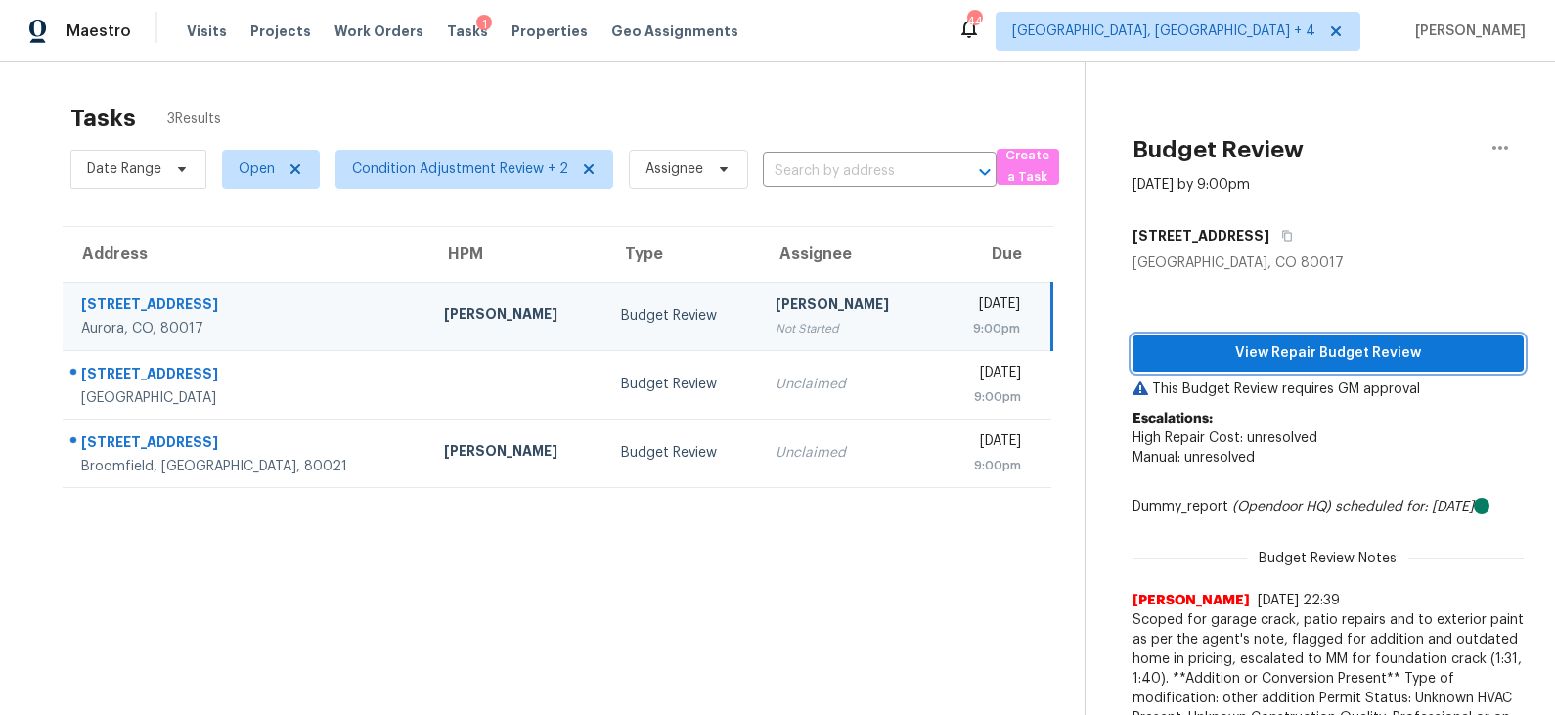
click at [1246, 343] on span "View Repair Budget Review" at bounding box center [1328, 353] width 360 height 24
